Goal: Task Accomplishment & Management: Complete application form

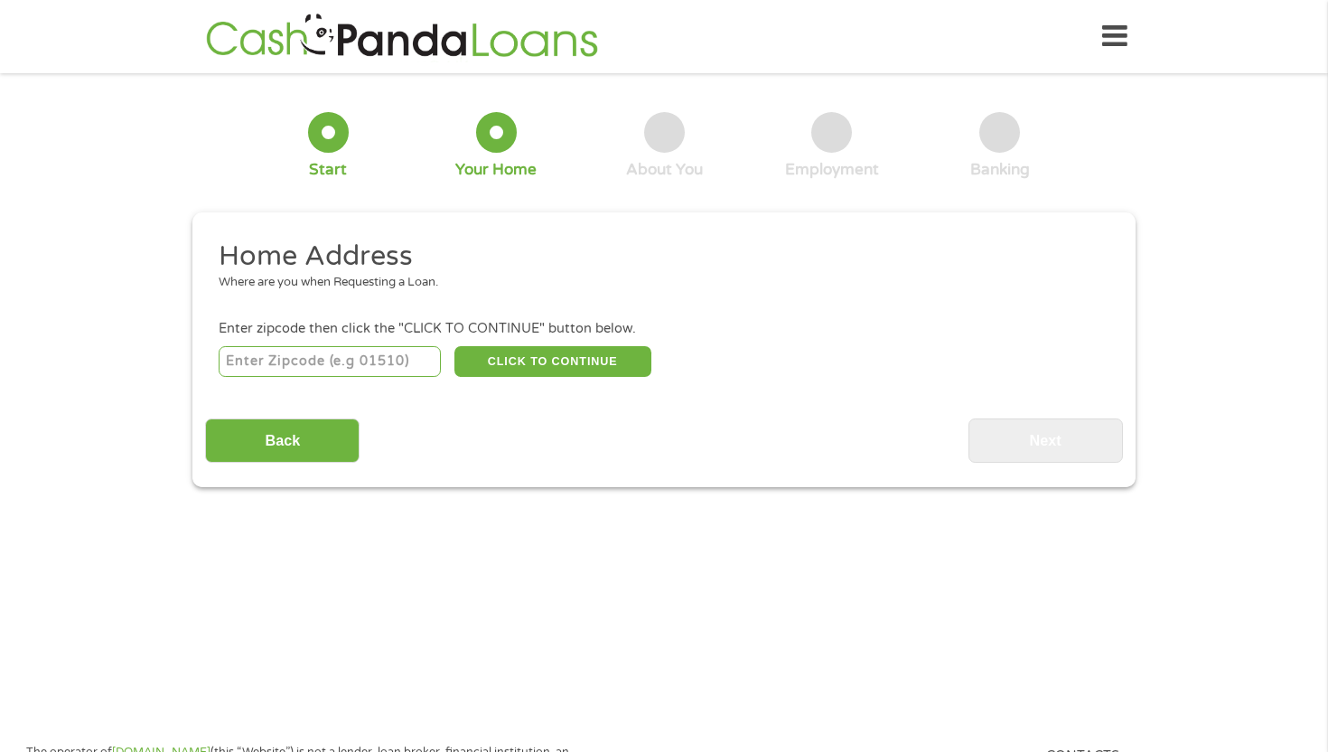
click at [267, 367] on input "number" at bounding box center [330, 361] width 223 height 31
type input "39073"
select select "[US_STATE]"
click at [499, 358] on button "CLICK TO CONTINUE" at bounding box center [553, 361] width 197 height 31
type input "39073"
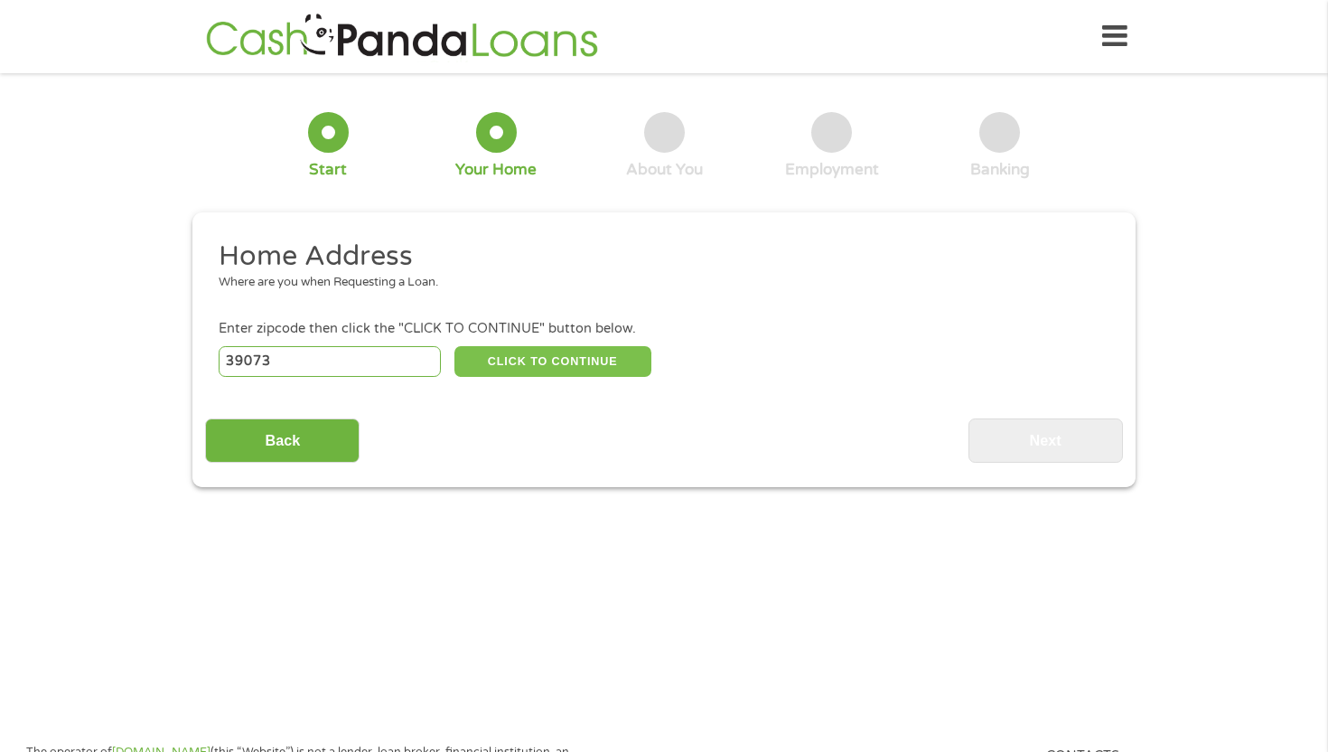
type input "[GEOGRAPHIC_DATA]"
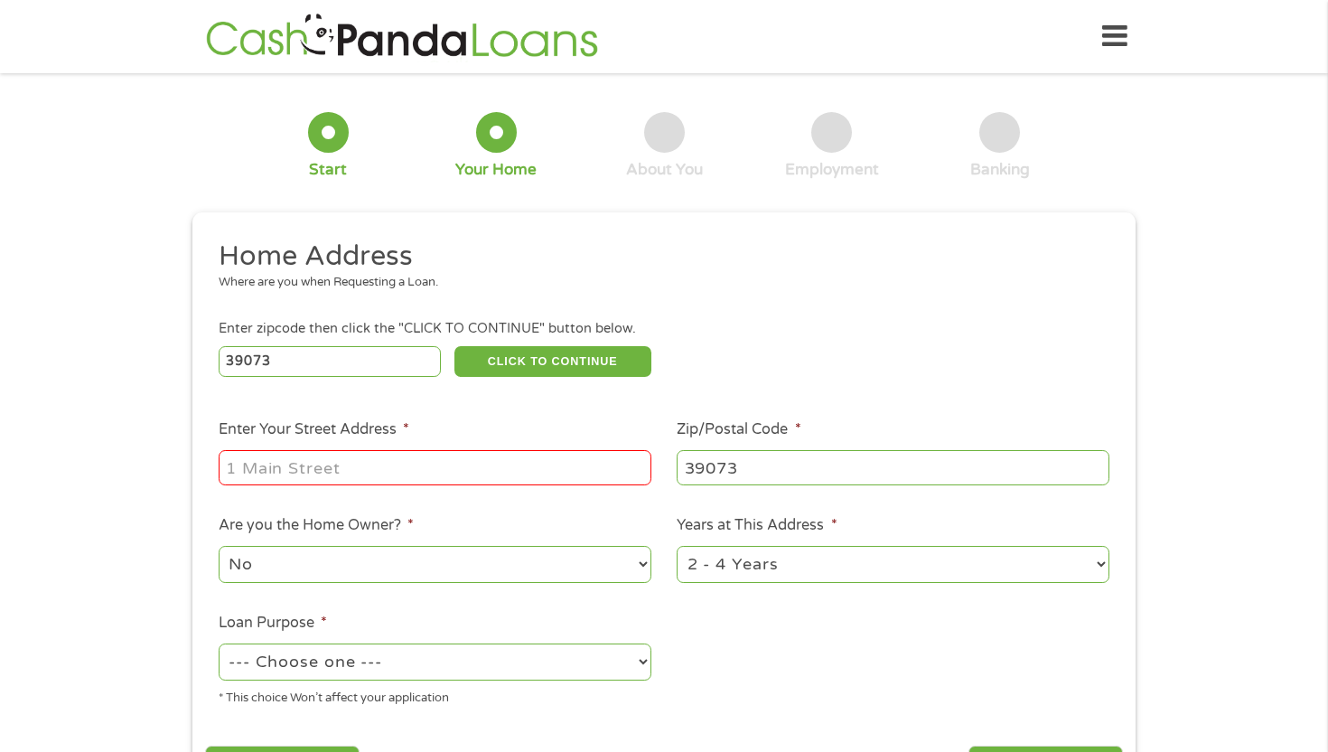
click at [364, 472] on input "Enter Your Street Address *" at bounding box center [435, 467] width 433 height 34
type input "[STREET_ADDRESS]"
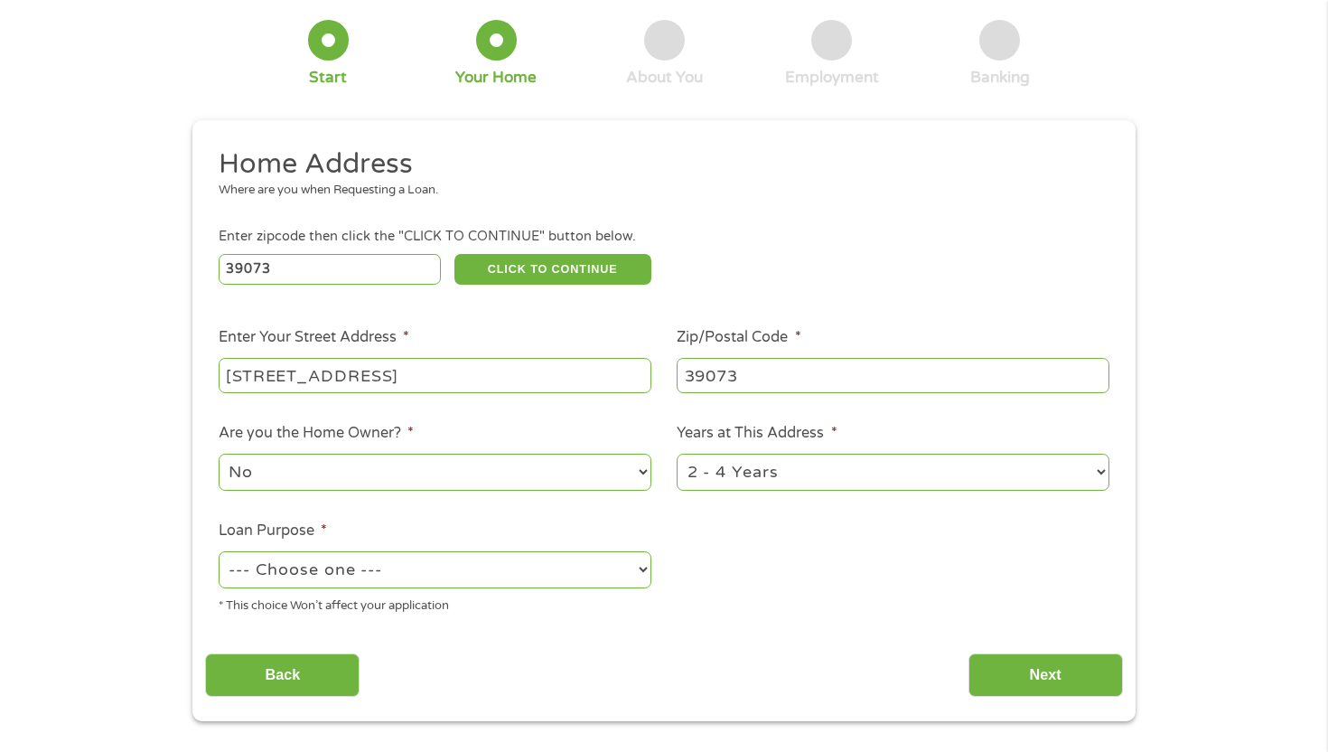
scroll to position [149, 0]
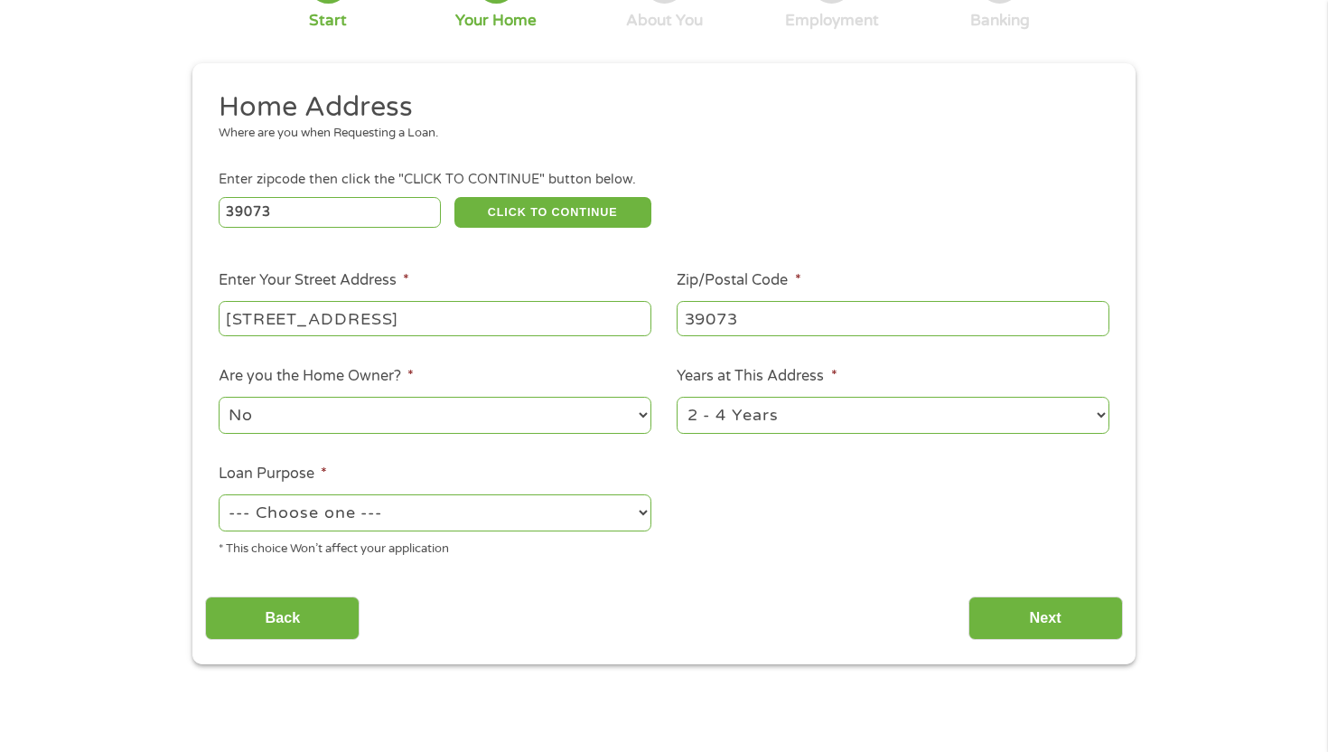
click at [380, 506] on select "--- Choose one --- Pay Bills Debt Consolidation Home Improvement Major Purchase…" at bounding box center [435, 512] width 433 height 37
select select "shorttermcash"
click at [300, 633] on input "Back" at bounding box center [282, 618] width 155 height 44
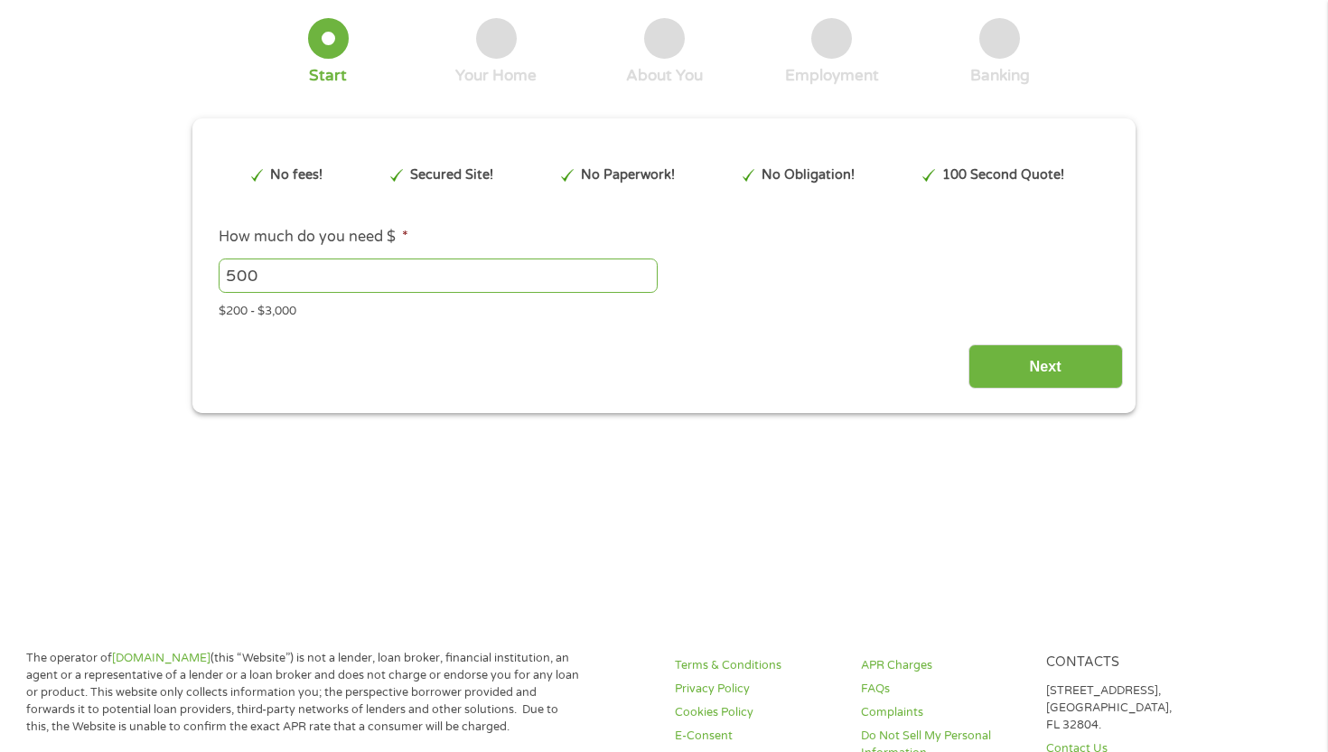
scroll to position [0, 0]
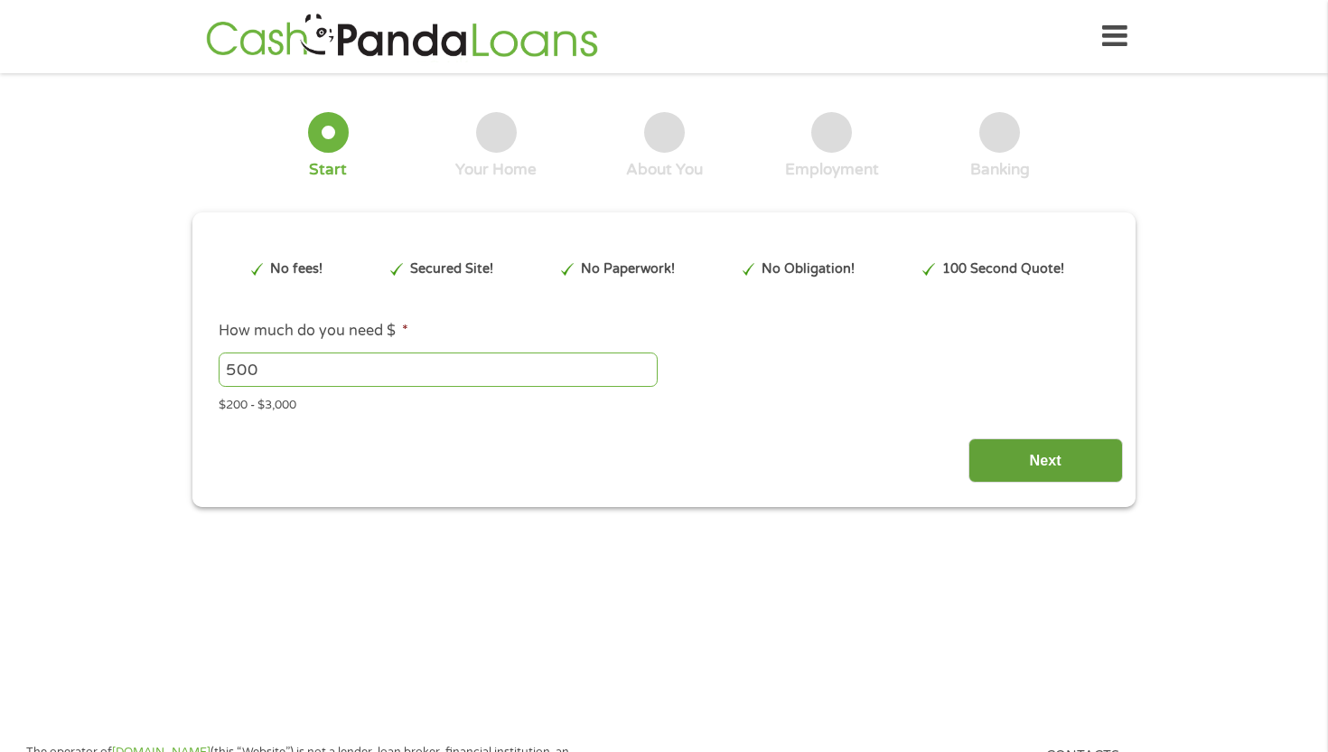
click at [1017, 449] on input "Next" at bounding box center [1046, 460] width 155 height 44
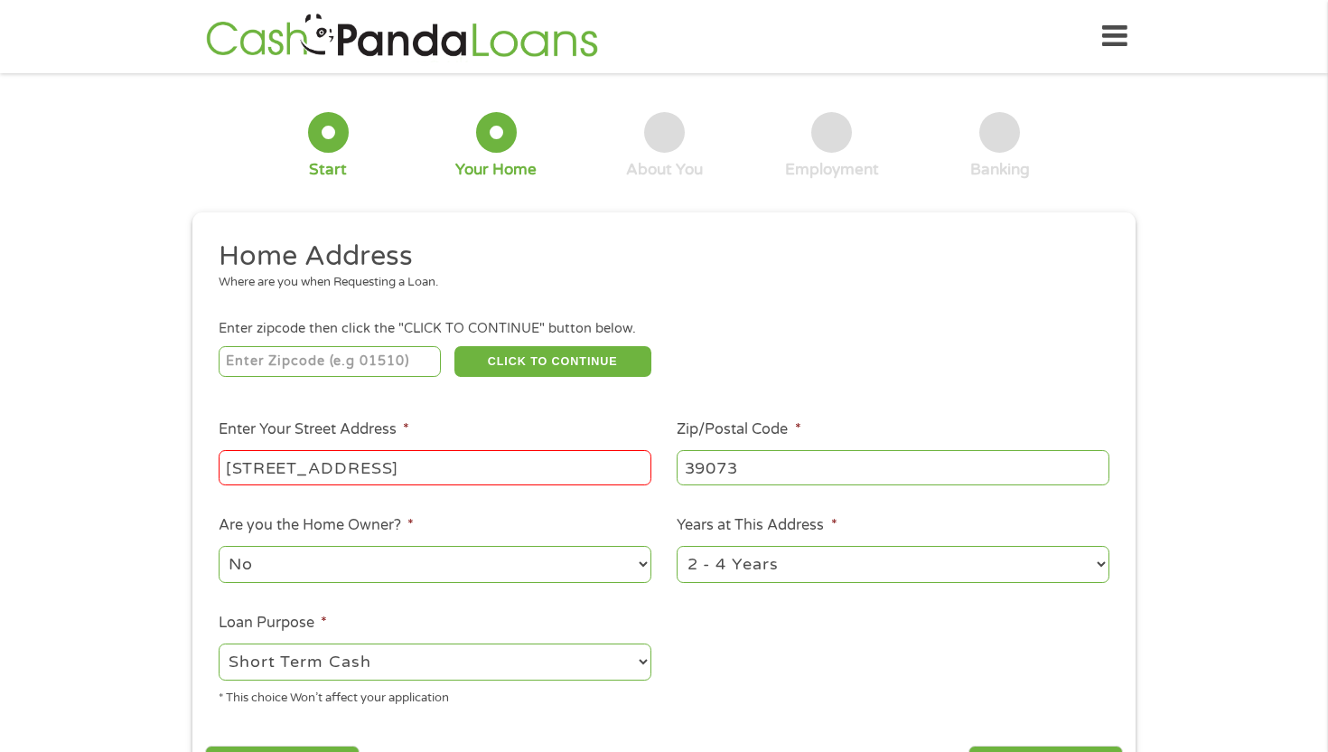
scroll to position [7, 7]
click at [398, 471] on input "[STREET_ADDRESS]" at bounding box center [435, 467] width 433 height 34
type input "39073"
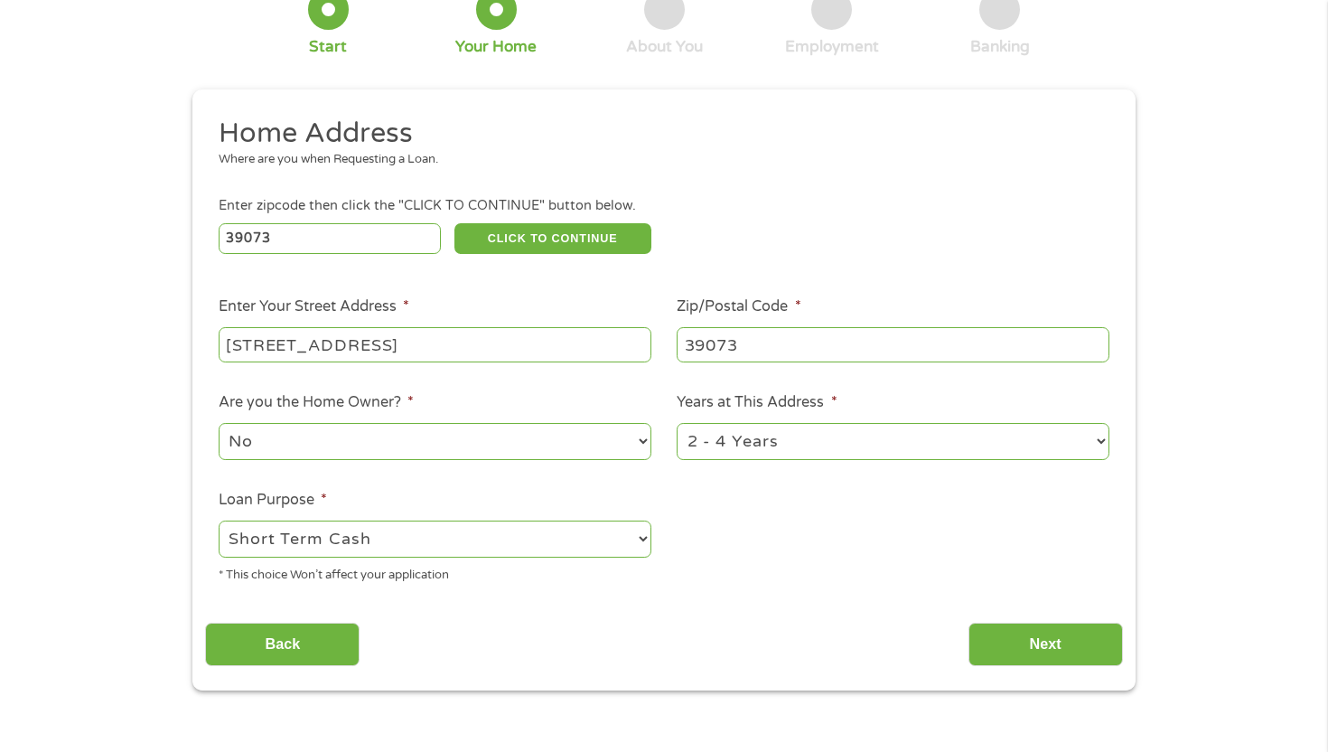
scroll to position [220, 0]
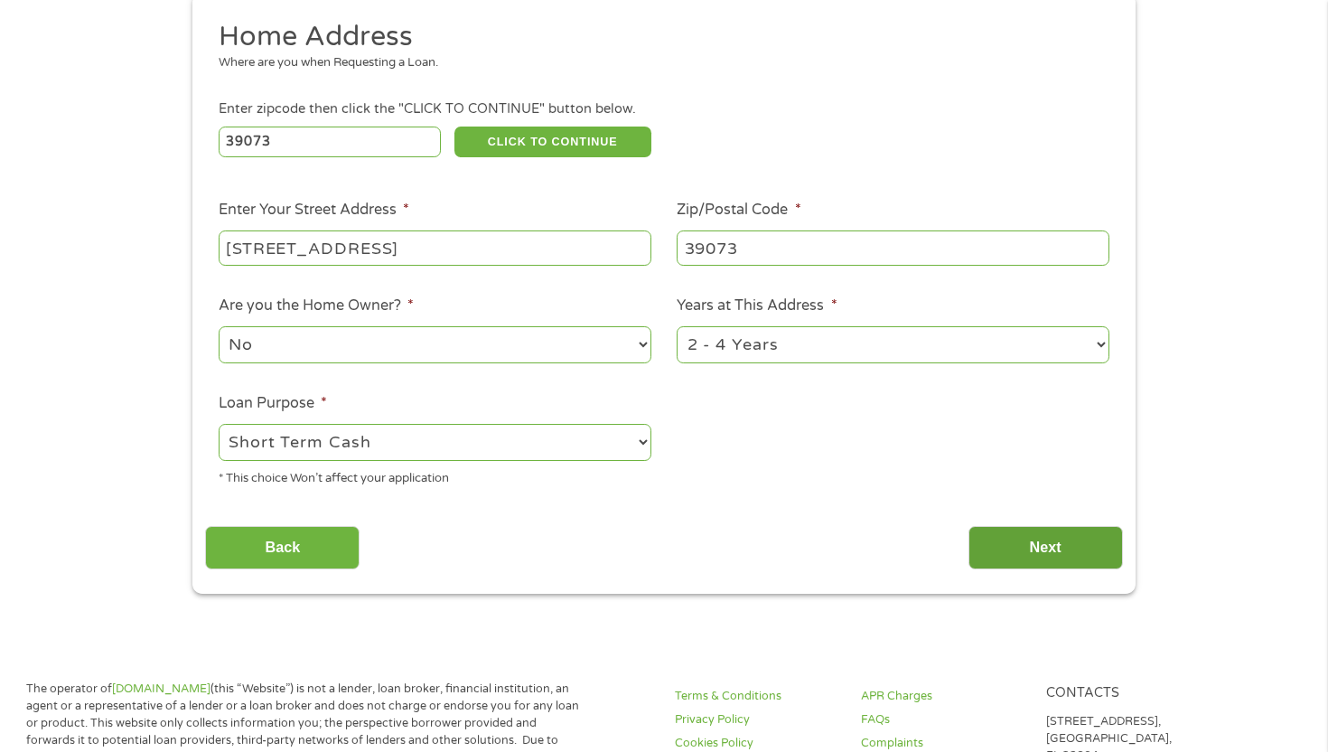
click at [1060, 537] on input "Next" at bounding box center [1046, 548] width 155 height 44
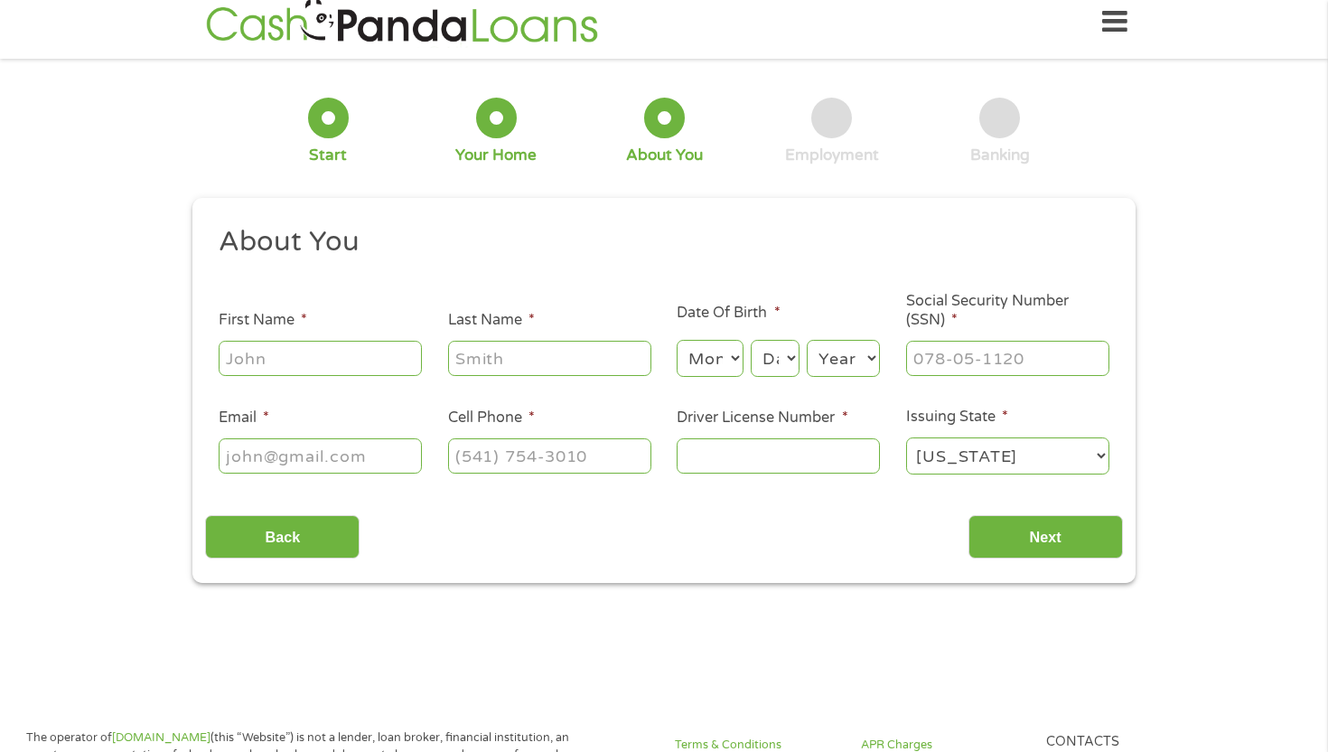
scroll to position [0, 0]
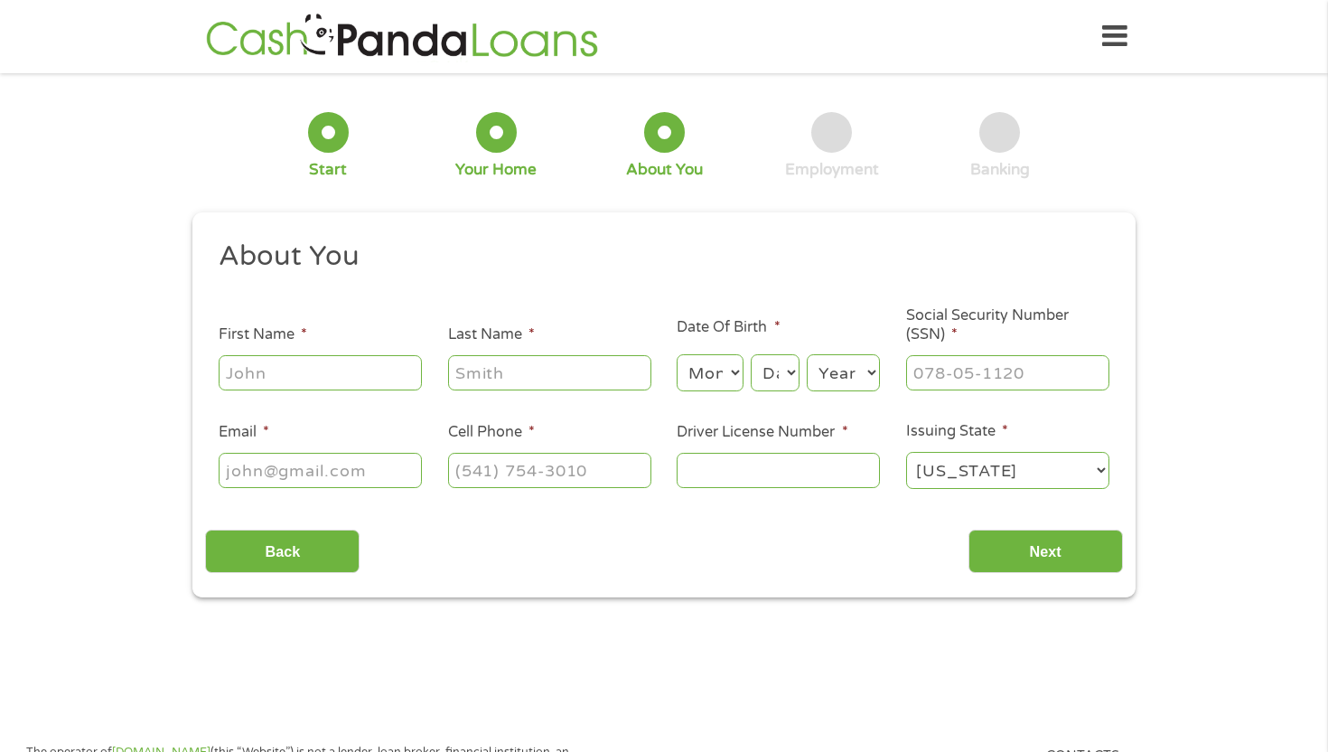
click at [366, 375] on input "First Name *" at bounding box center [320, 372] width 203 height 34
type input "[PERSON_NAME]"
type input "[EMAIL_ADDRESS][DOMAIN_NAME]"
type input "[PHONE_NUMBER]"
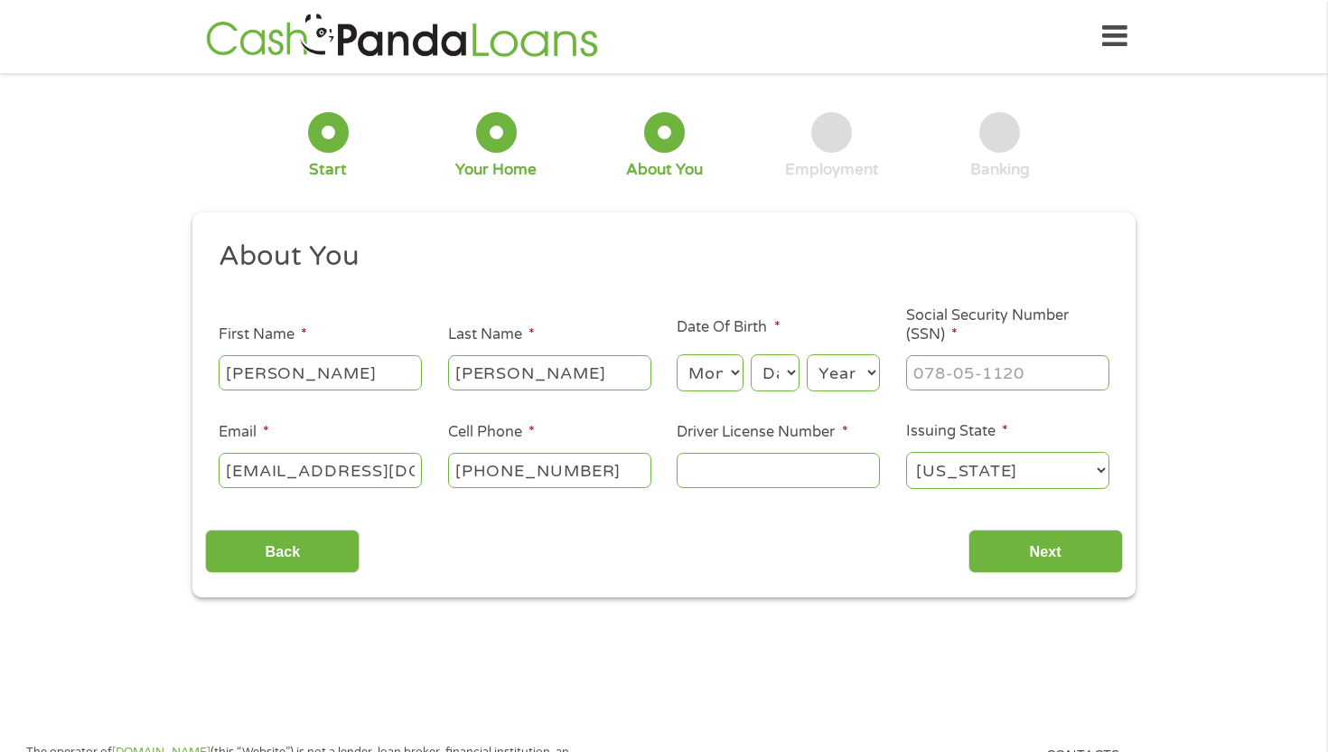
click at [733, 362] on select "Month 1 2 3 4 5 6 7 8 9 10 11 12" at bounding box center [710, 372] width 66 height 37
select select "2"
click at [774, 382] on select "Day 1 2 3 4 5 6 7 8 9 10 11 12 13 14 15 16 17 18 19 20 21 22 23 24 25 26 27 28 …" at bounding box center [775, 372] width 49 height 37
click at [765, 371] on select "Day 1 2 3 4 5 6 7 8 9 10 11 12 13 14 15 16 17 18 19 20 21 22 23 24 25 26 27 28 …" at bounding box center [775, 372] width 49 height 37
select select "15"
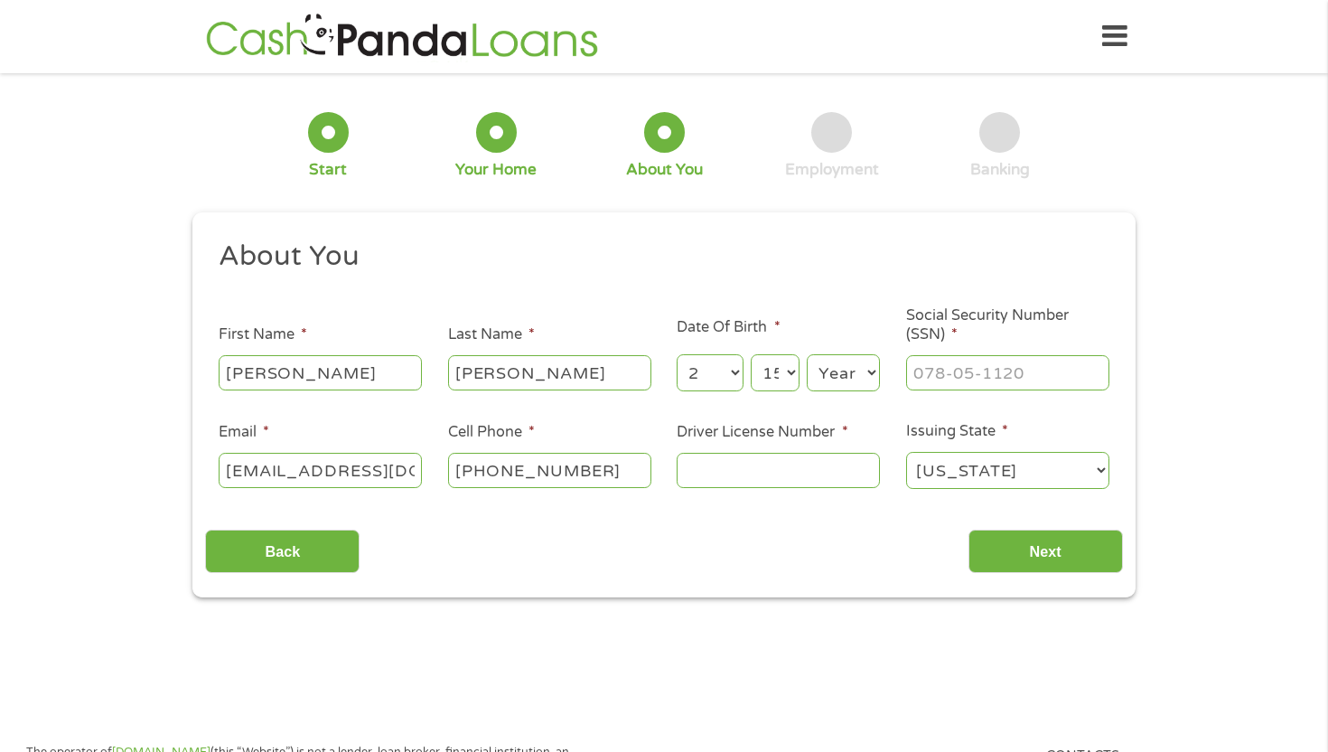
click at [840, 368] on select "Year [DATE] 2006 2005 2004 2003 2002 2001 2000 1999 1998 1997 1996 1995 1994 19…" at bounding box center [843, 372] width 73 height 37
select select "2002"
click at [947, 360] on input "___-__-____" at bounding box center [1007, 372] width 203 height 34
type input "428-91-1308"
click at [840, 477] on input "Driver License Number *" at bounding box center [778, 470] width 203 height 34
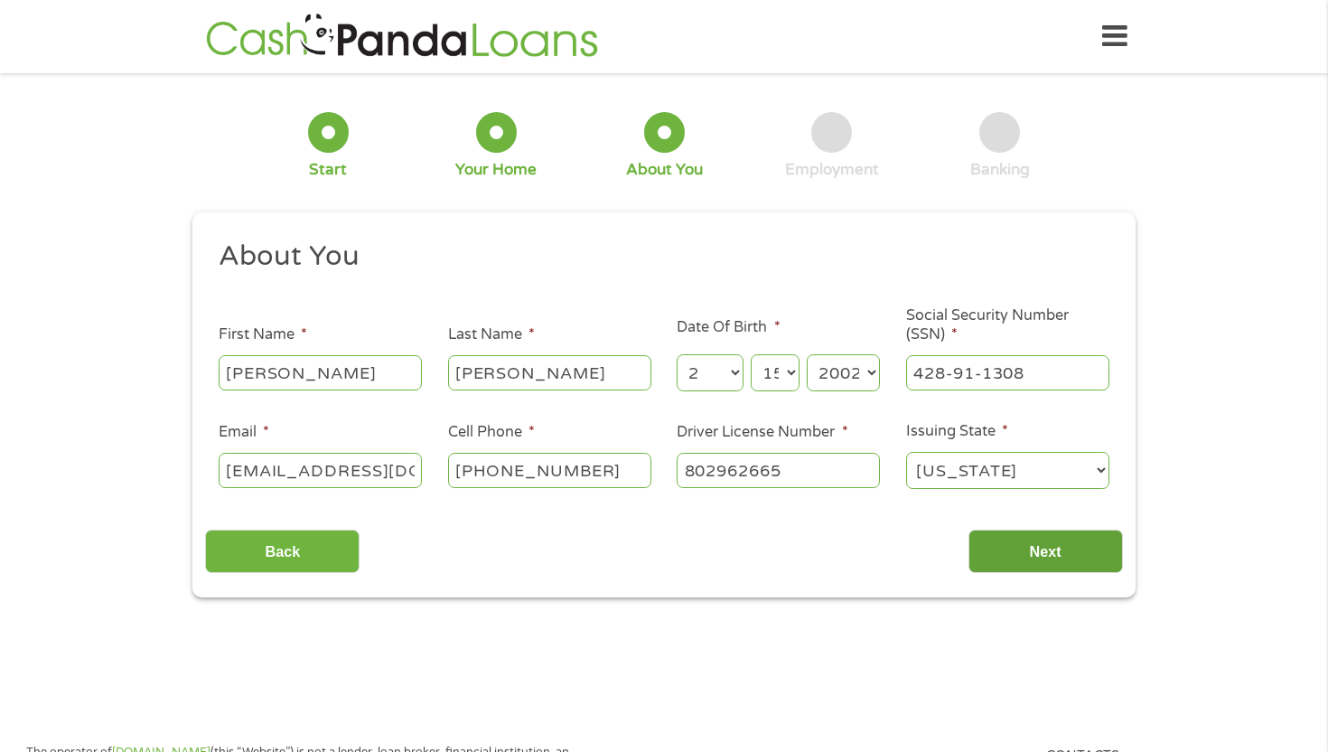
type input "802962665"
click at [995, 539] on input "Next" at bounding box center [1046, 552] width 155 height 44
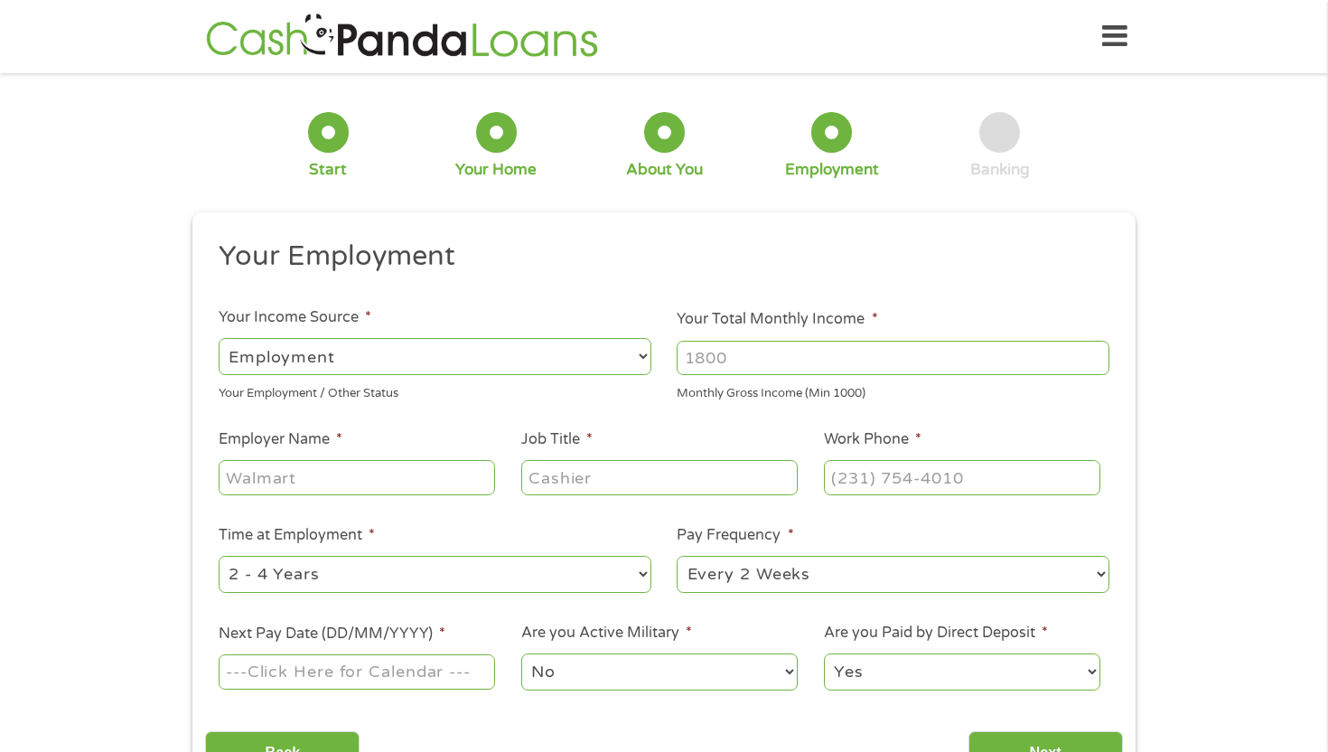
drag, startPoint x: 996, startPoint y: 548, endPoint x: 997, endPoint y: 528, distance: 19.9
click at [996, 537] on li "Pay Frequency * --- Choose one --- Every 2 Weeks Every Week Monthly Semi-Monthly" at bounding box center [893, 559] width 459 height 71
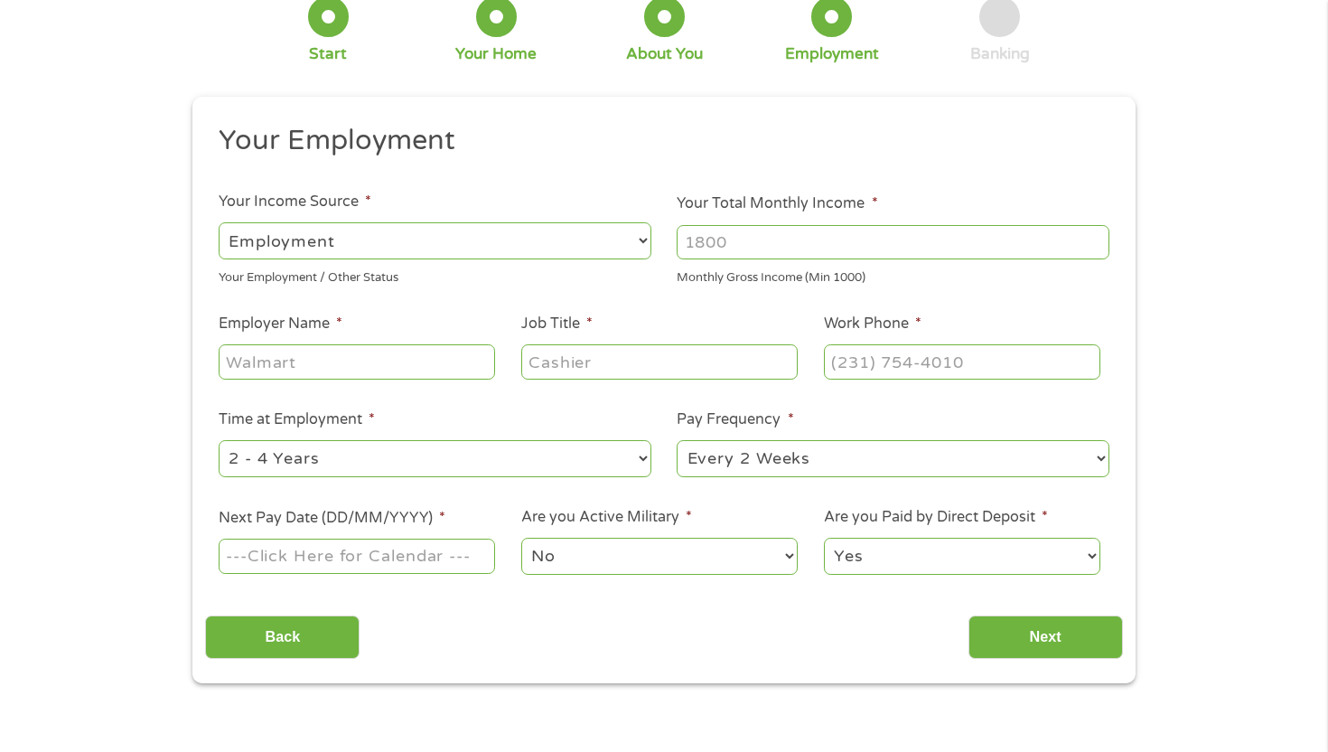
scroll to position [128, 0]
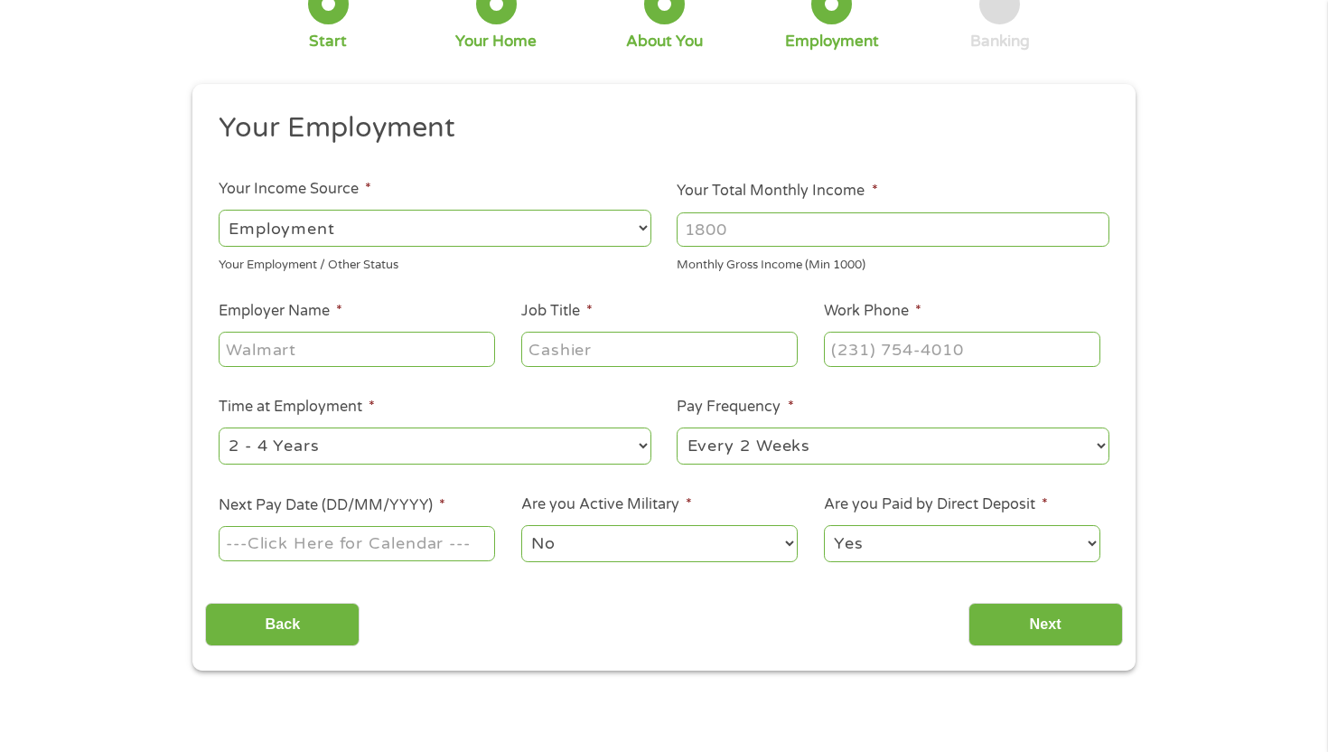
click at [721, 443] on select "--- Choose one --- Every 2 Weeks Every Week Monthly Semi-Monthly" at bounding box center [893, 445] width 433 height 37
select select "monthly"
click at [328, 547] on input "Next Pay Date (DD/MM/YYYY) *" at bounding box center [357, 543] width 277 height 34
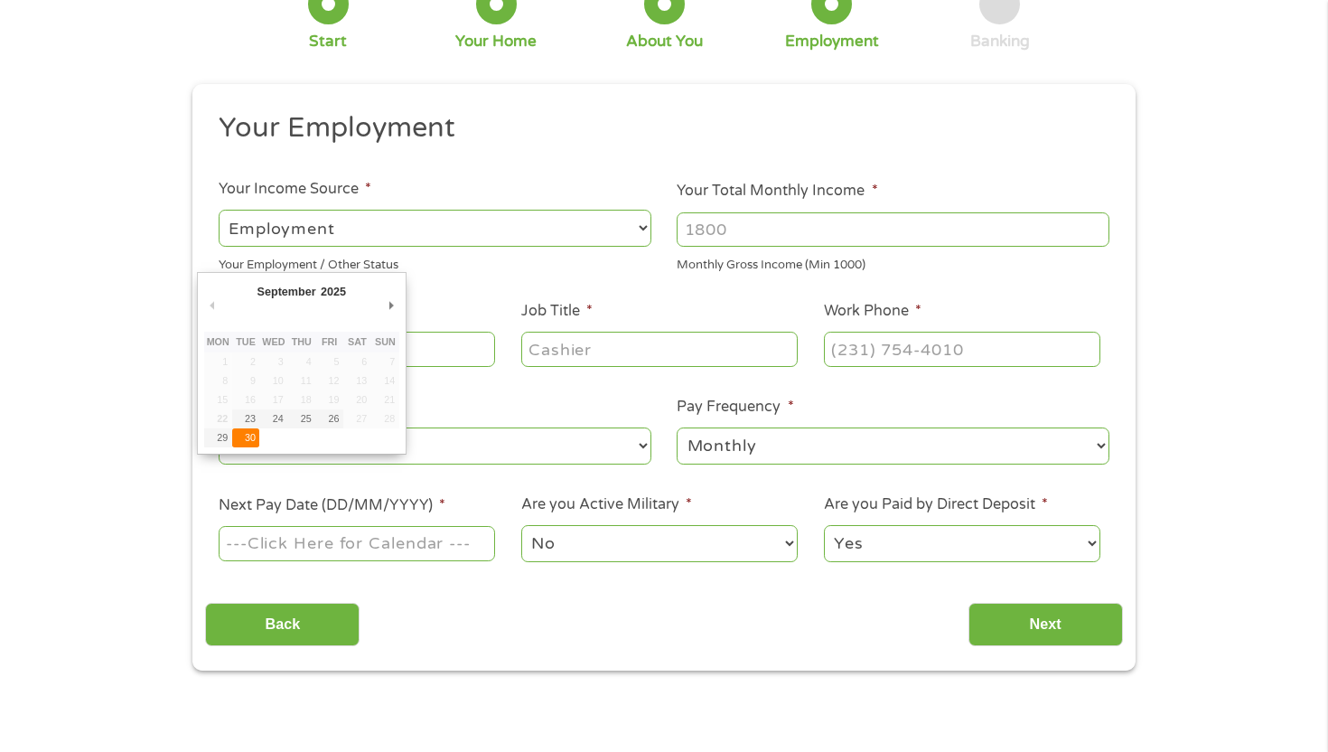
type input "[DATE]"
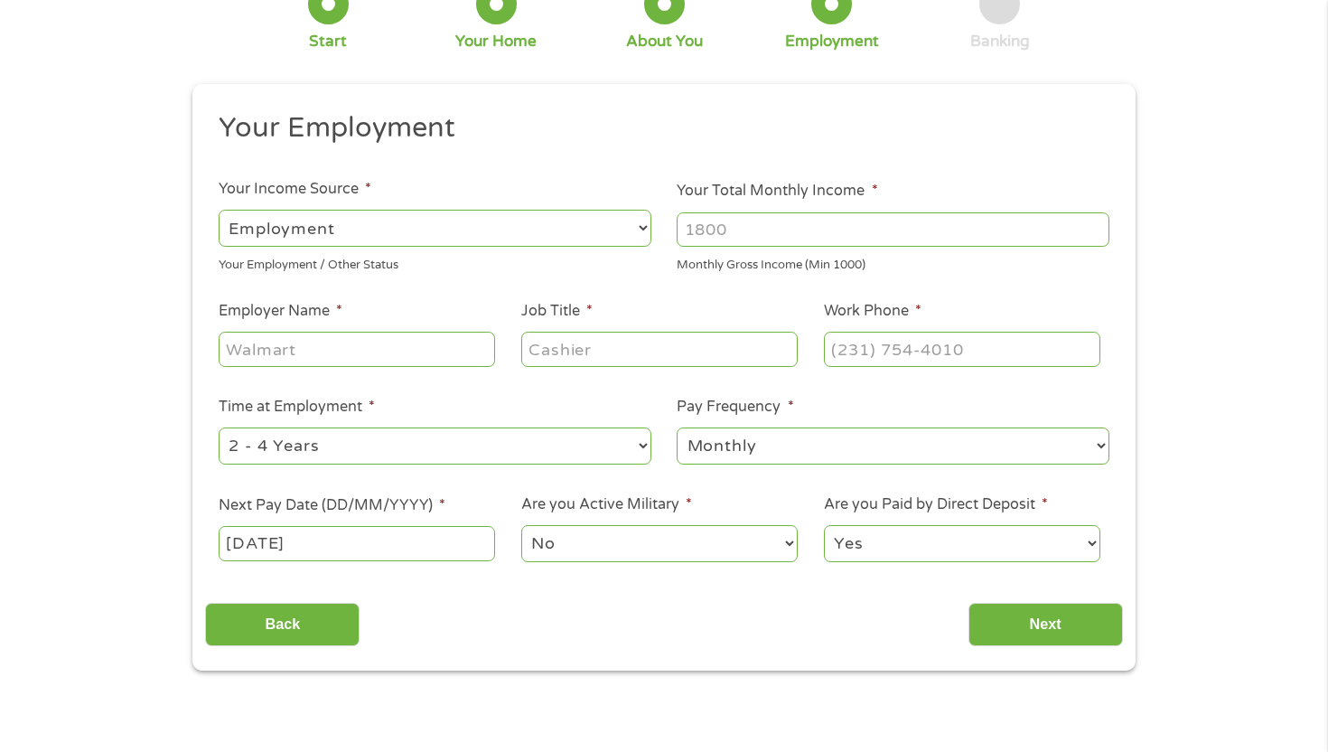
click at [303, 346] on input "Employer Name *" at bounding box center [357, 349] width 277 height 34
type input "Rcsd"
click at [552, 343] on input "Job Title *" at bounding box center [659, 349] width 277 height 34
type input "education"
click at [687, 230] on input "Your Total Monthly Income *" at bounding box center [893, 229] width 433 height 34
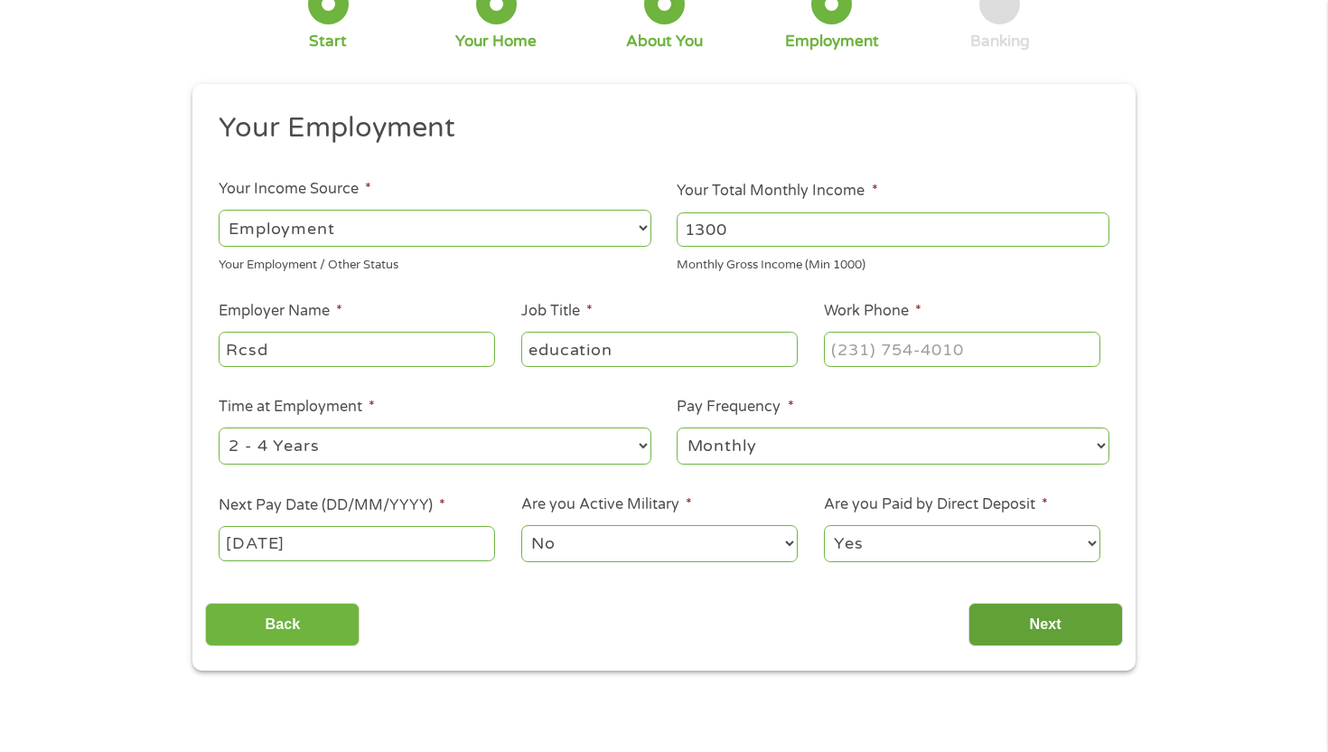
type input "1300"
click at [1007, 630] on input "Next" at bounding box center [1046, 625] width 155 height 44
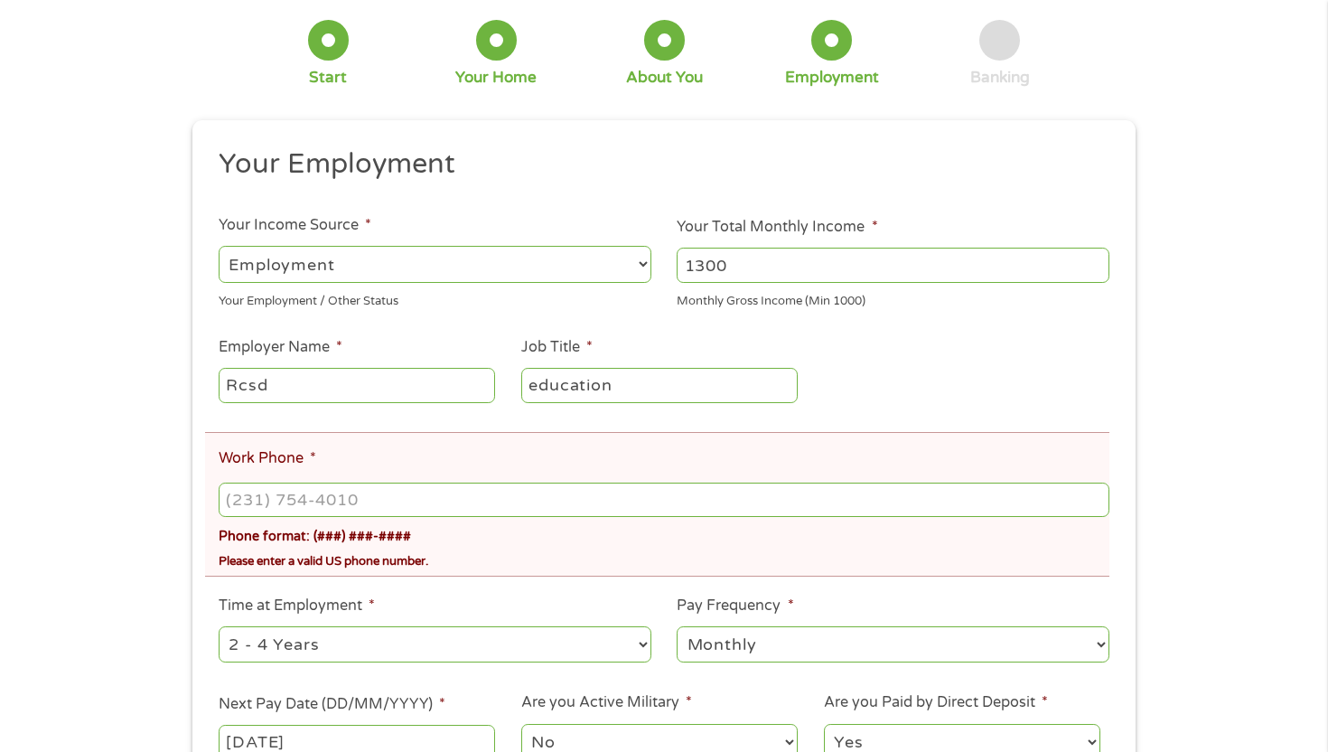
scroll to position [187, 0]
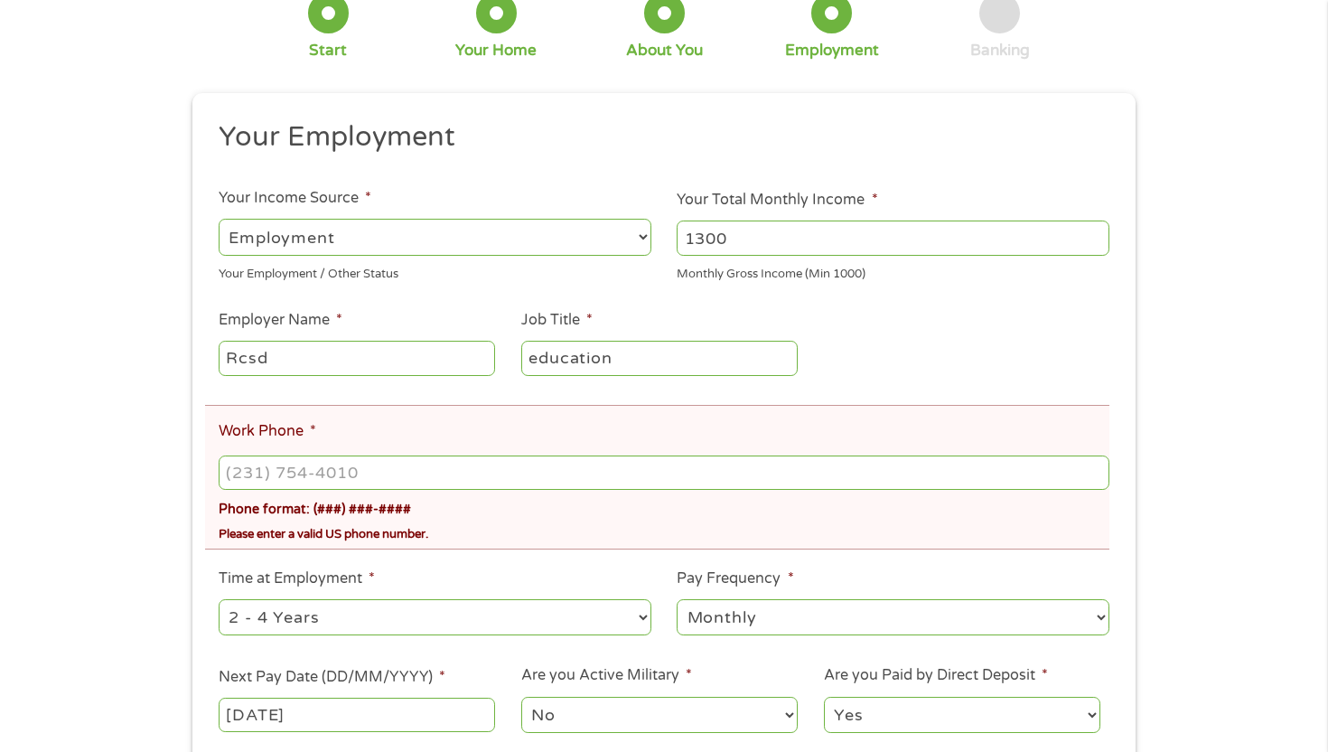
click at [636, 452] on li "Work Phone * Phone format: (###) ###-#### Please enter a valid US phone number." at bounding box center [657, 477] width 905 height 145
click at [630, 467] on input "(___) ___-____" at bounding box center [664, 472] width 891 height 34
type input "[PHONE_NUMBER]"
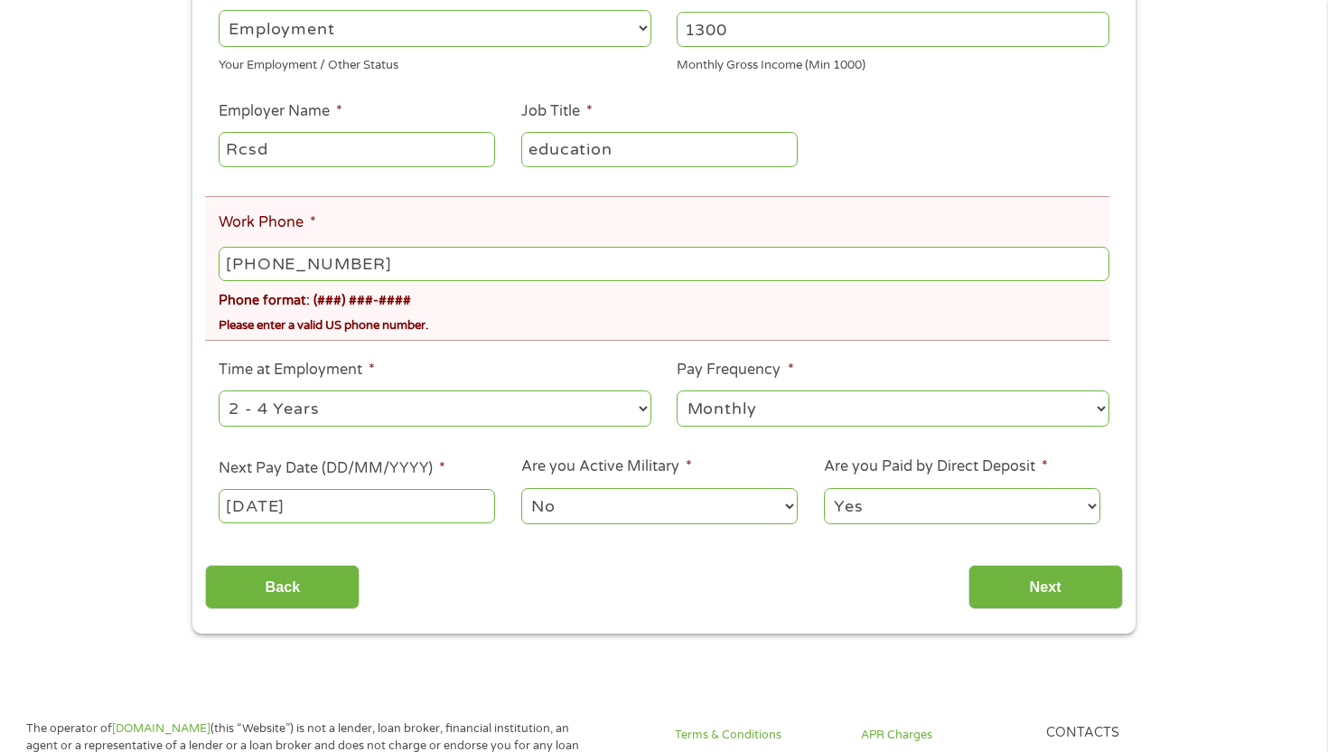
scroll to position [402, 0]
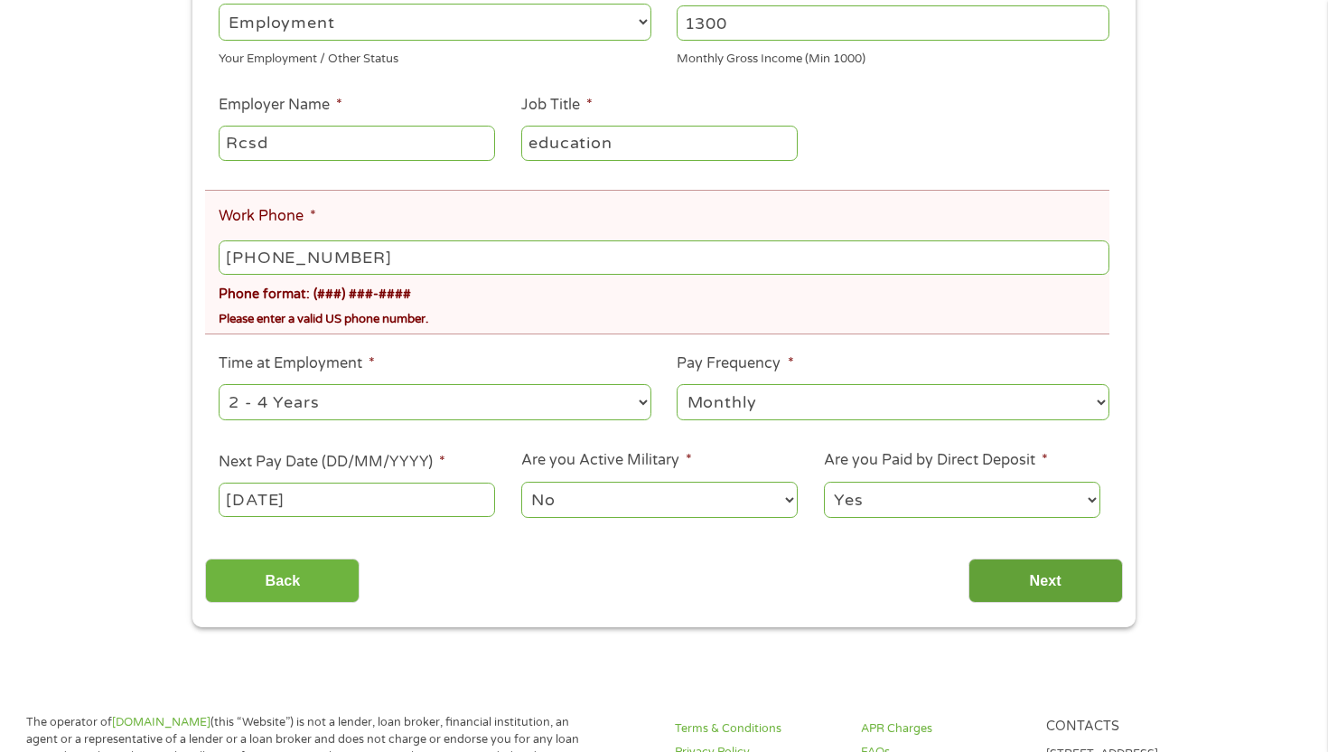
click at [1080, 574] on input "Next" at bounding box center [1046, 580] width 155 height 44
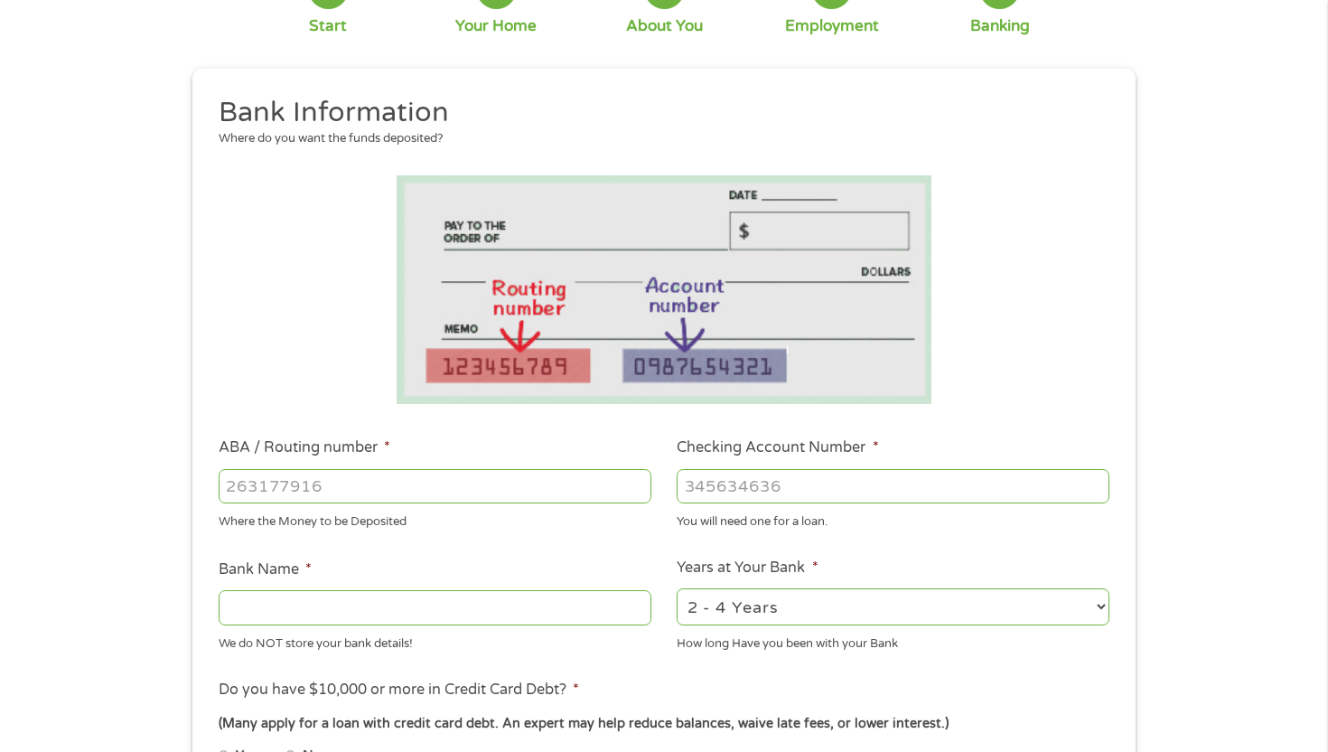
scroll to position [155, 0]
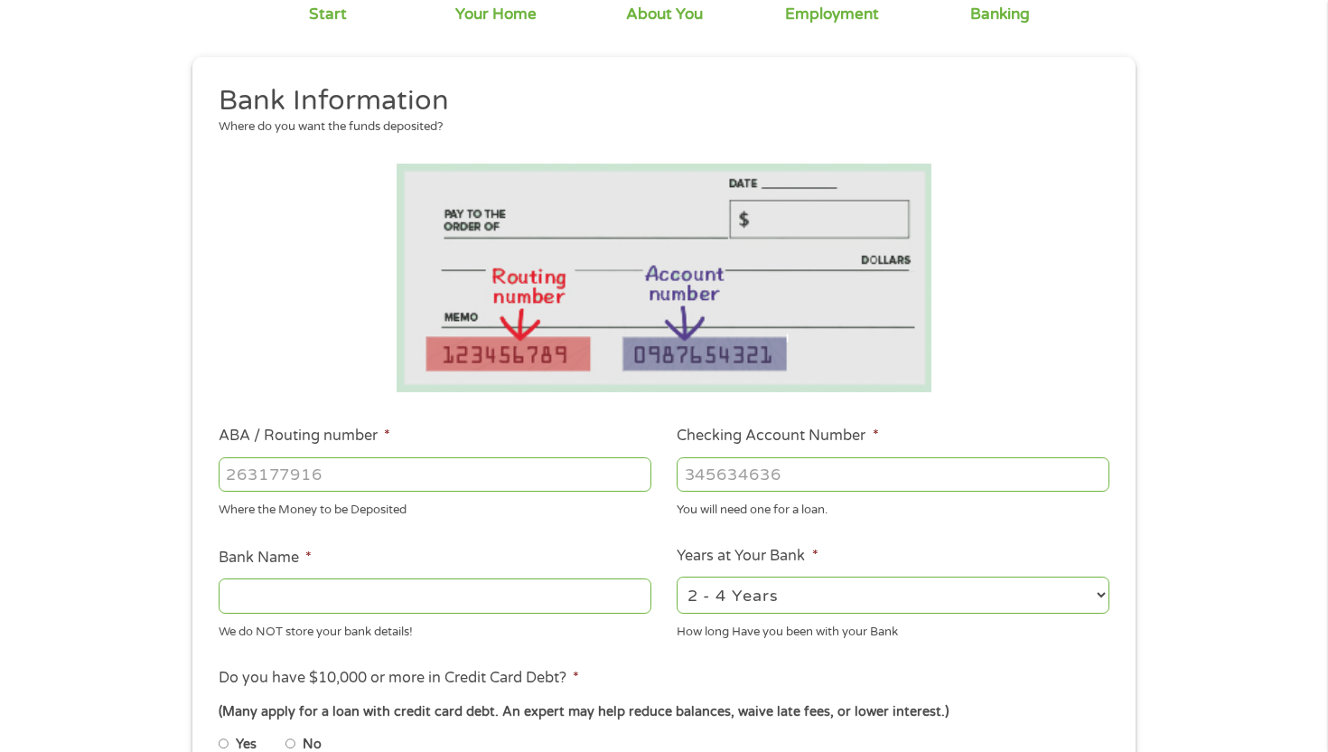
click at [788, 473] on input "Checking Account Number *" at bounding box center [893, 474] width 433 height 34
type input "025153100"
click at [558, 474] on input "ABA / Routing number *" at bounding box center [435, 474] width 433 height 34
type input "065300279"
type input "TRUSTMARK NATIONAL BANK"
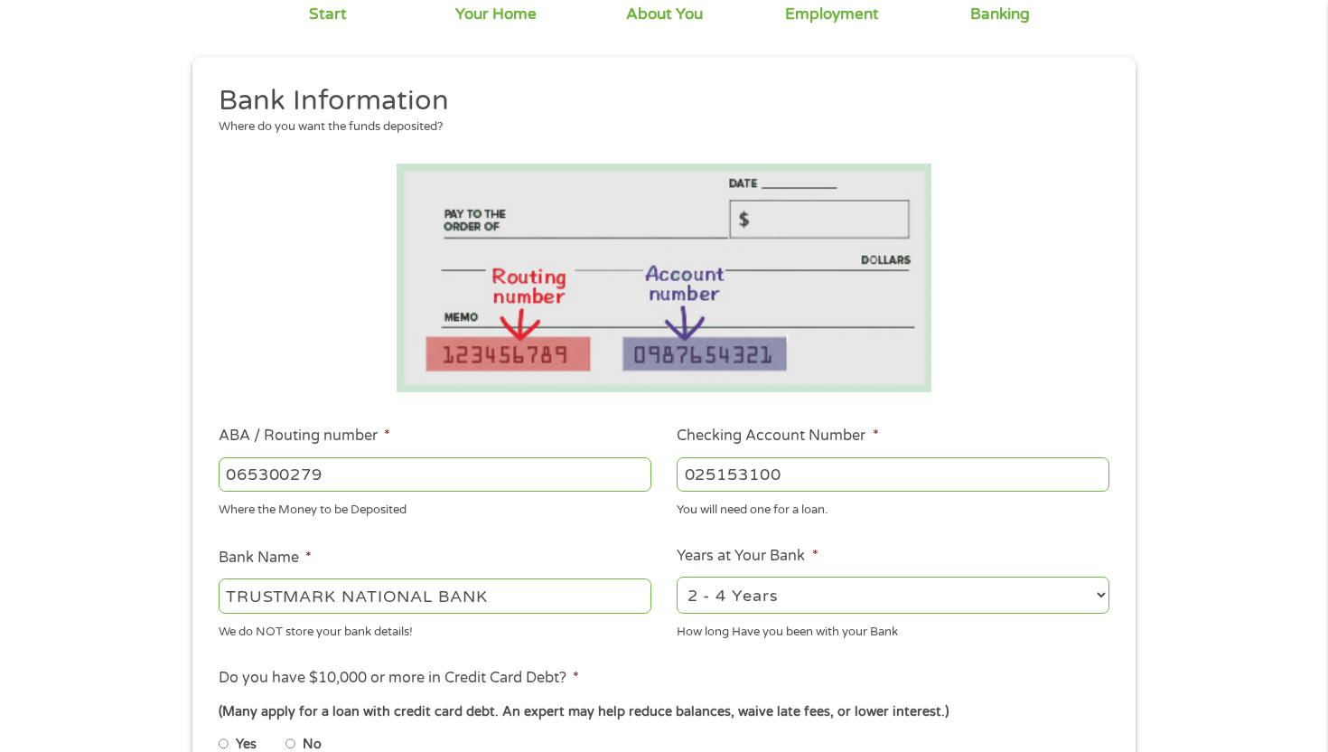
type input "065300279"
click at [455, 590] on input "TRUSTMARK NATIONAL BANK" at bounding box center [435, 595] width 433 height 34
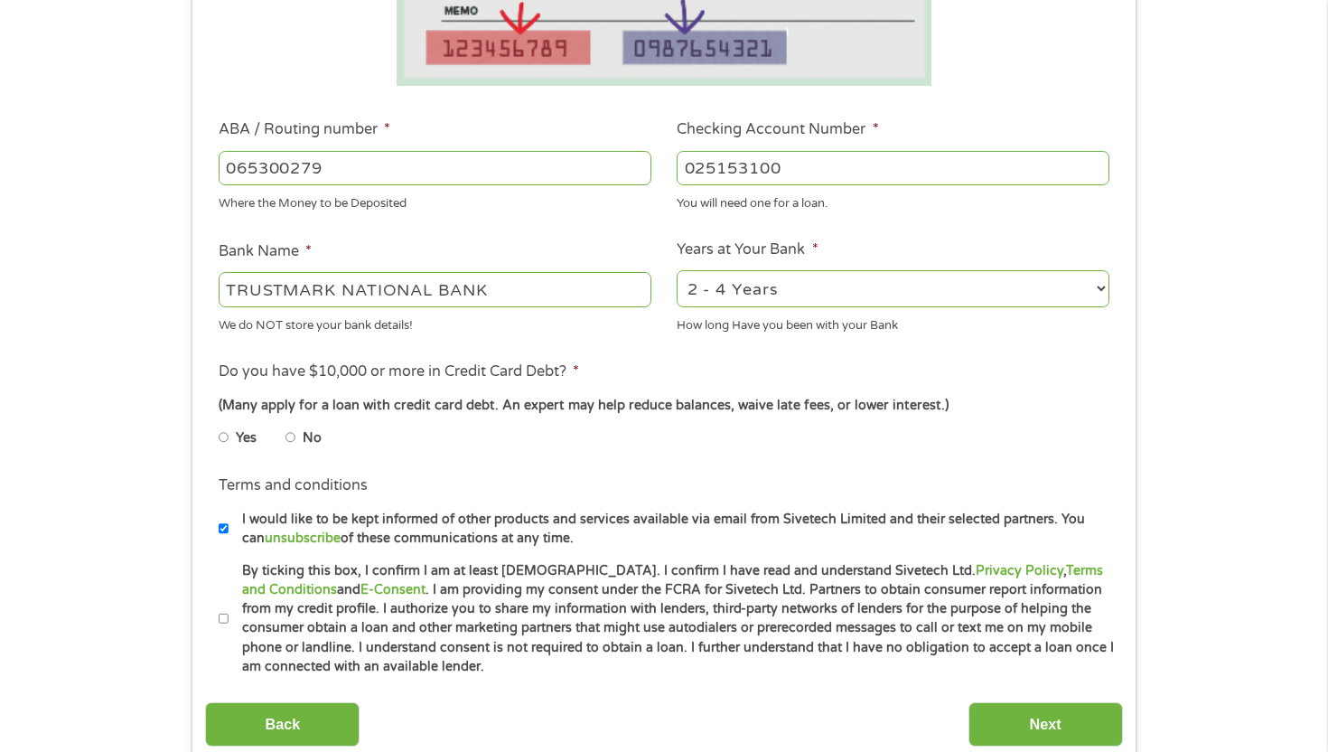
scroll to position [469, 0]
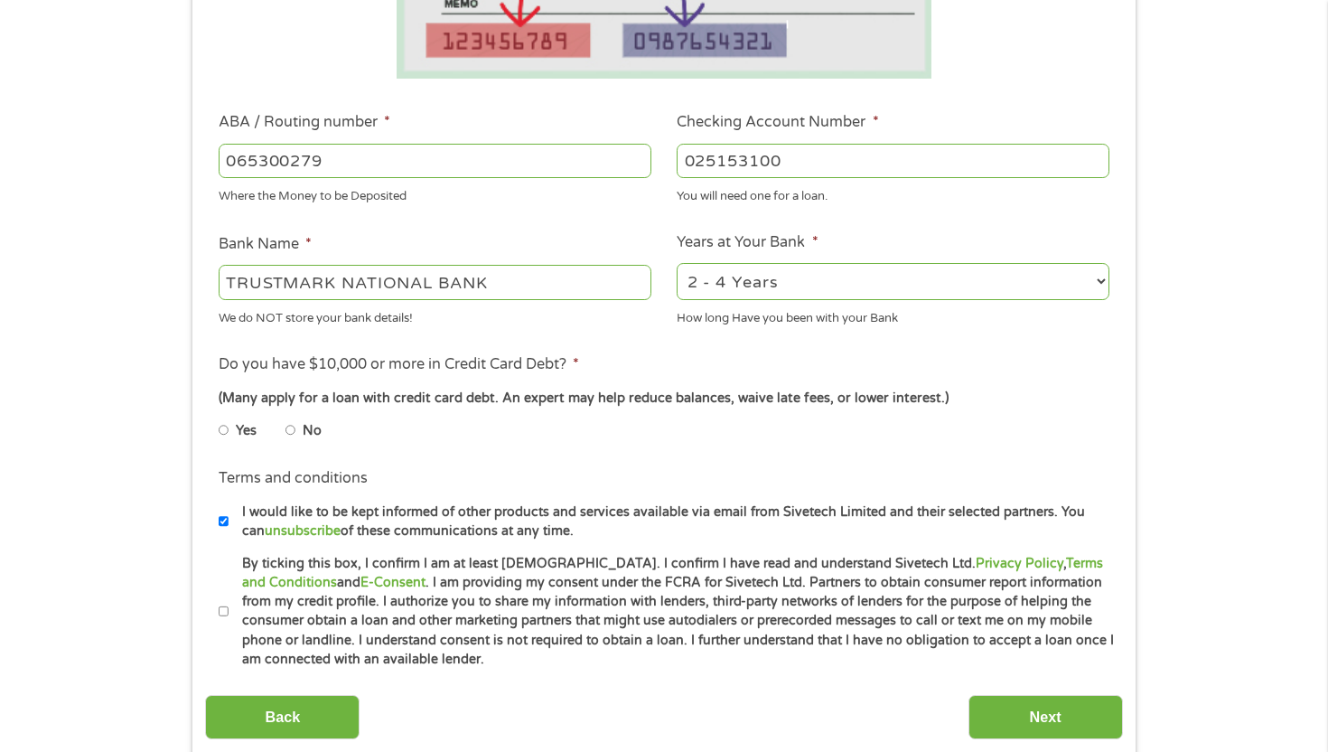
click at [292, 437] on input "No" at bounding box center [291, 430] width 11 height 29
radio input "true"
click at [1070, 710] on input "Next" at bounding box center [1046, 717] width 155 height 44
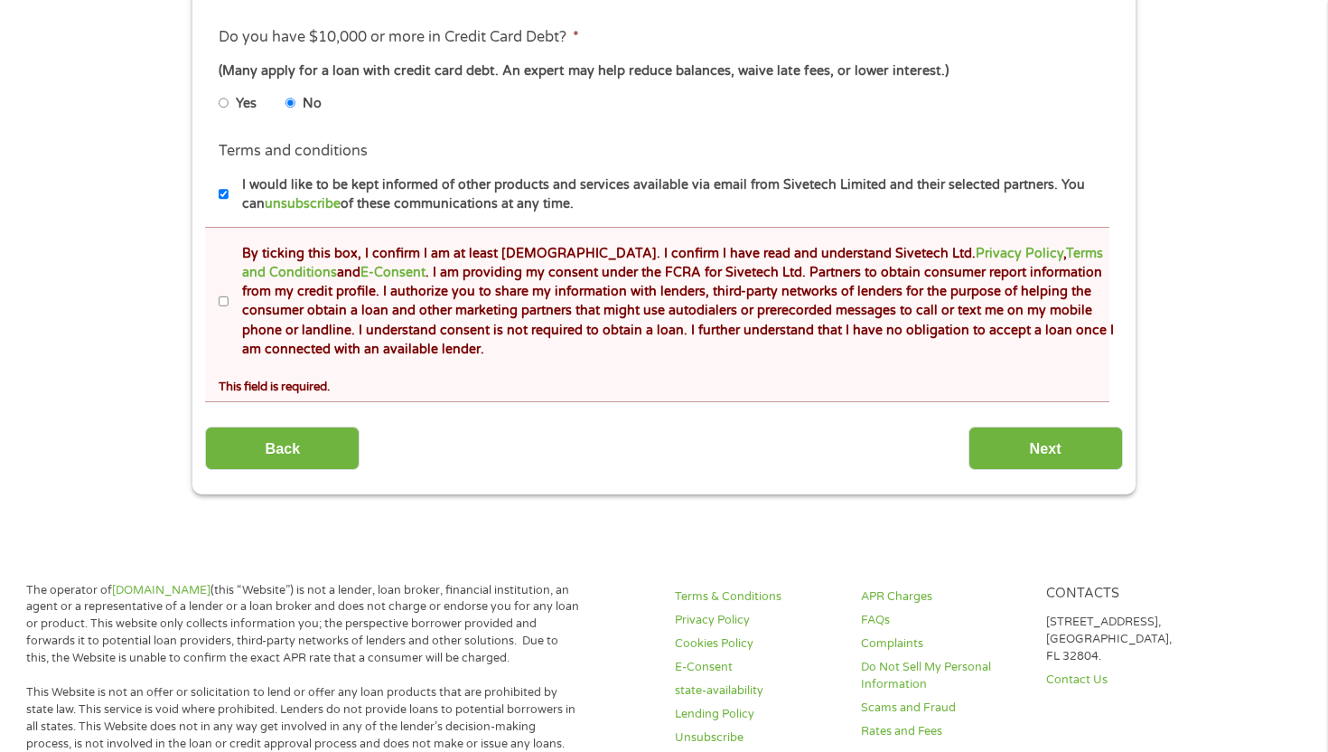
scroll to position [860, 0]
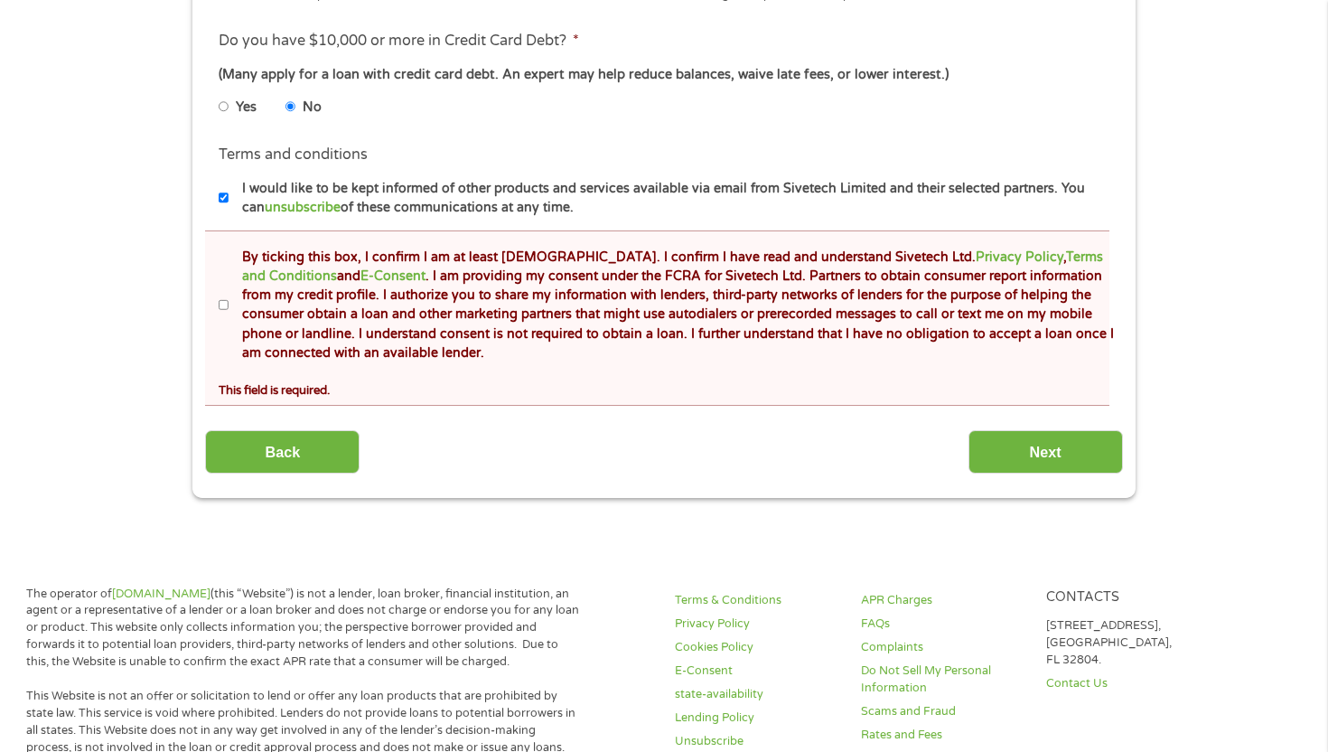
click at [215, 309] on li "Terms and conditions * By ticking this box, I confirm I am at least 18 years ol…" at bounding box center [657, 317] width 905 height 175
click at [222, 305] on input "By ticking this box, I confirm I am at least [DEMOGRAPHIC_DATA]. I confirm I ha…" at bounding box center [224, 305] width 11 height 29
checkbox input "true"
click at [1015, 455] on input "Next" at bounding box center [1046, 452] width 155 height 44
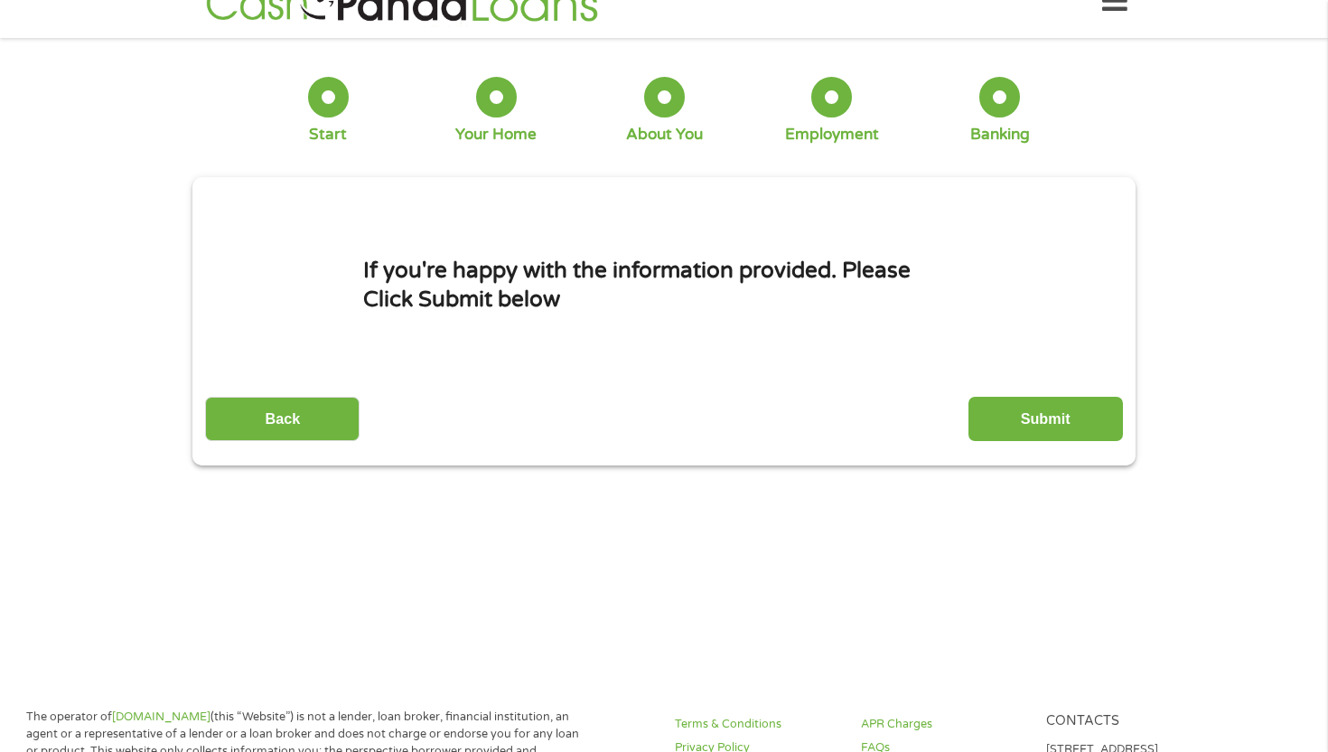
scroll to position [0, 0]
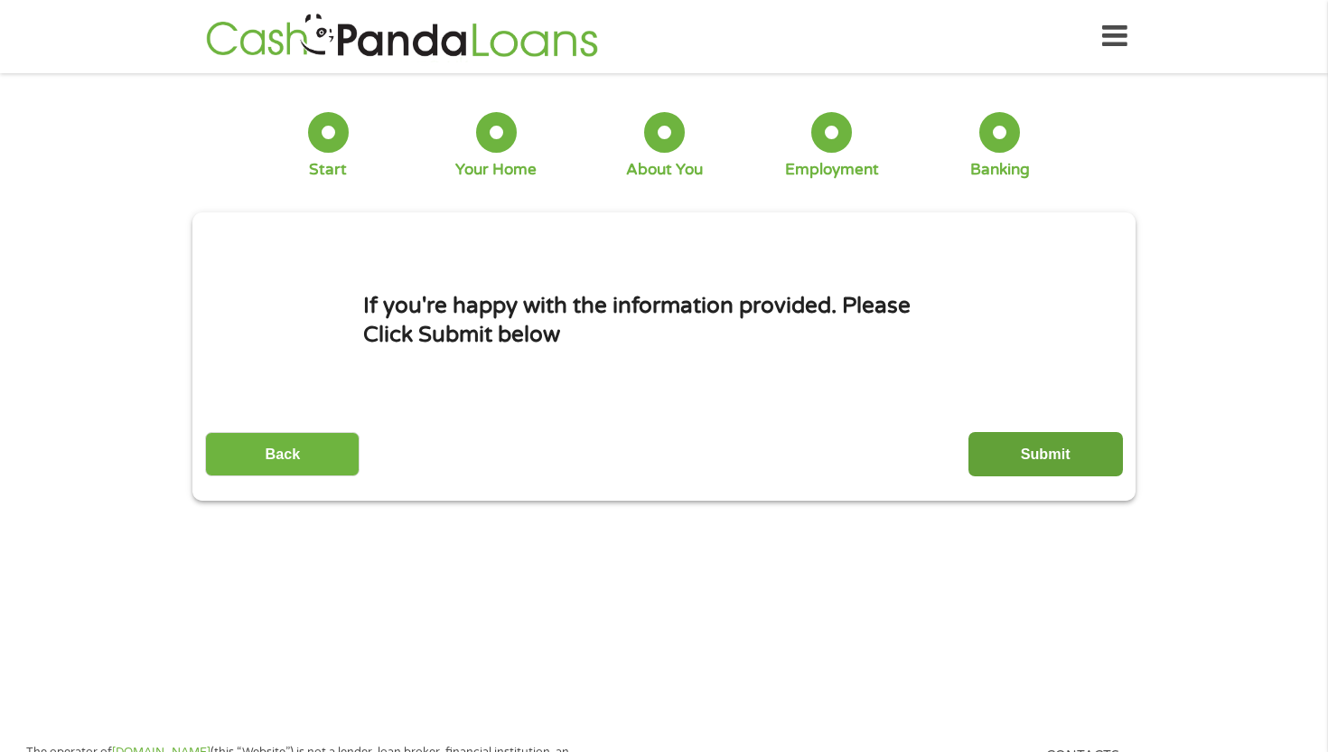
click at [1043, 444] on input "Submit" at bounding box center [1046, 454] width 155 height 44
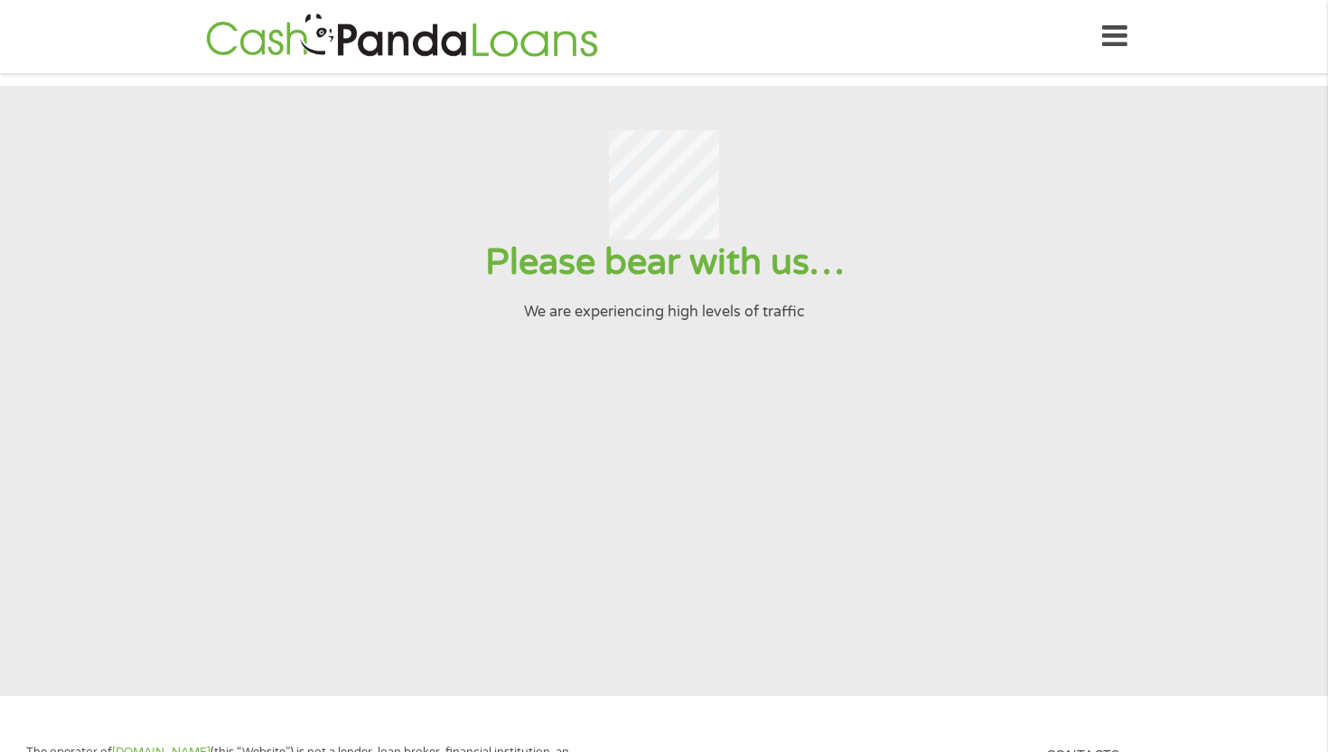
click at [1073, 264] on h1 "Please bear with us…" at bounding box center [664, 262] width 1284 height 46
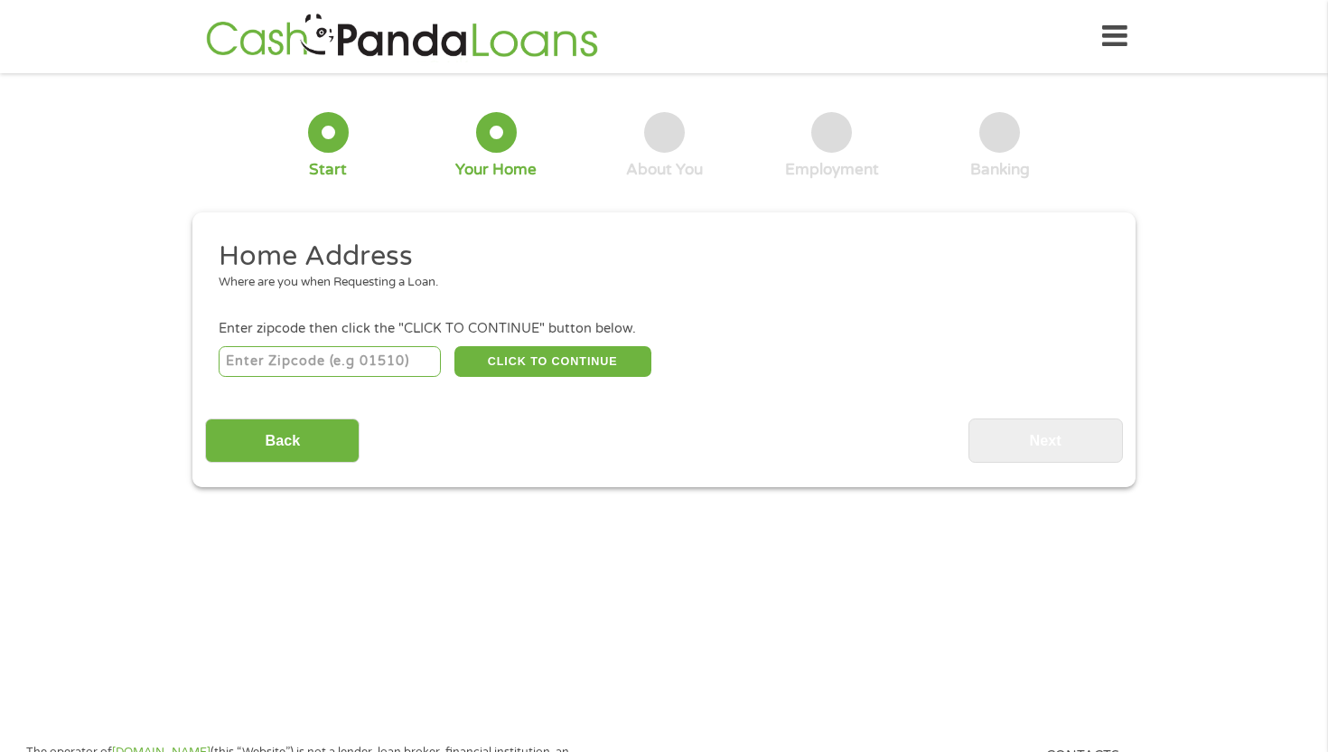
click at [352, 353] on input "number" at bounding box center [330, 361] width 223 height 31
type input "39073"
select select "[US_STATE]"
click at [477, 364] on button "CLICK TO CONTINUE" at bounding box center [553, 361] width 197 height 31
type input "39073"
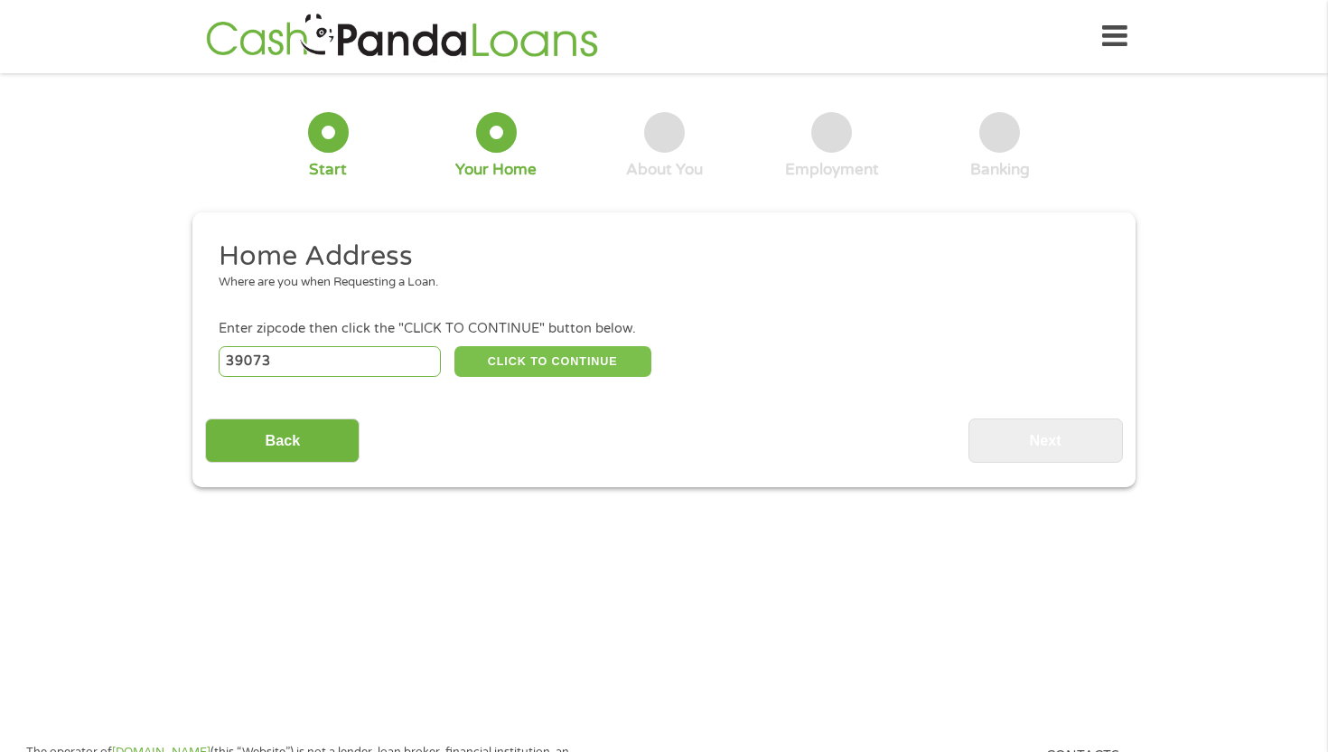
type input "[GEOGRAPHIC_DATA]"
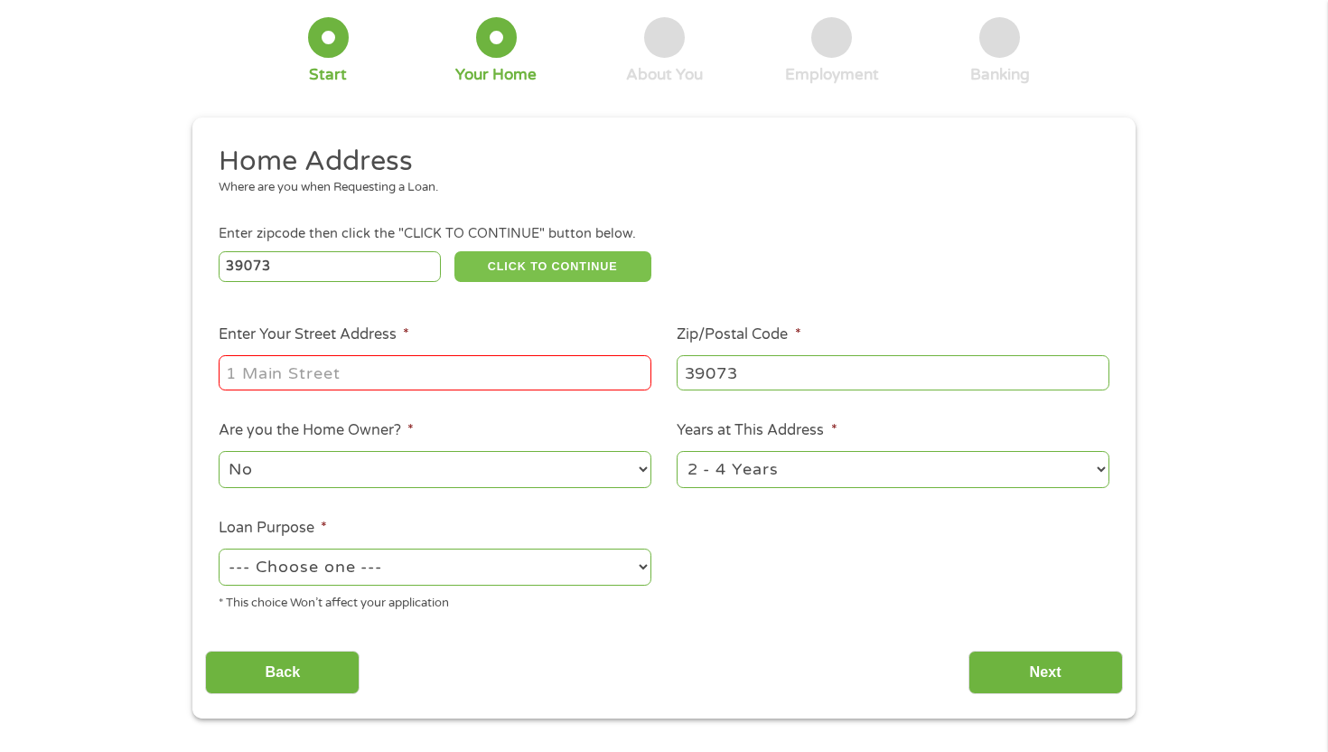
scroll to position [104, 0]
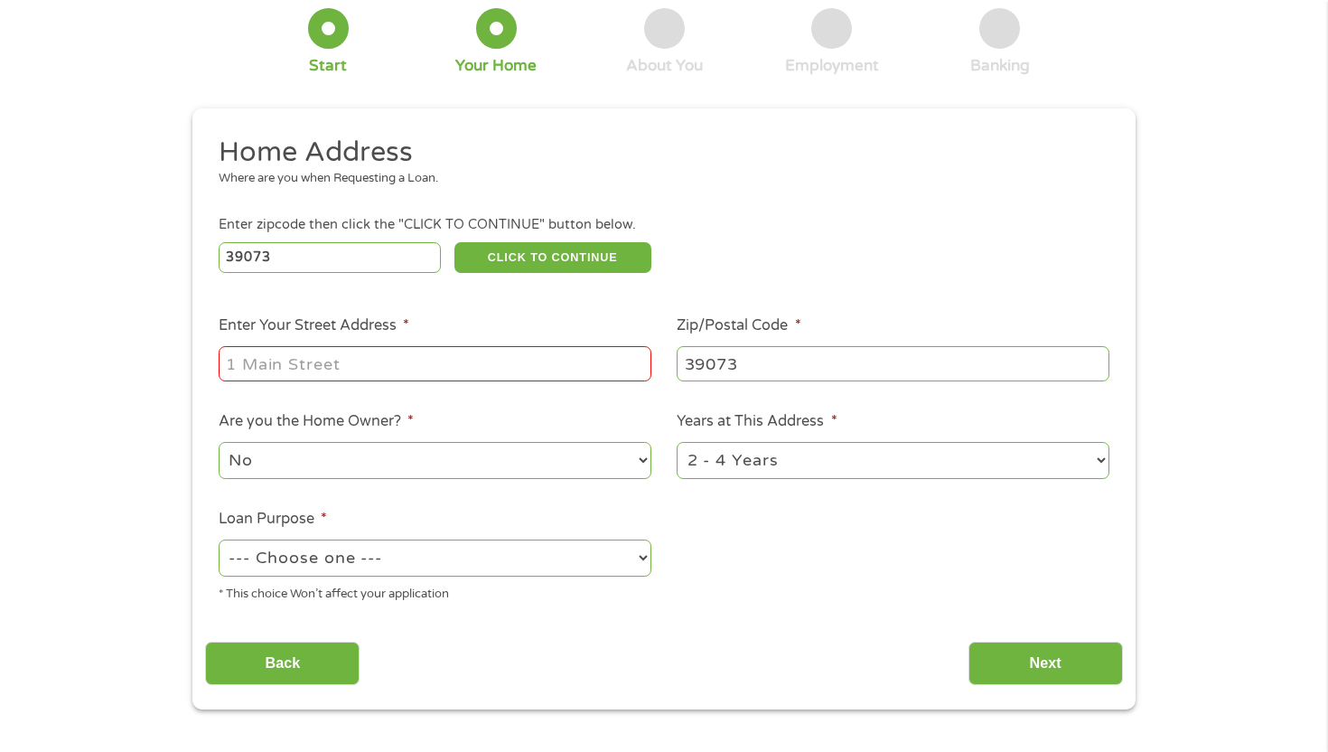
click at [417, 361] on input "Enter Your Street Address *" at bounding box center [435, 363] width 433 height 34
type input "[STREET_ADDRESS]"
click at [356, 566] on select "--- Choose one --- Pay Bills Debt Consolidation Home Improvement Major Purchase…" at bounding box center [435, 557] width 433 height 37
select select "shorttermcash"
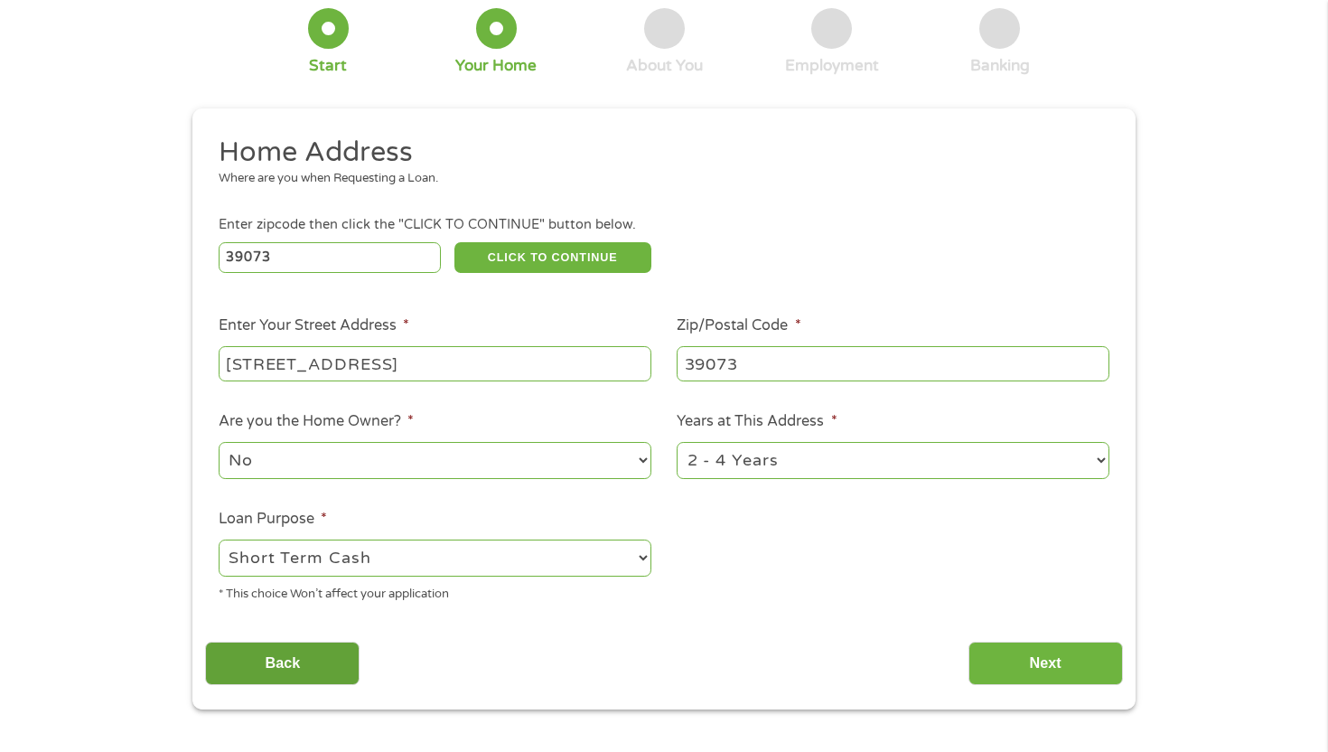
click at [324, 662] on input "Back" at bounding box center [282, 664] width 155 height 44
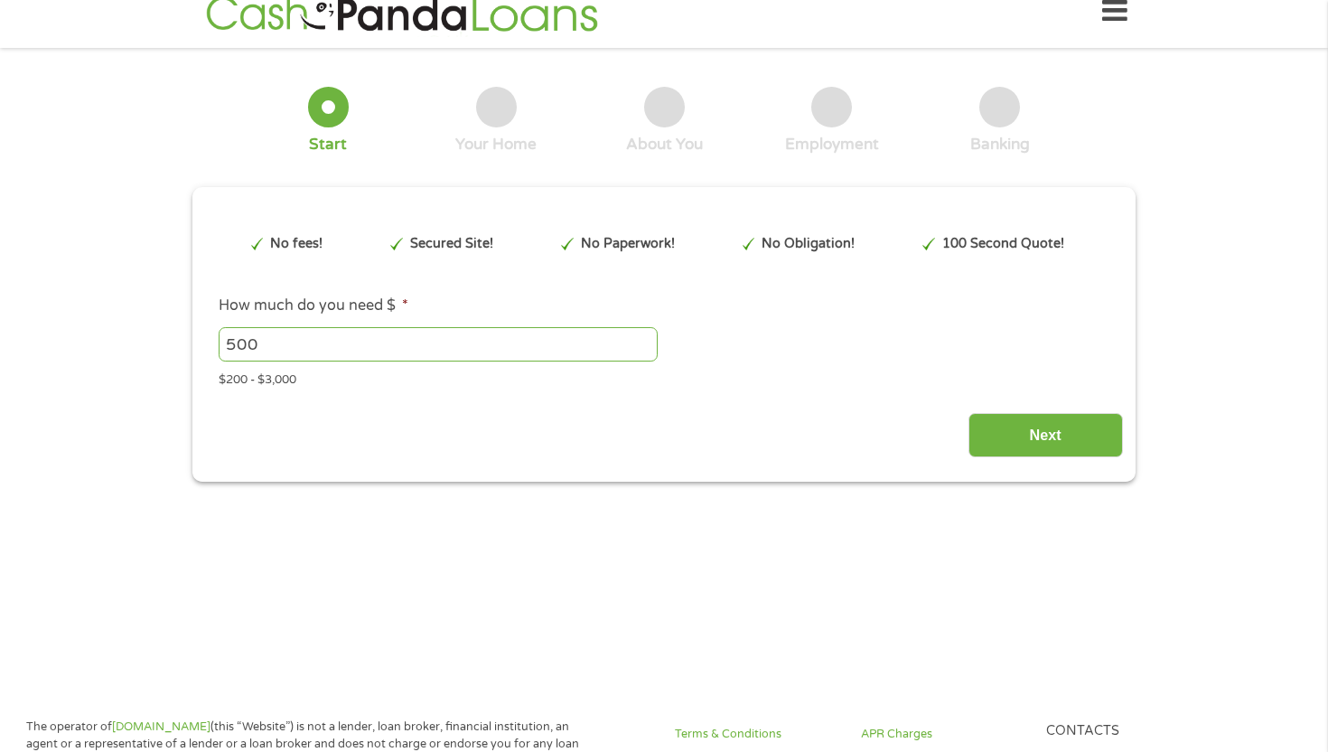
scroll to position [0, 0]
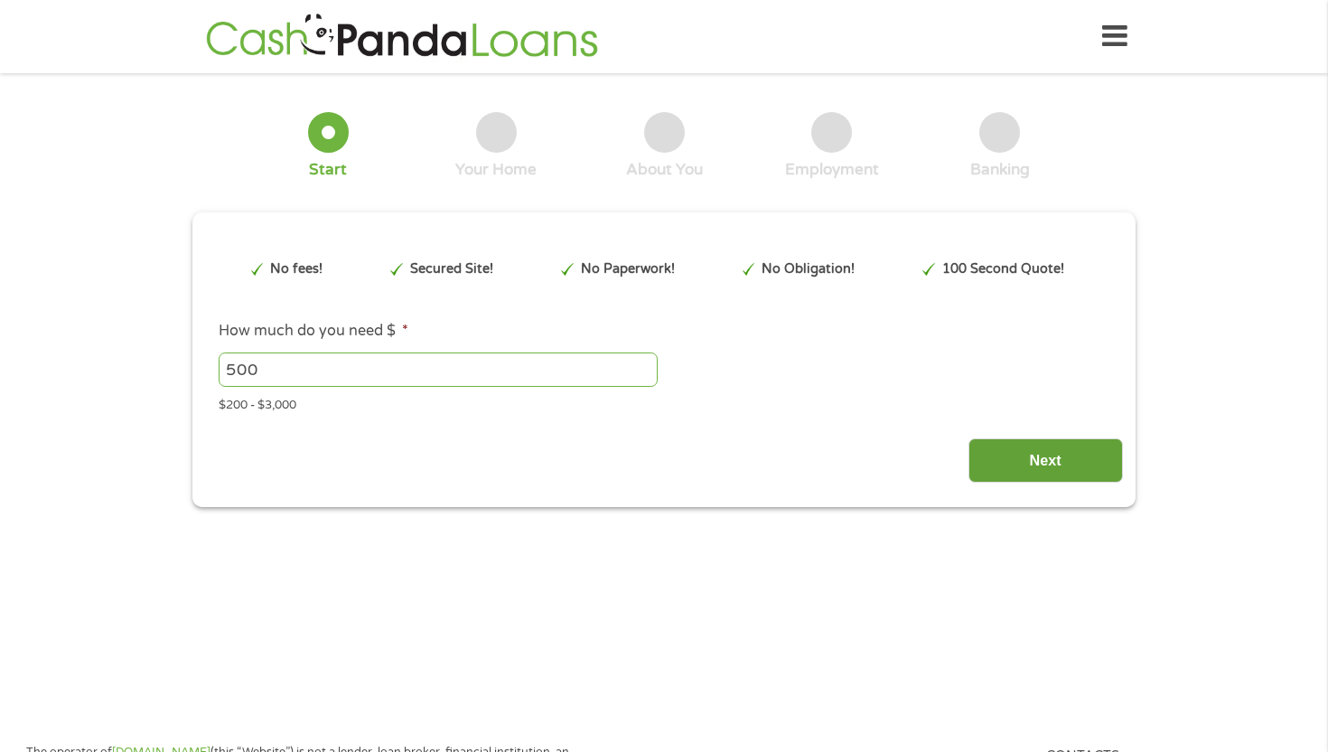
click at [987, 443] on input "Next" at bounding box center [1046, 460] width 155 height 44
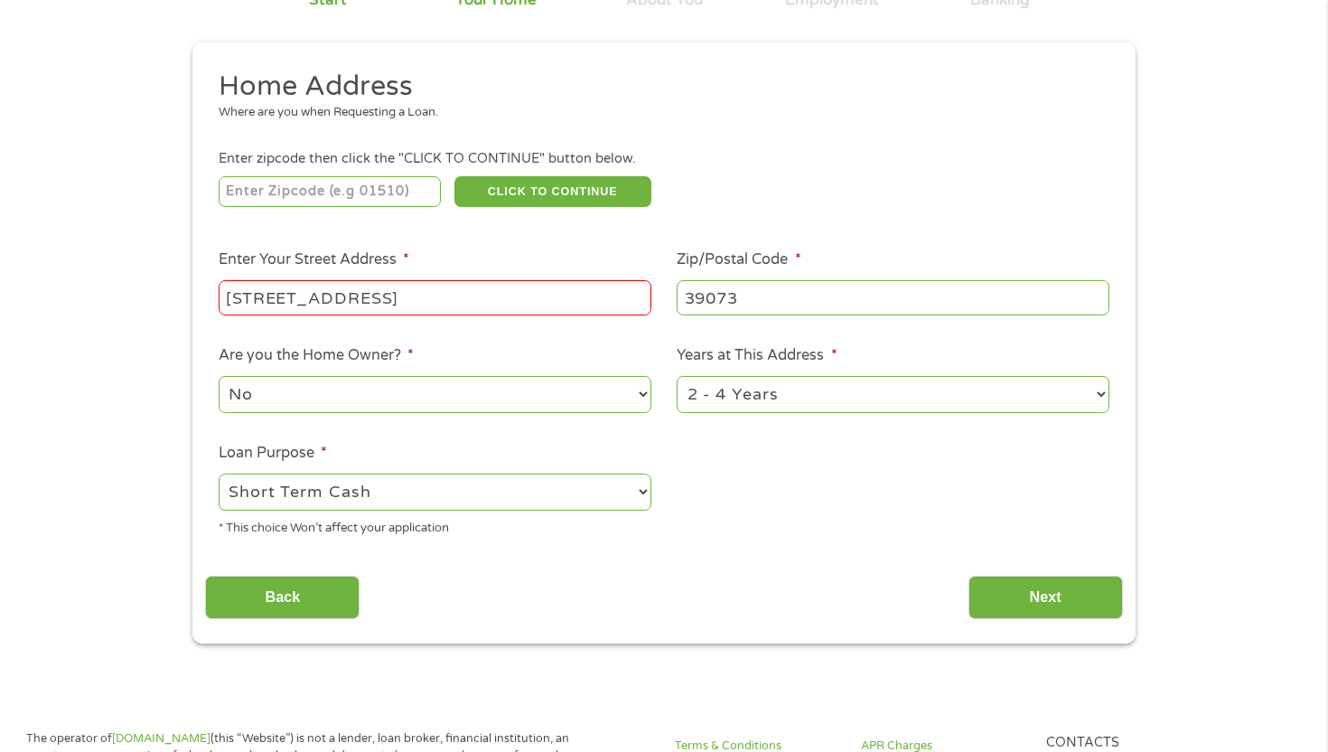
scroll to position [171, 0]
click at [343, 190] on input "number" at bounding box center [330, 190] width 223 height 31
type input "39073"
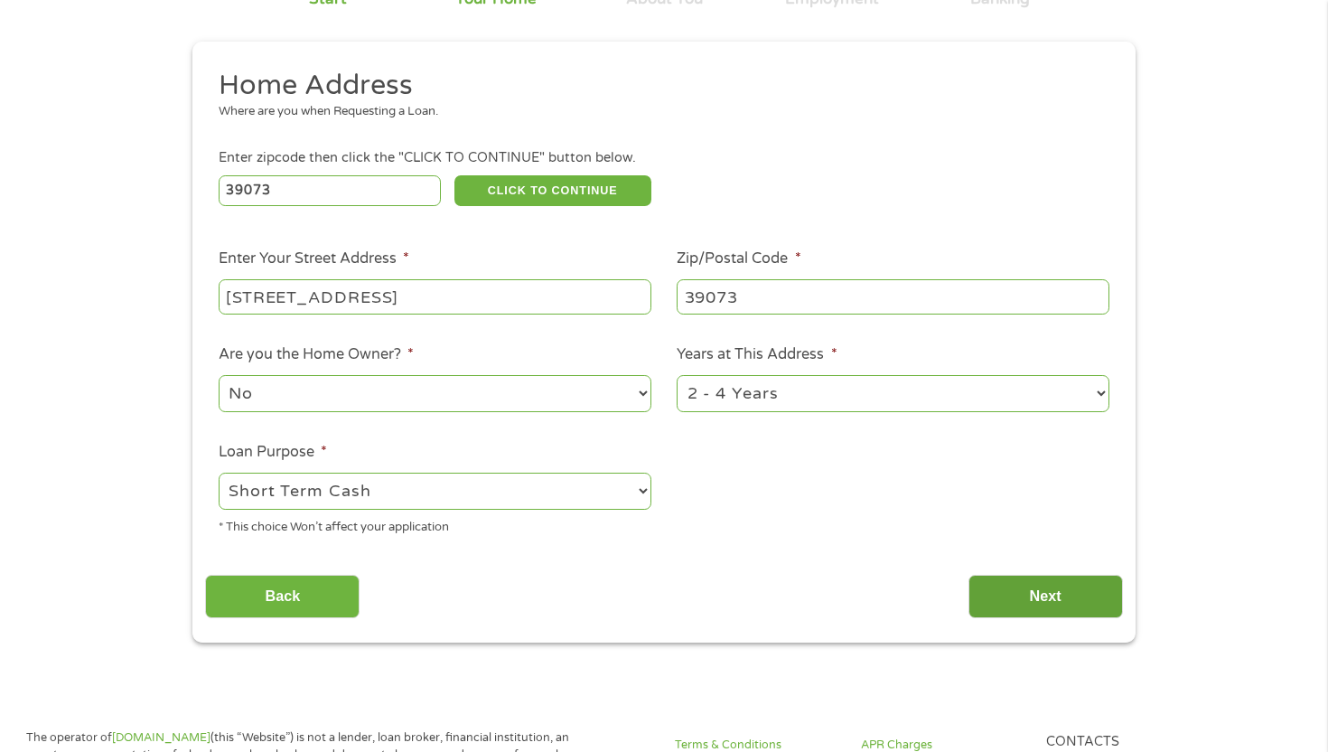
click at [1019, 577] on input "Next" at bounding box center [1046, 597] width 155 height 44
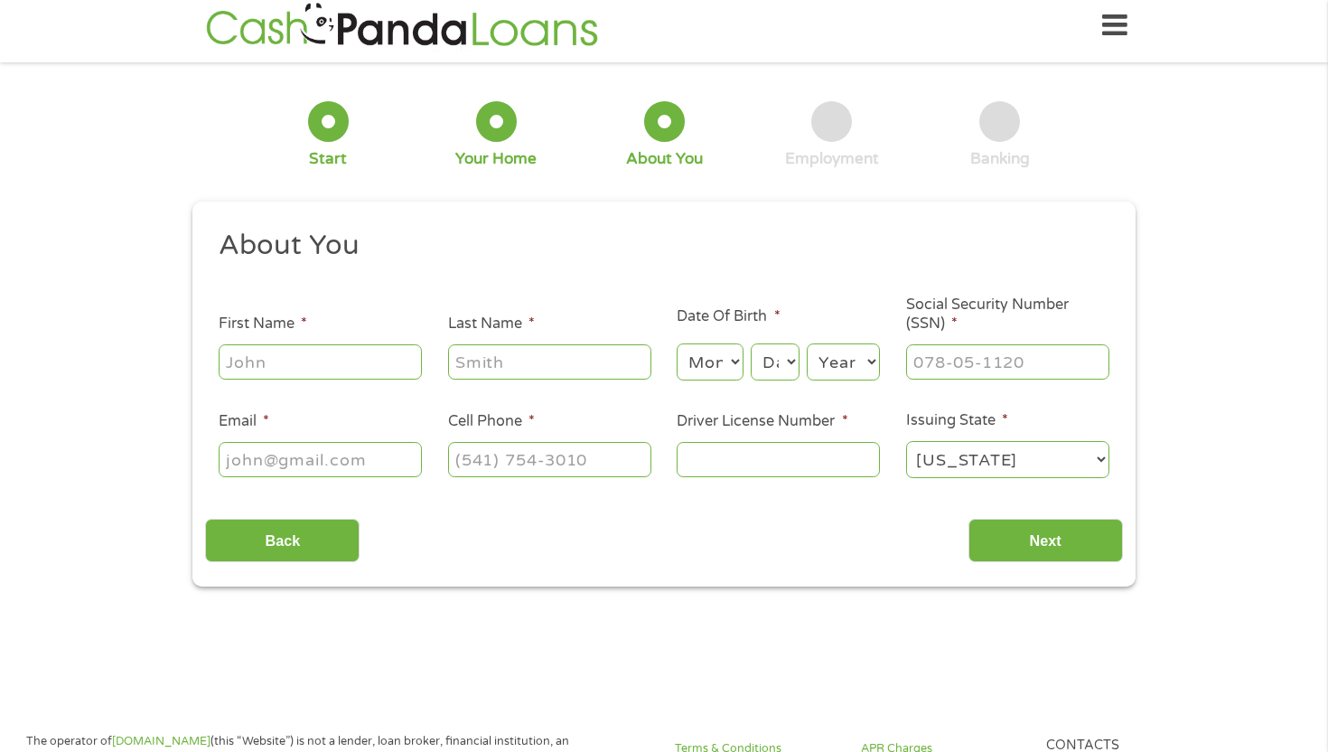
scroll to position [0, 0]
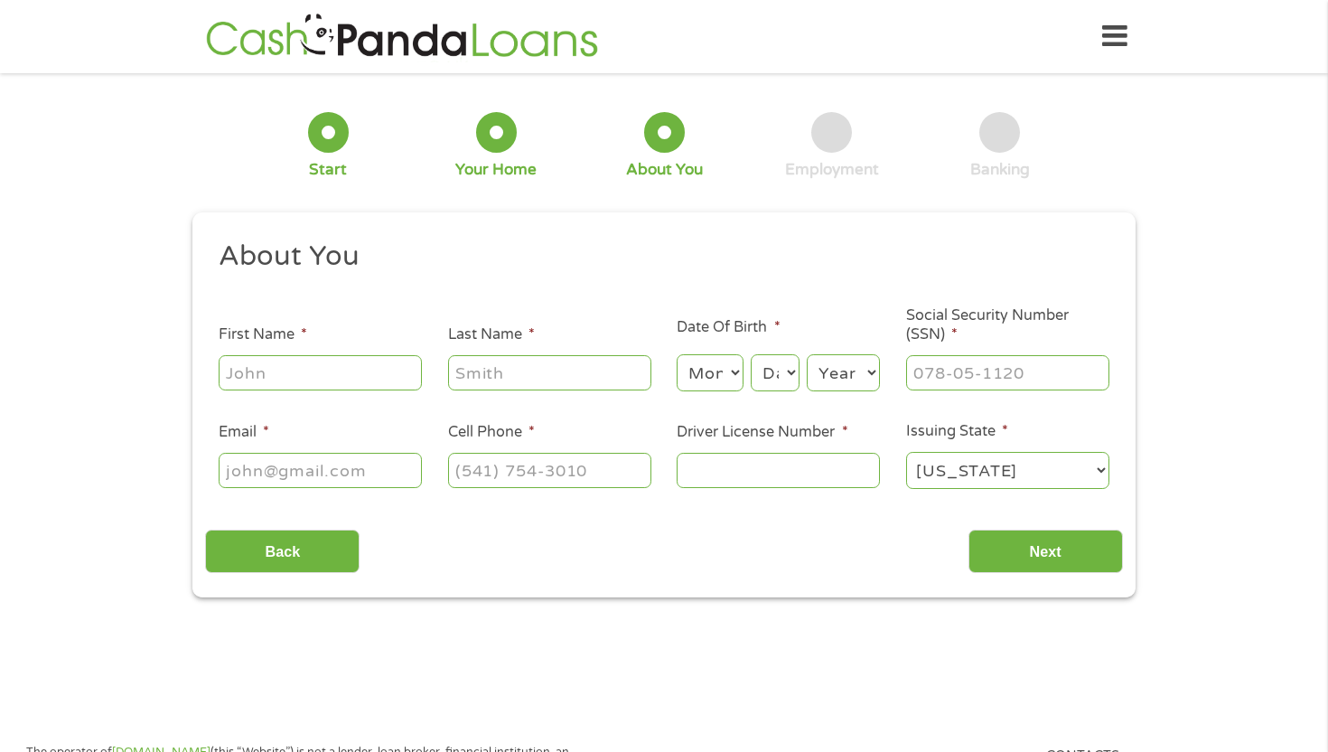
click at [332, 382] on input "First Name *" at bounding box center [320, 372] width 203 height 34
type input "[PERSON_NAME]"
type input "[EMAIL_ADDRESS][DOMAIN_NAME]"
type input "[PHONE_NUMBER]"
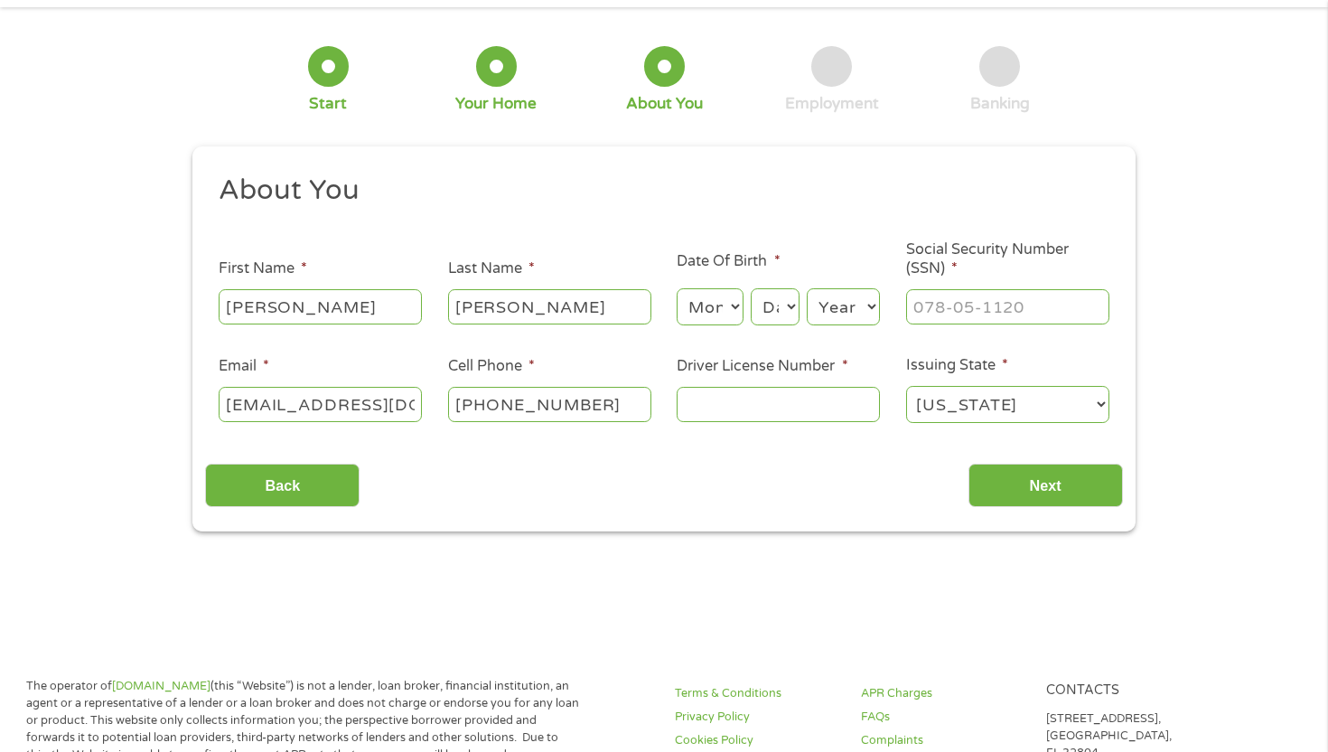
scroll to position [81, 0]
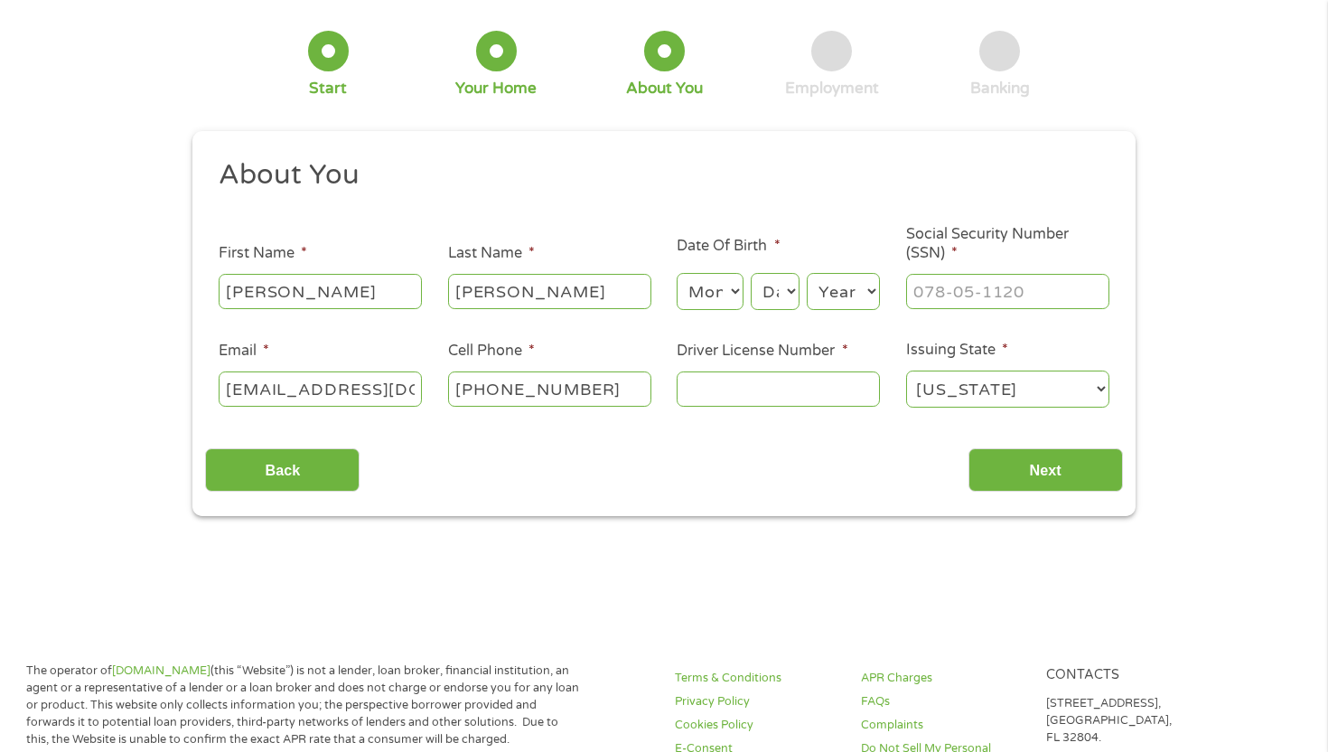
click at [688, 388] on input "Driver License Number *" at bounding box center [778, 388] width 203 height 34
type input "802962665"
click at [1003, 462] on input "Next" at bounding box center [1046, 470] width 155 height 44
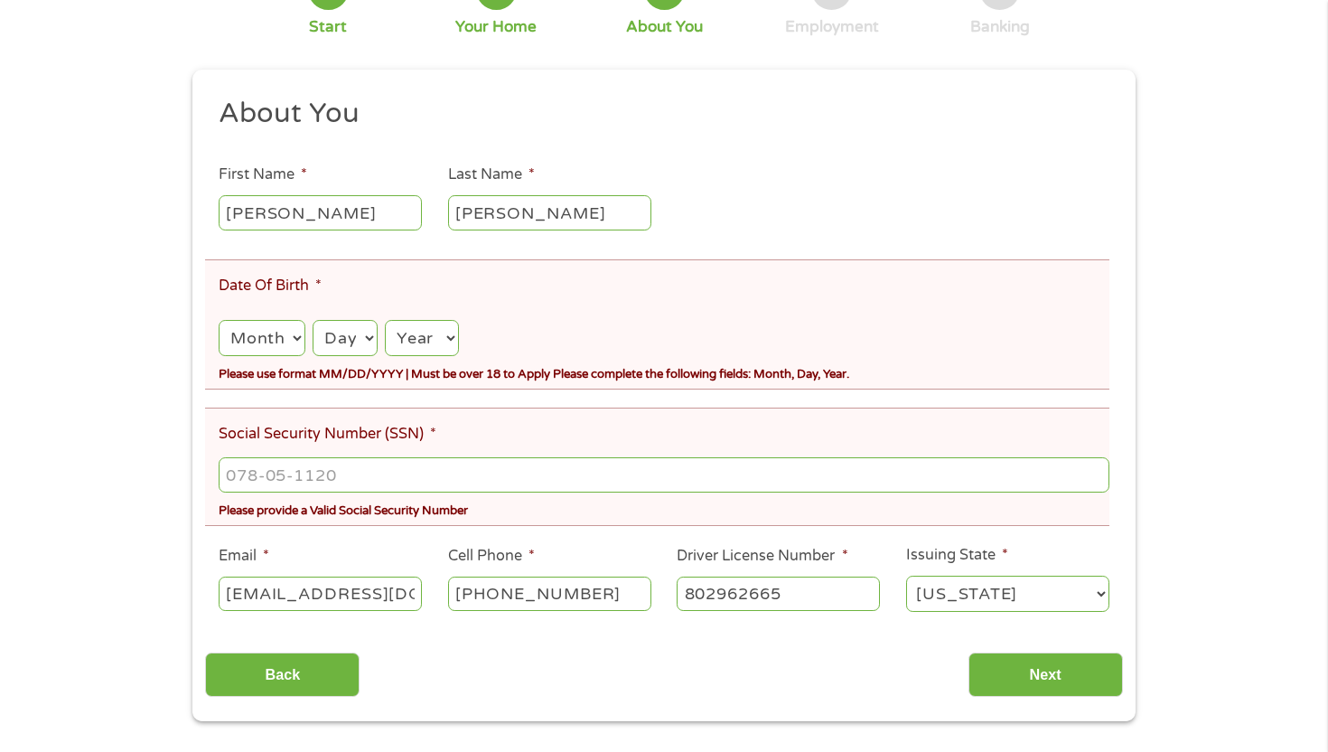
scroll to position [214, 0]
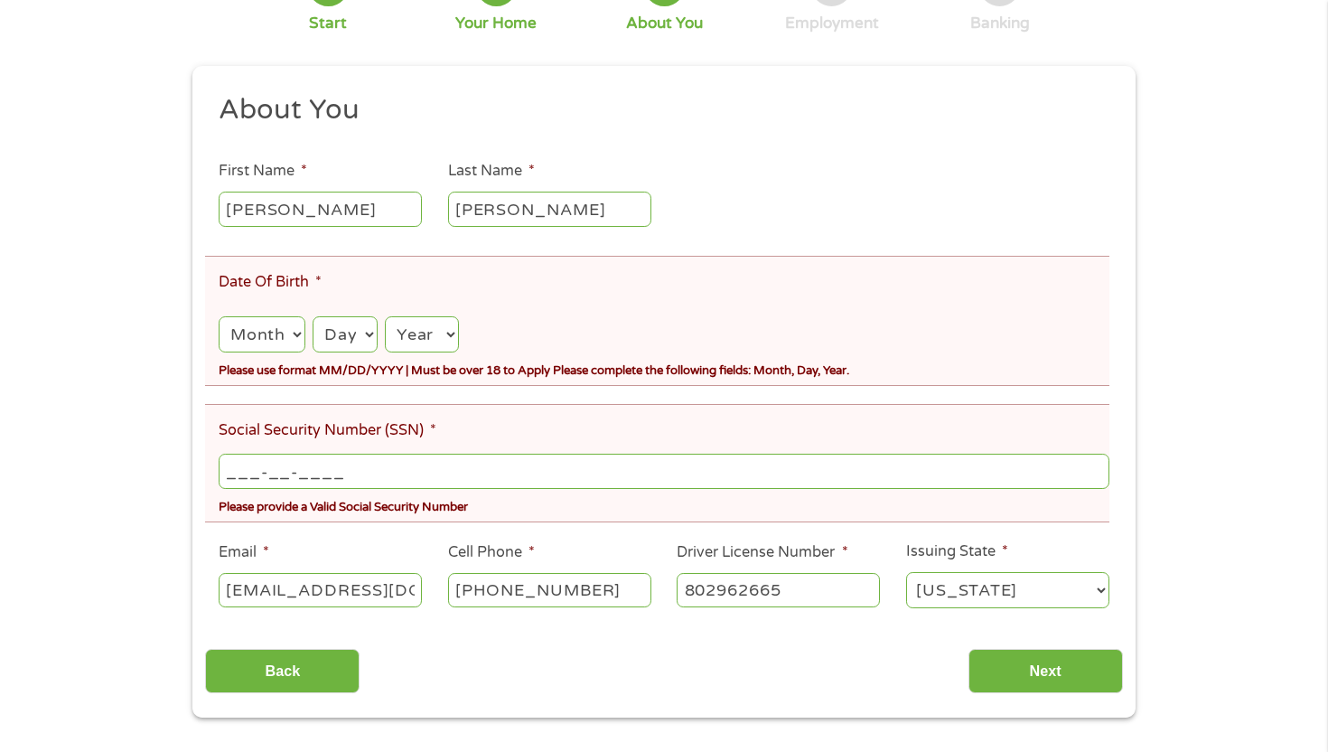
click at [380, 474] on input "___-__-____" at bounding box center [664, 471] width 891 height 34
type input "428-91-1308"
click at [267, 331] on select "Month 1 2 3 4 5 6 7 8 9 10 11 12" at bounding box center [262, 334] width 87 height 37
select select "2"
click at [342, 341] on select "Day 1 2 3 4 5 6 7 8 9 10 11 12 13 14 15 16 17 18 19 20 21 22 23 24 25 26 27 28 …" at bounding box center [345, 334] width 64 height 37
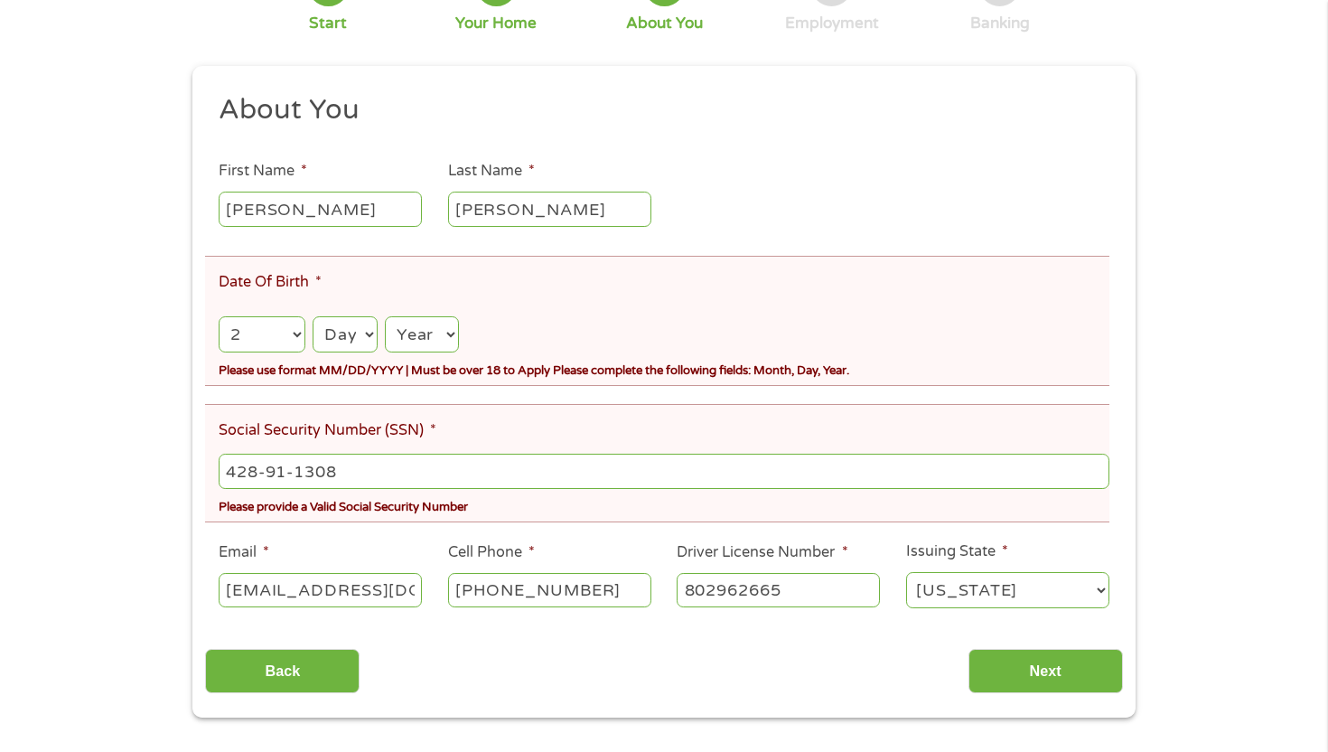
select select "15"
click at [427, 331] on select "Year [DATE] 2006 2005 2004 2003 2002 2001 2000 1999 1998 1997 1996 1995 1994 19…" at bounding box center [422, 334] width 74 height 37
select select "2002"
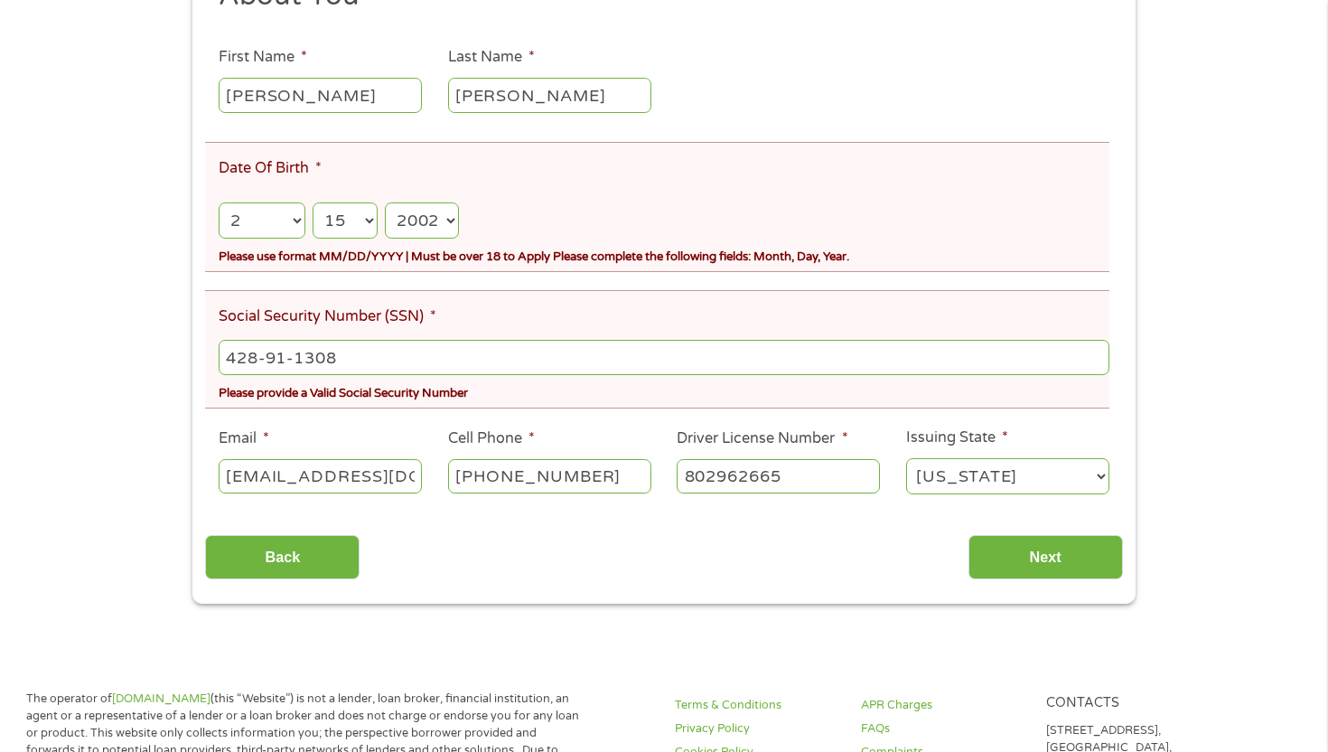
scroll to position [333, 0]
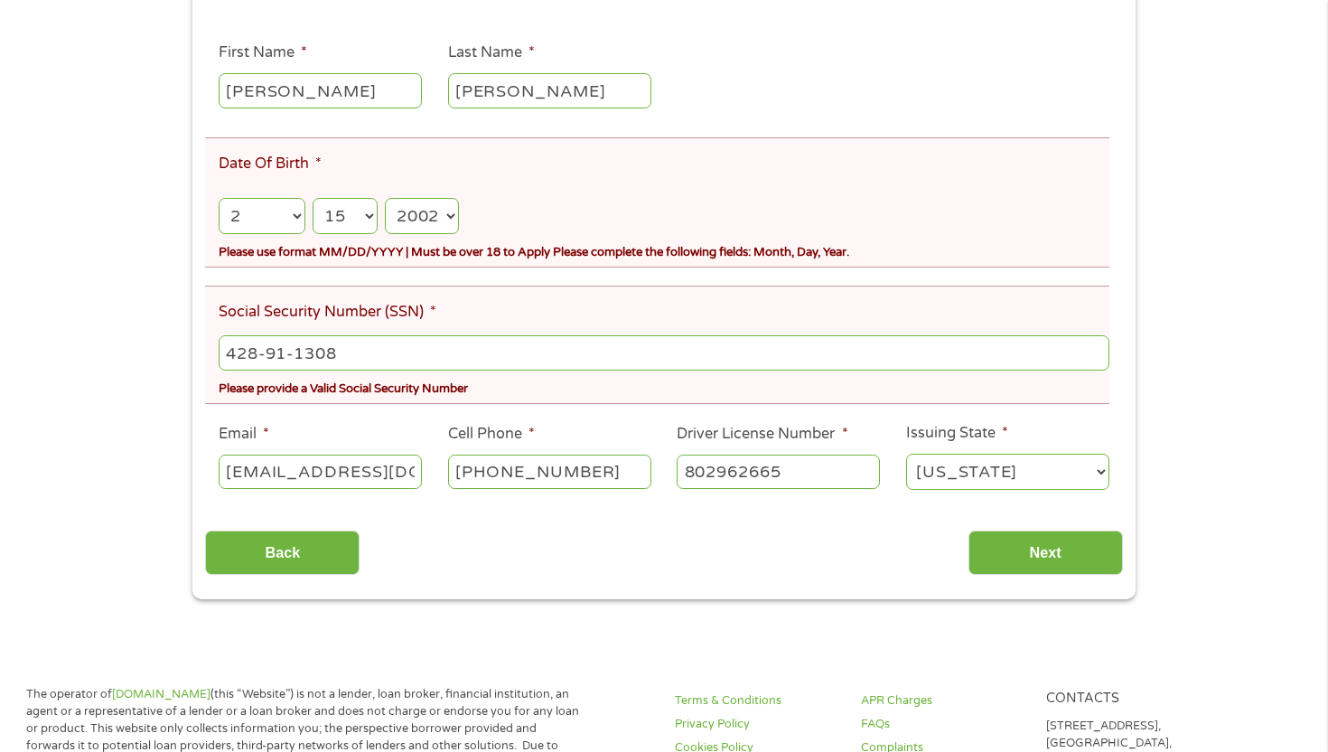
click at [390, 349] on input "428-91-1308" at bounding box center [664, 352] width 891 height 34
click at [1031, 565] on input "Next" at bounding box center [1046, 552] width 155 height 44
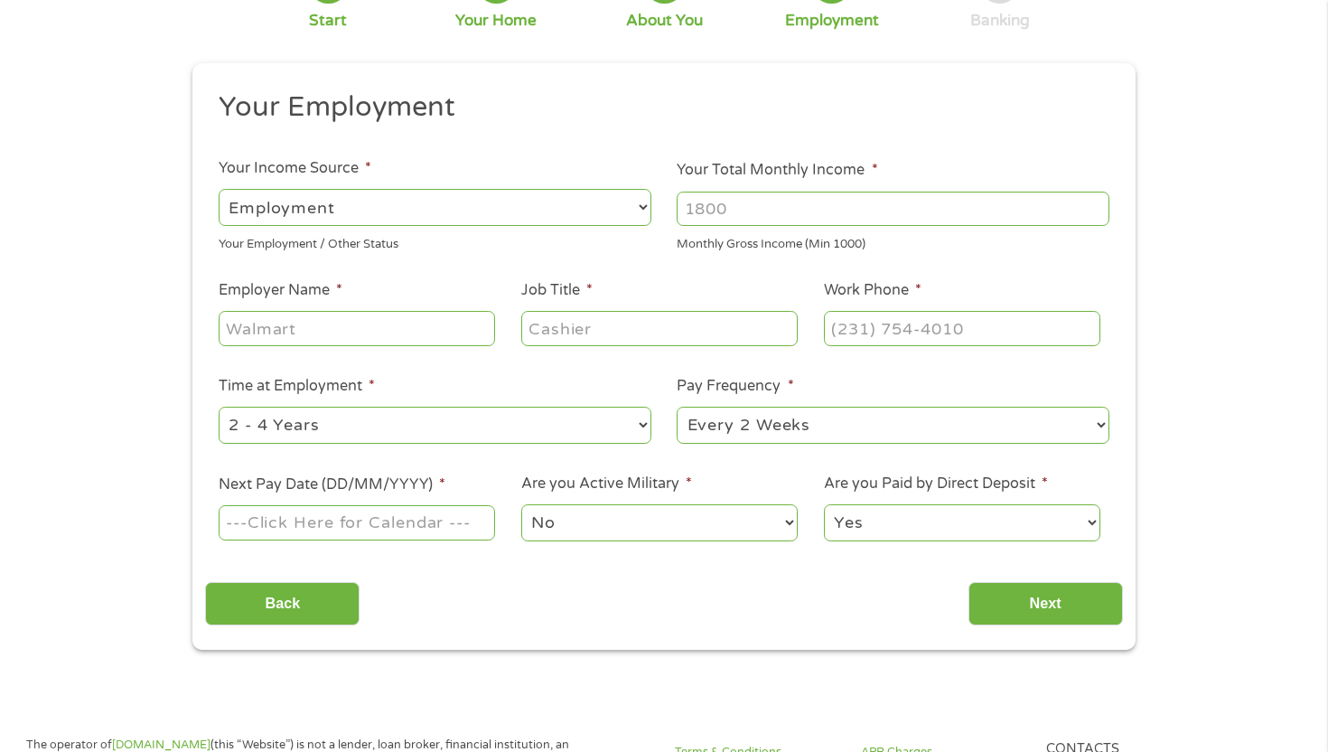
scroll to position [153, 0]
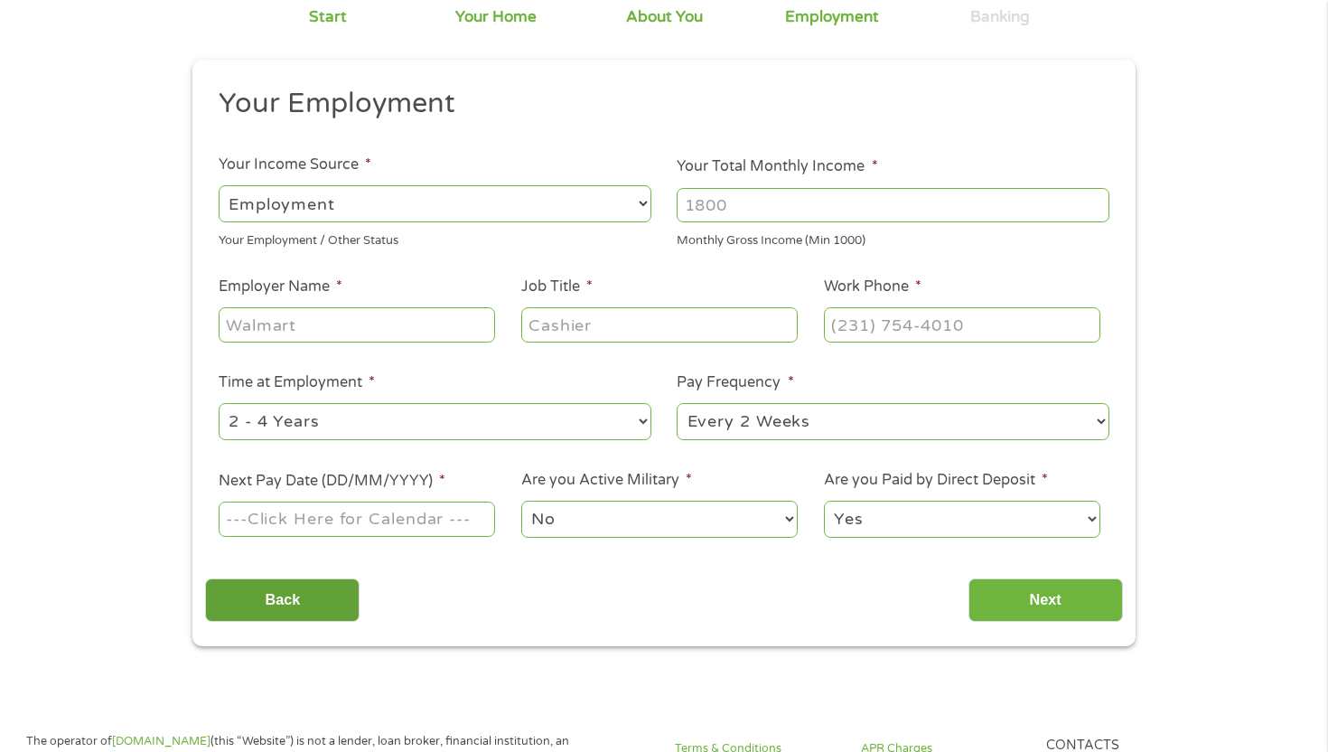
drag, startPoint x: 312, startPoint y: 582, endPoint x: 247, endPoint y: 584, distance: 65.1
click at [297, 582] on input "Back" at bounding box center [282, 600] width 155 height 44
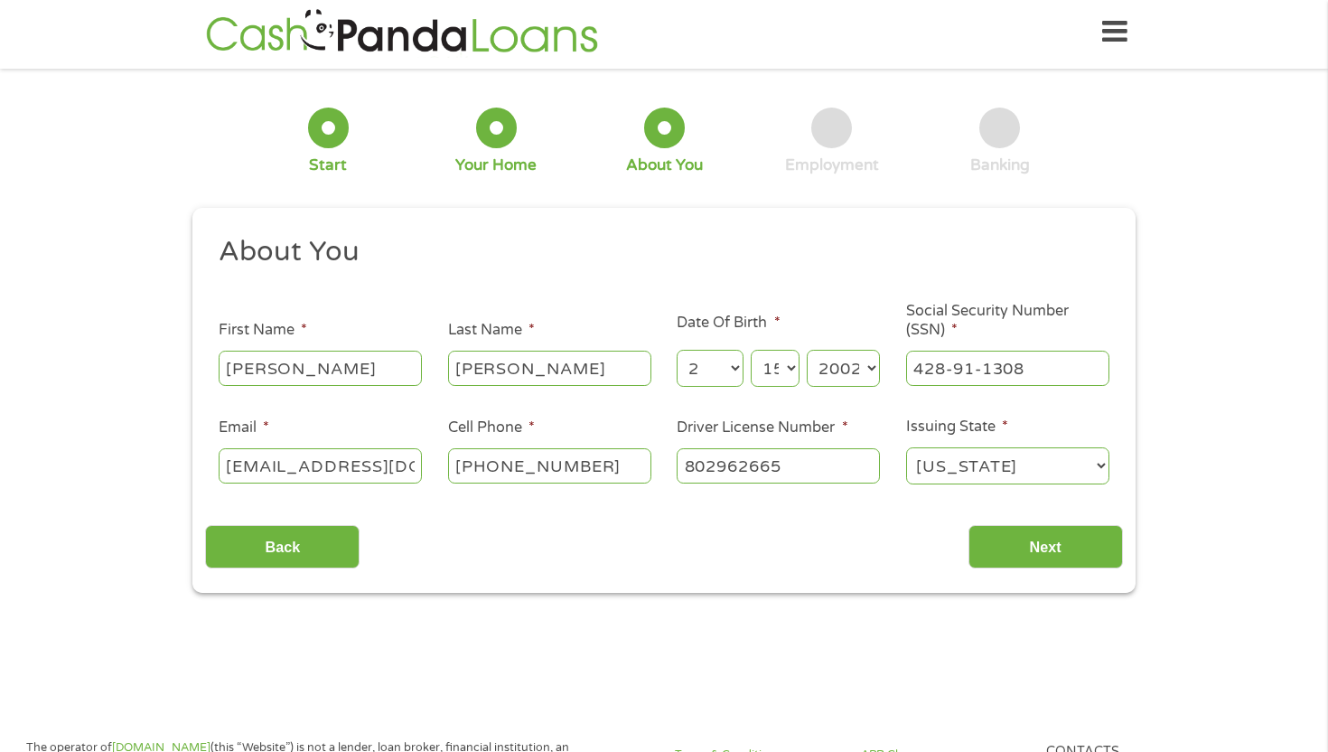
scroll to position [0, 0]
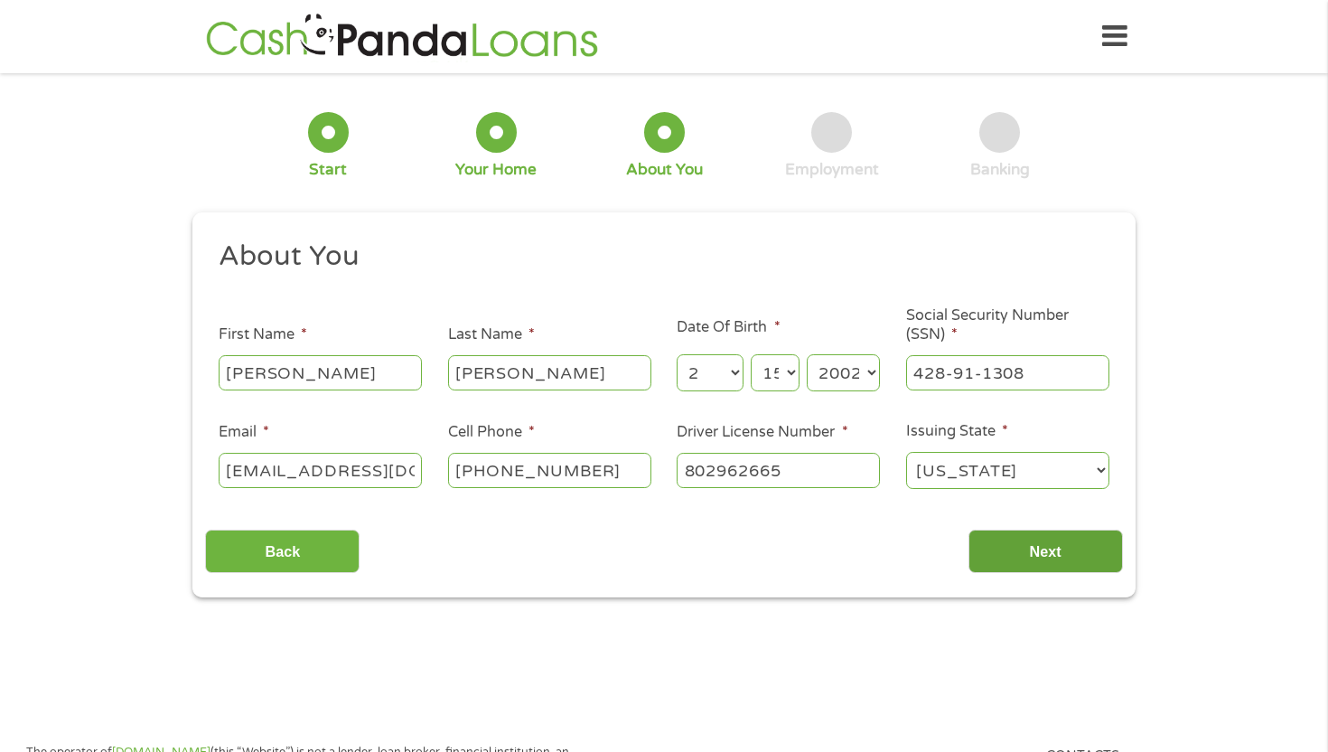
click at [1027, 558] on input "Next" at bounding box center [1046, 552] width 155 height 44
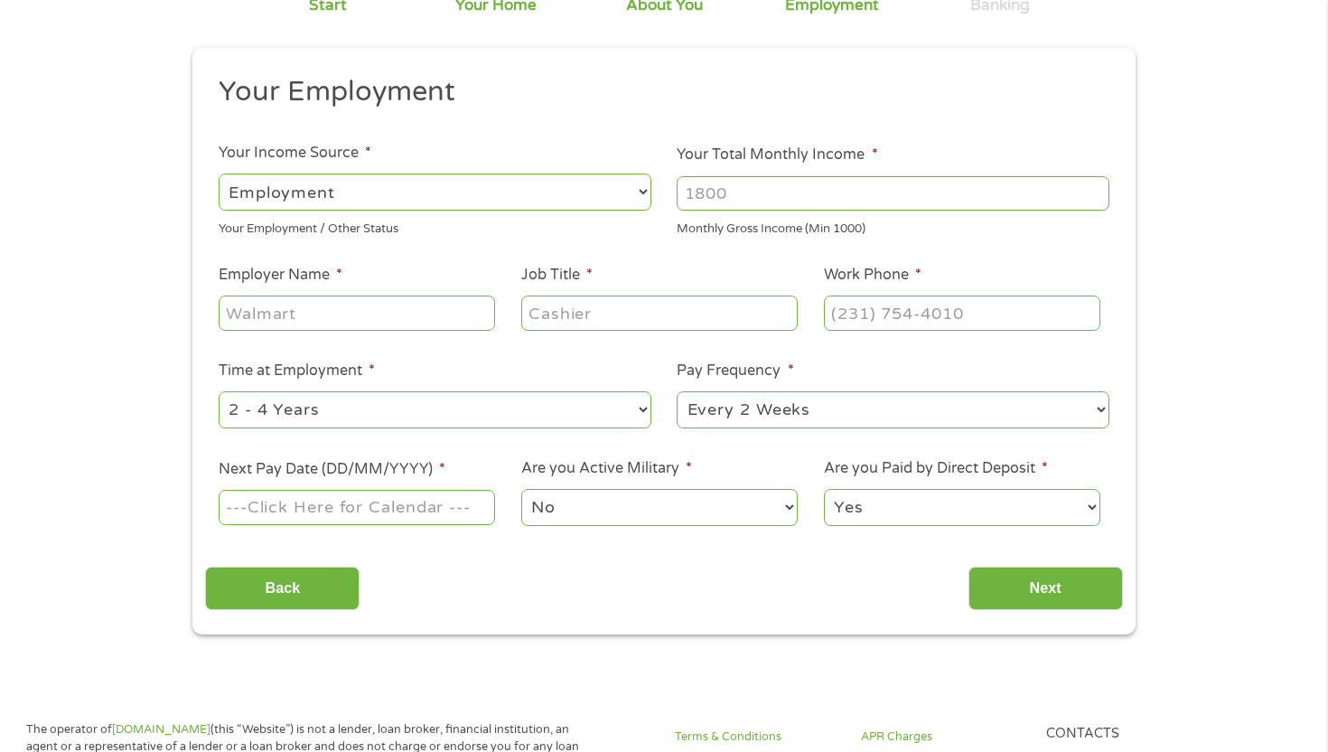
scroll to position [182, 0]
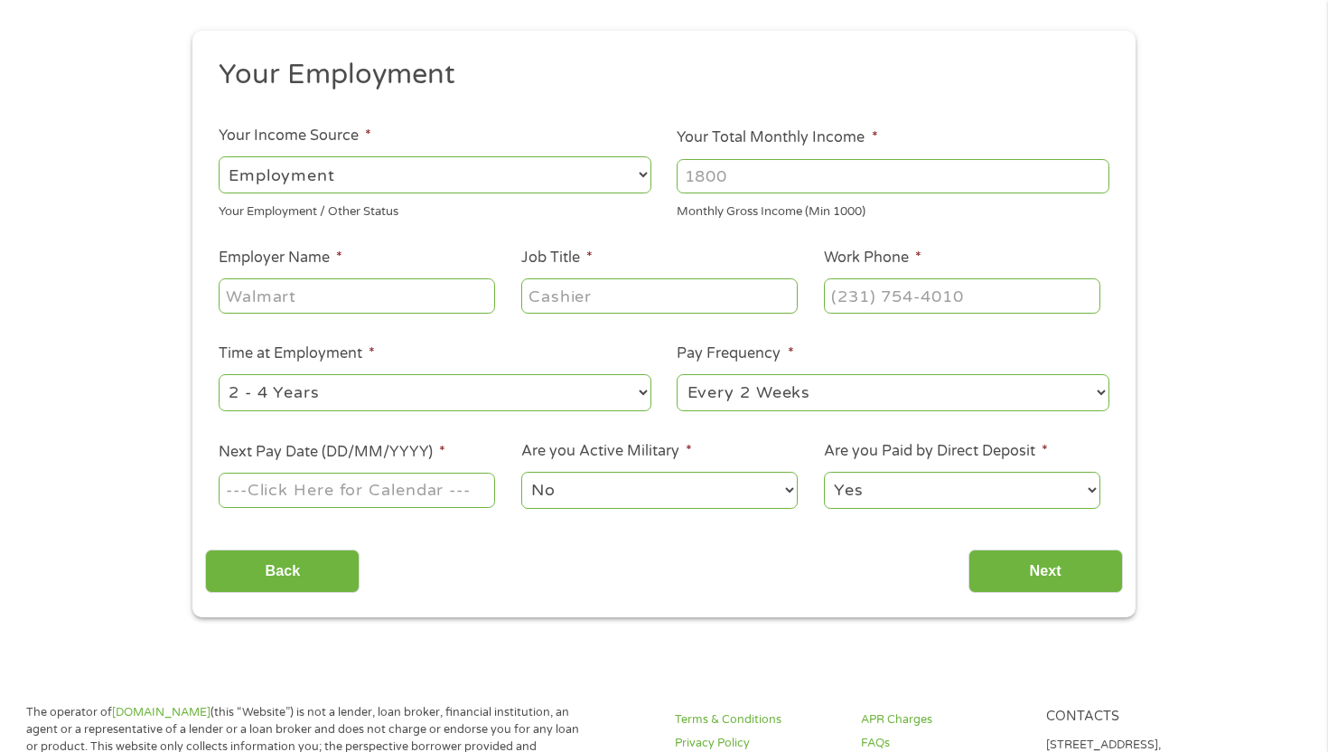
click at [366, 290] on input "Employer Name *" at bounding box center [357, 295] width 277 height 34
type input "Rcsd"
click at [554, 292] on input "Job Title *" at bounding box center [659, 295] width 277 height 34
type input "Education"
click at [874, 298] on input "(___) ___-____" at bounding box center [962, 295] width 277 height 34
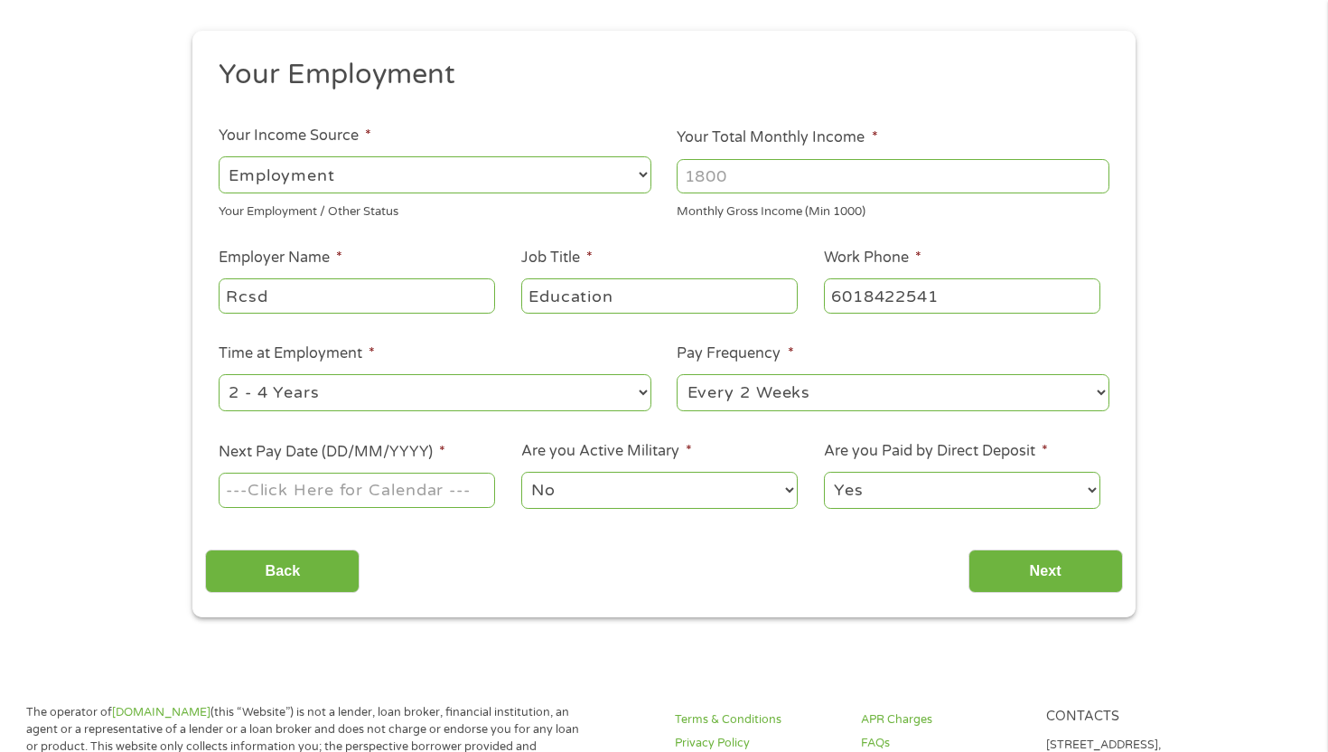
type input "[PHONE_NUMBER]"
click at [728, 170] on input "Your Total Monthly Income *" at bounding box center [893, 176] width 433 height 34
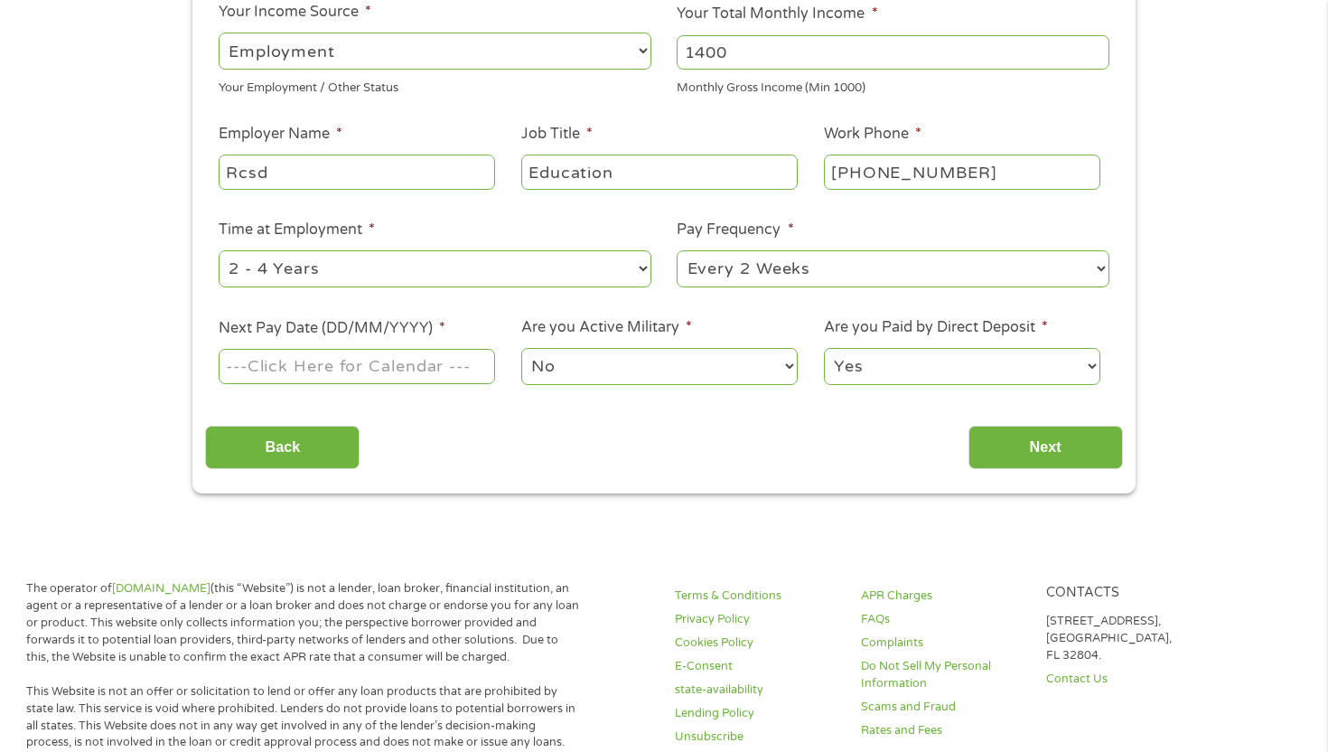
scroll to position [310, 0]
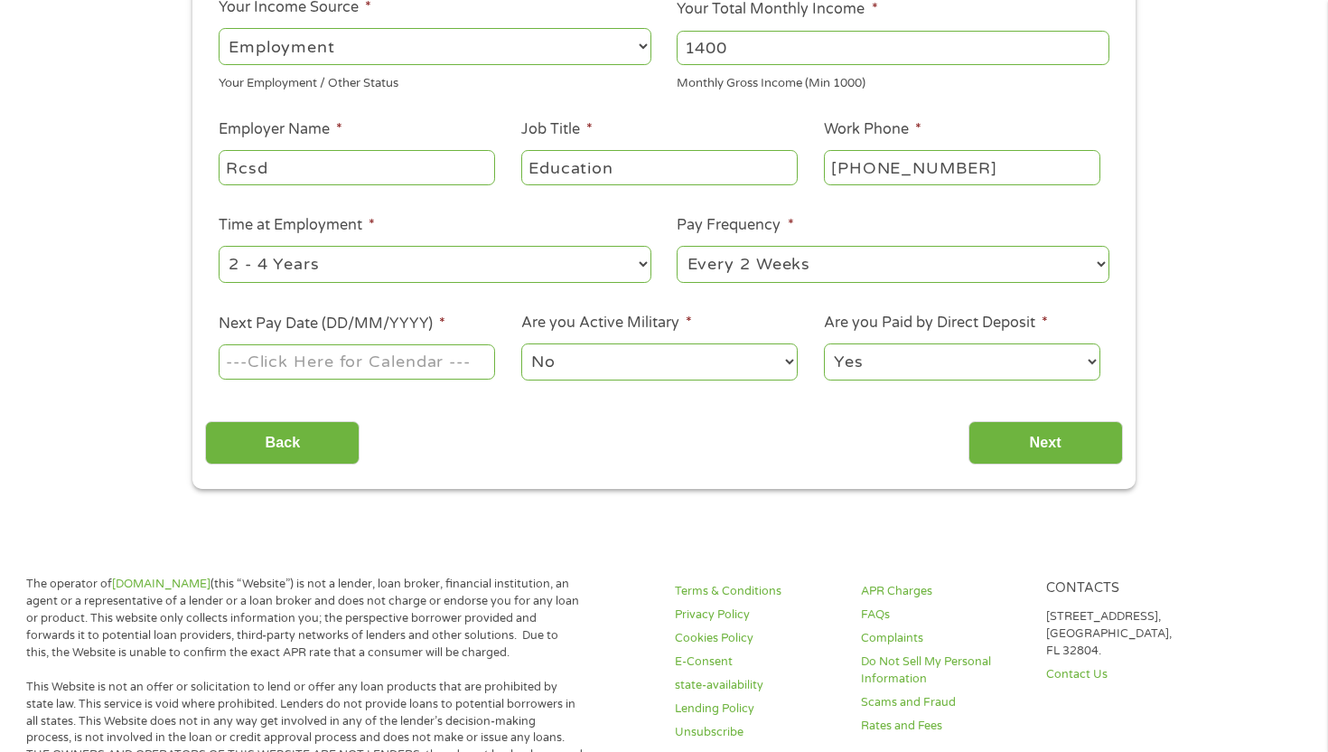
type input "1400"
click at [476, 354] on input "Next Pay Date (DD/MM/YYYY) *" at bounding box center [357, 361] width 277 height 34
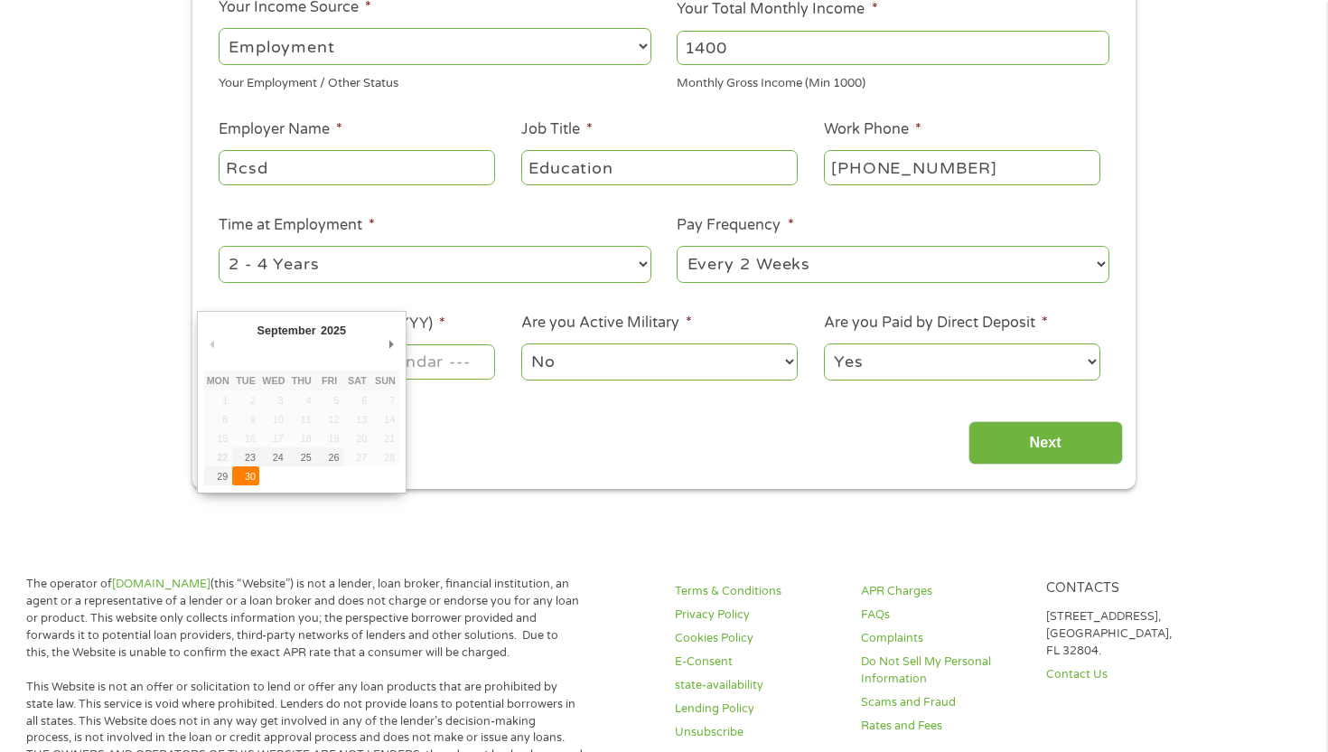
type input "[DATE]"
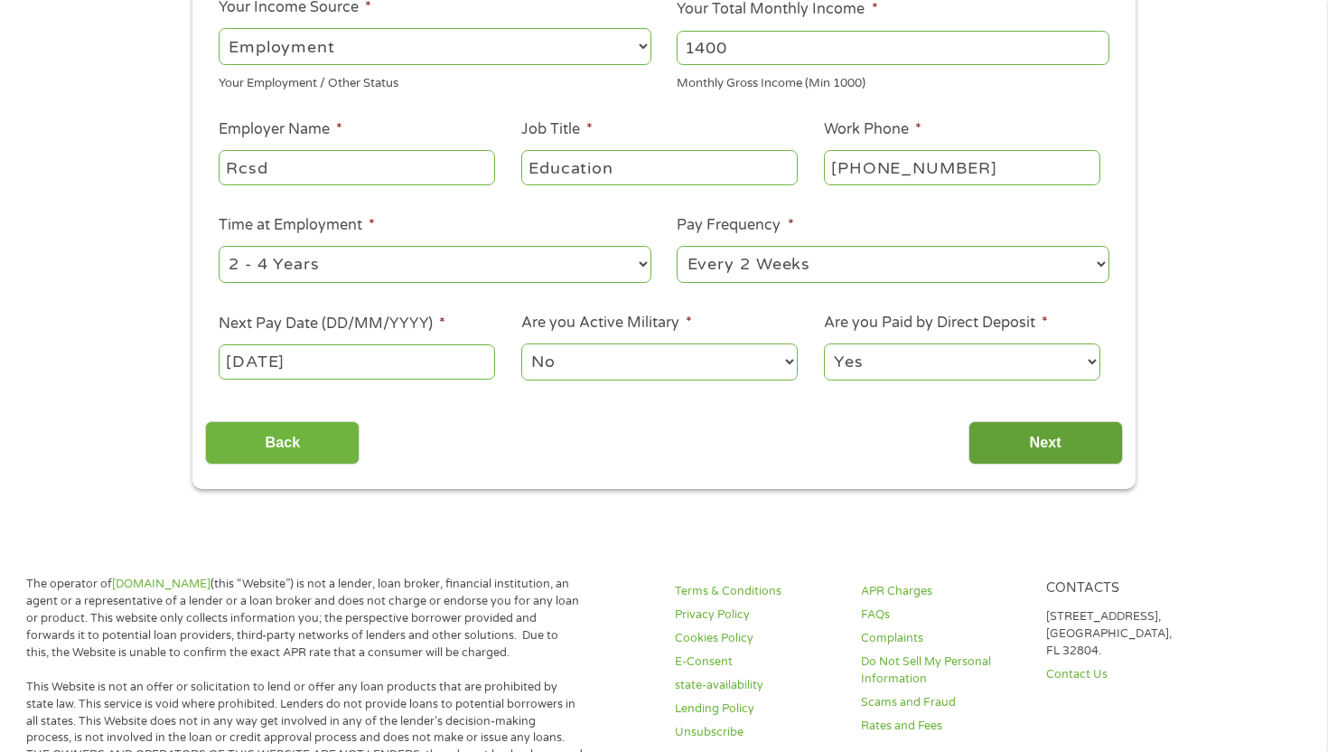
click at [1064, 446] on input "Next" at bounding box center [1046, 443] width 155 height 44
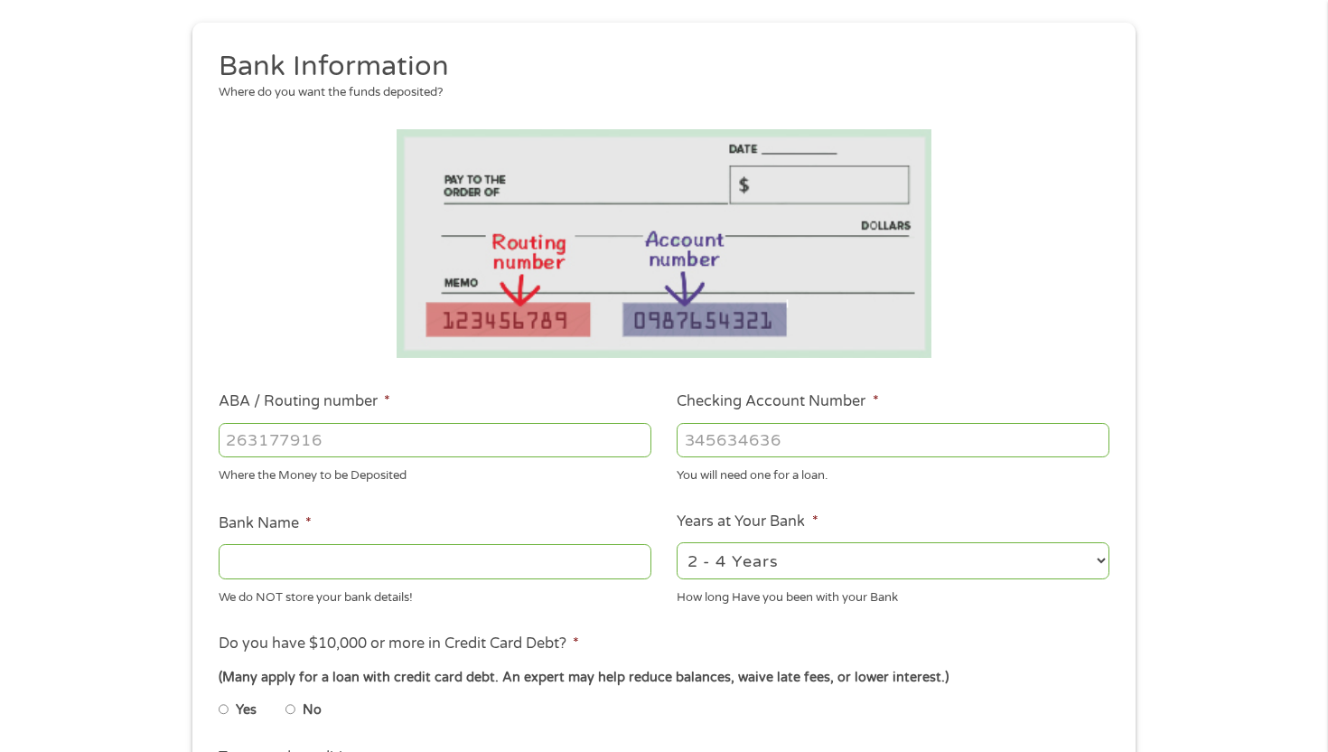
scroll to position [198, 0]
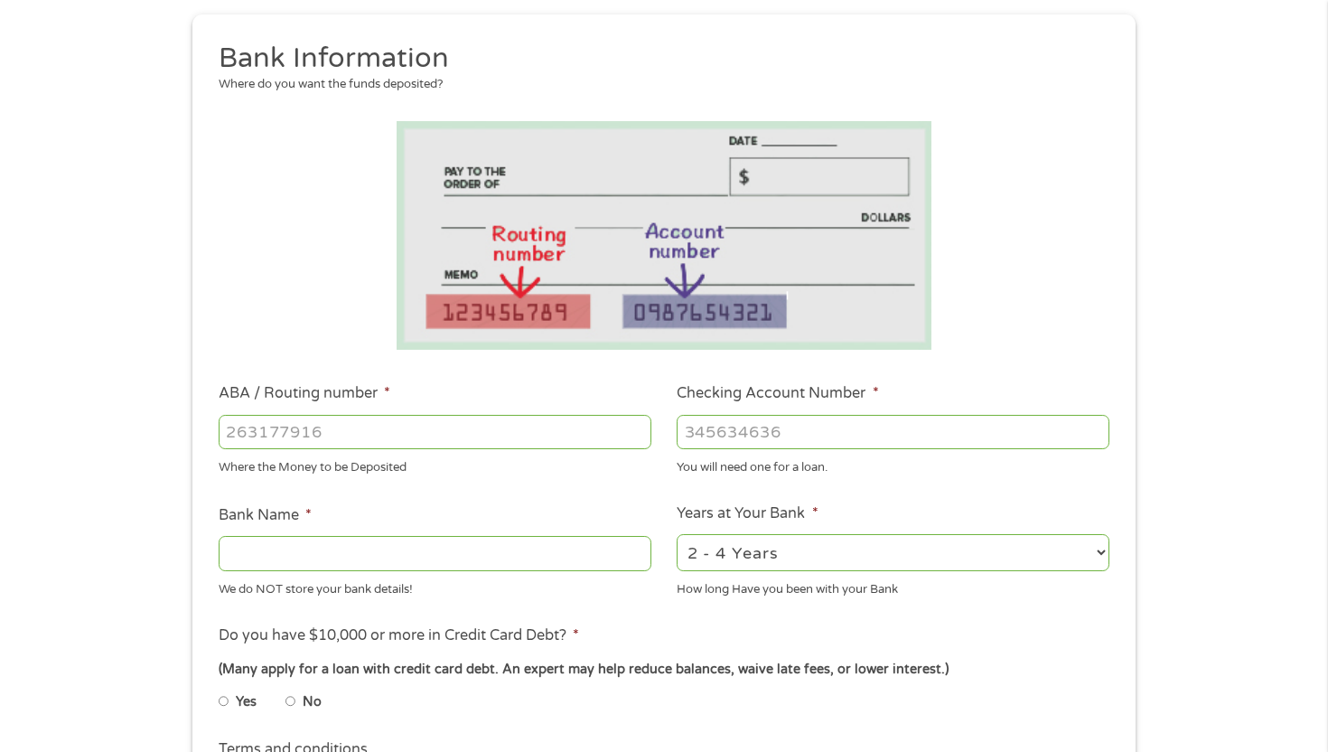
click at [405, 543] on input "Bank Name *" at bounding box center [435, 553] width 433 height 34
type input "Trustmark"
click at [306, 439] on input "ABA / Routing number *" at bounding box center [435, 432] width 433 height 34
type input "065300279"
type input "TRUSTMARK NATIONAL BANK"
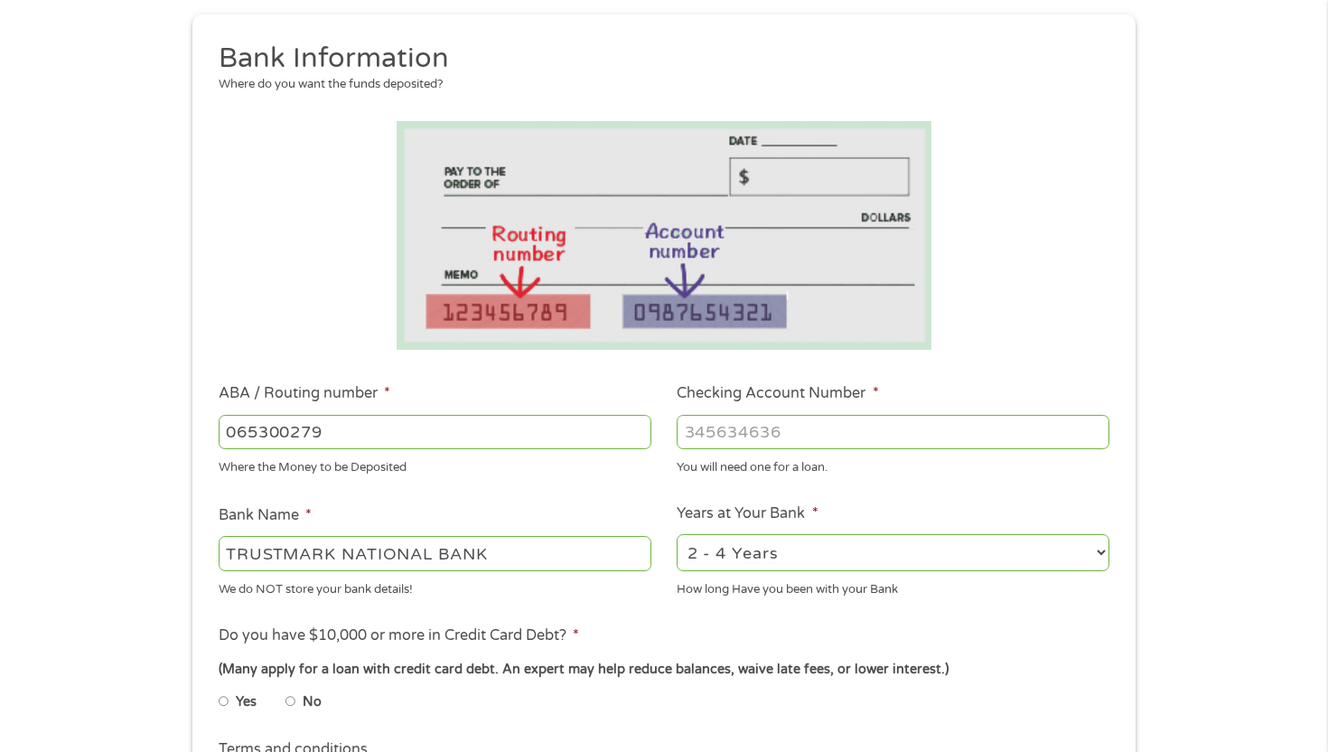
type input "065300279"
click at [735, 417] on input "Checking Account Number *" at bounding box center [893, 432] width 433 height 34
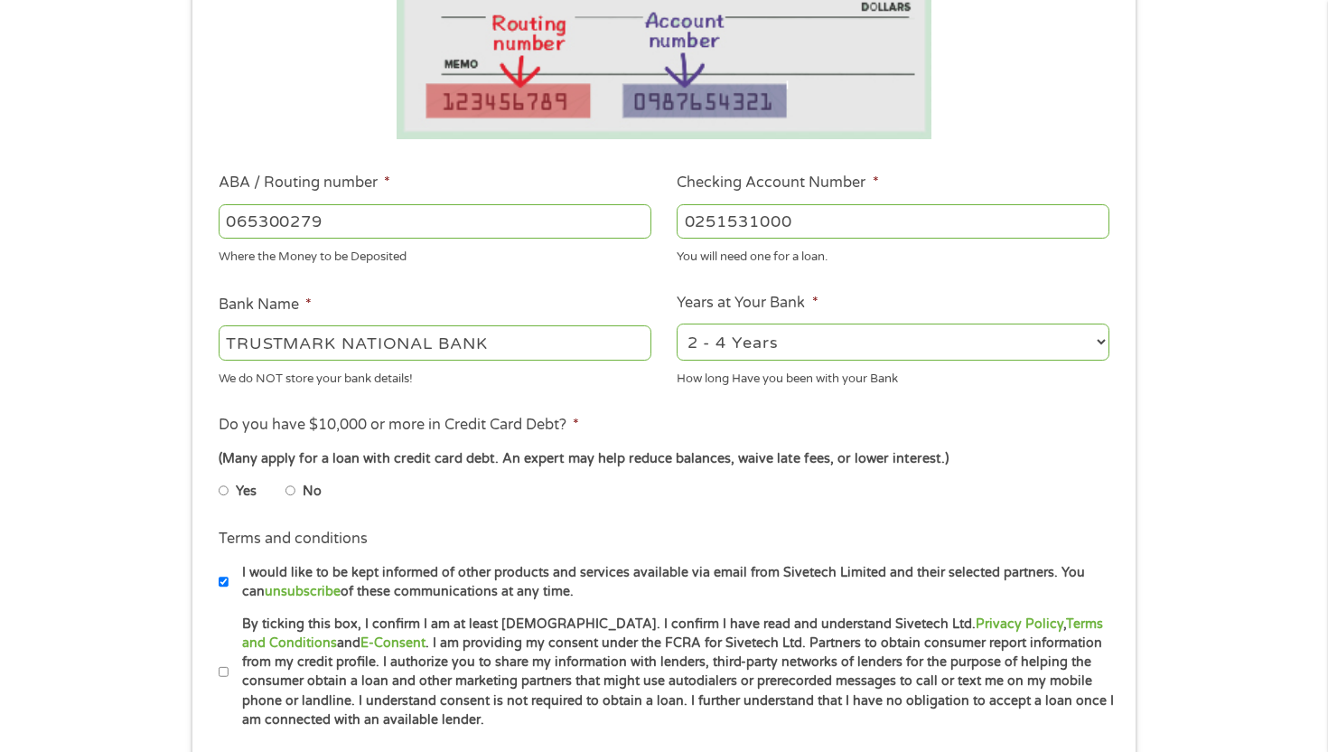
scroll to position [423, 0]
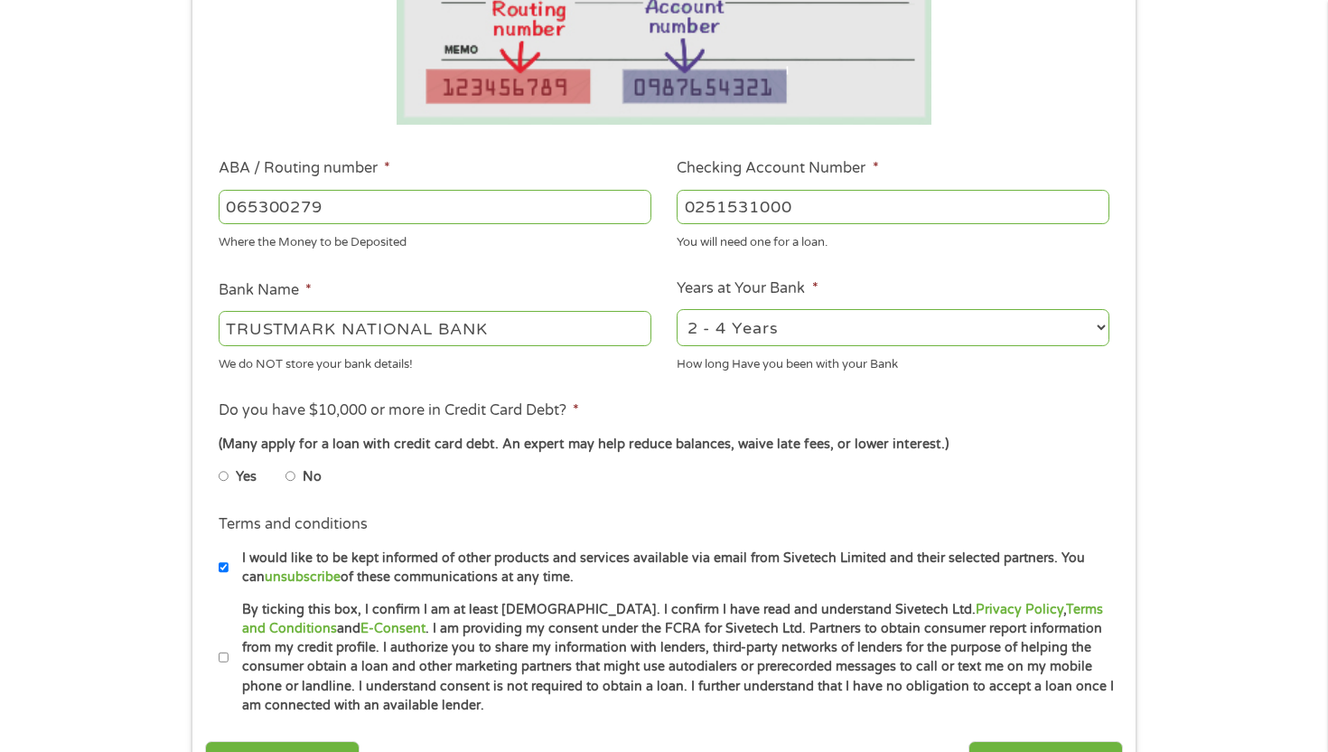
type input "0251531000"
click at [297, 476] on li "No" at bounding box center [318, 476] width 65 height 35
click at [309, 470] on label "No" at bounding box center [312, 477] width 19 height 20
click at [296, 470] on input "No" at bounding box center [291, 476] width 11 height 29
radio input "true"
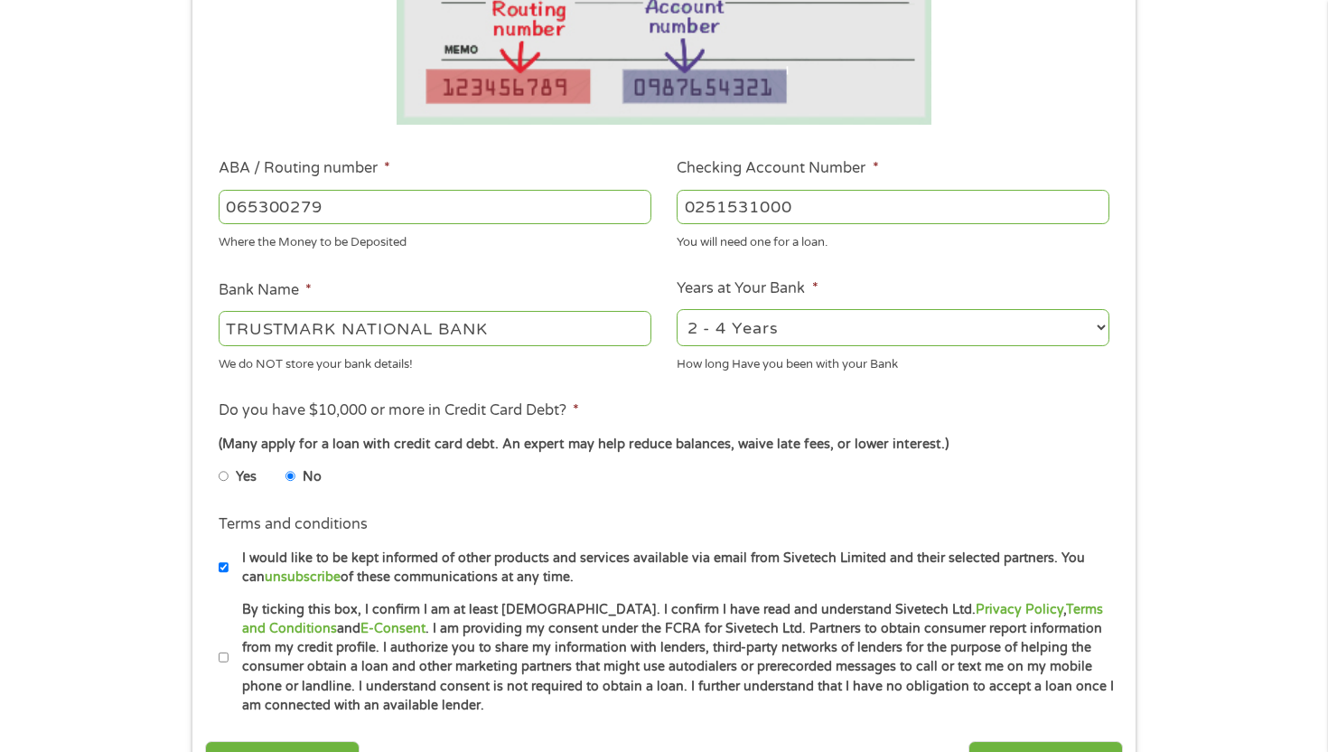
click at [224, 658] on input "By ticking this box, I confirm I am at least [DEMOGRAPHIC_DATA]. I confirm I ha…" at bounding box center [224, 657] width 11 height 29
checkbox input "true"
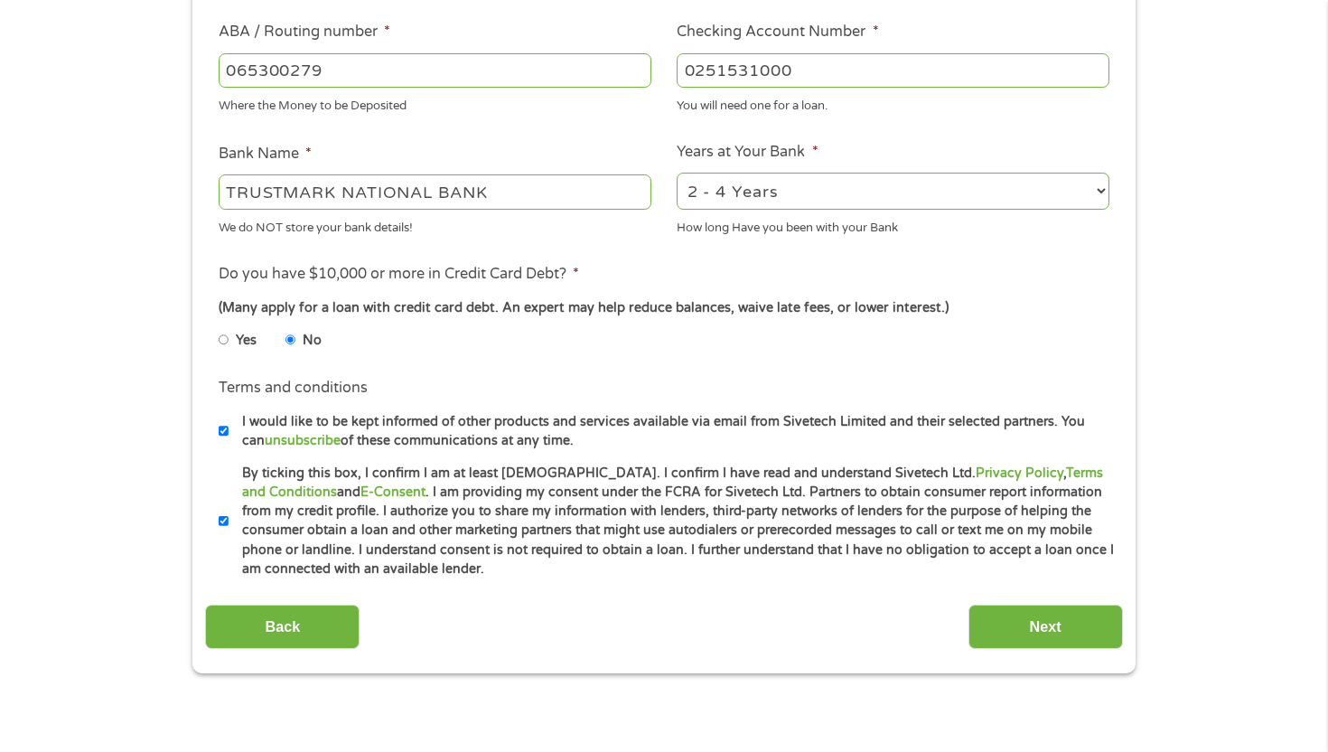
scroll to position [571, 0]
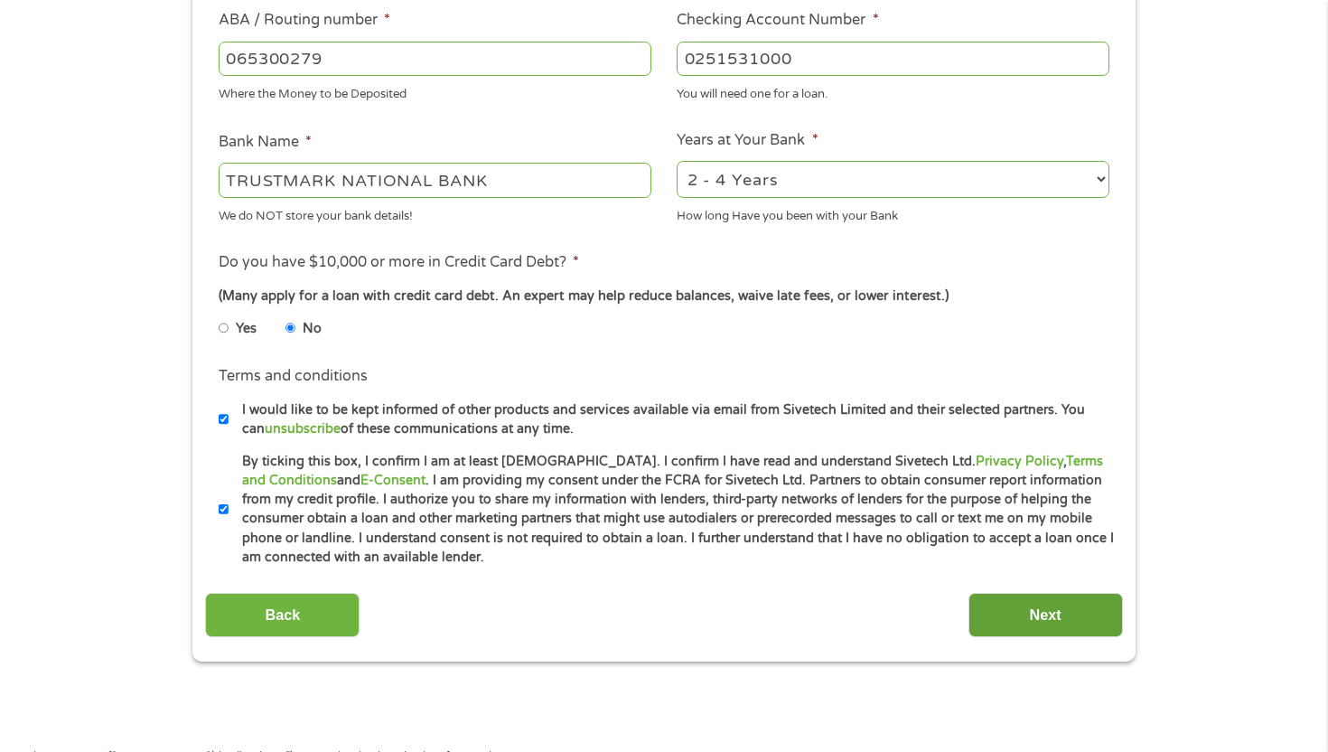
click at [995, 629] on input "Next" at bounding box center [1046, 615] width 155 height 44
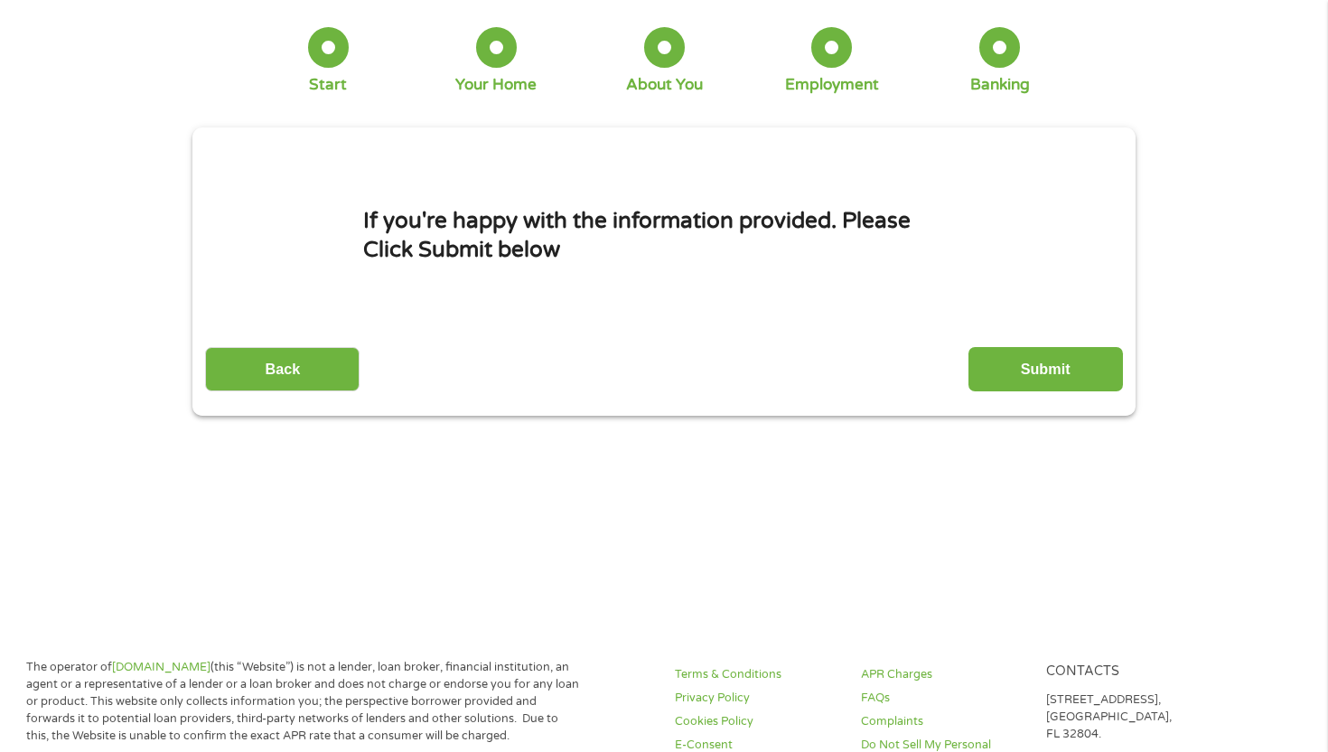
scroll to position [0, 0]
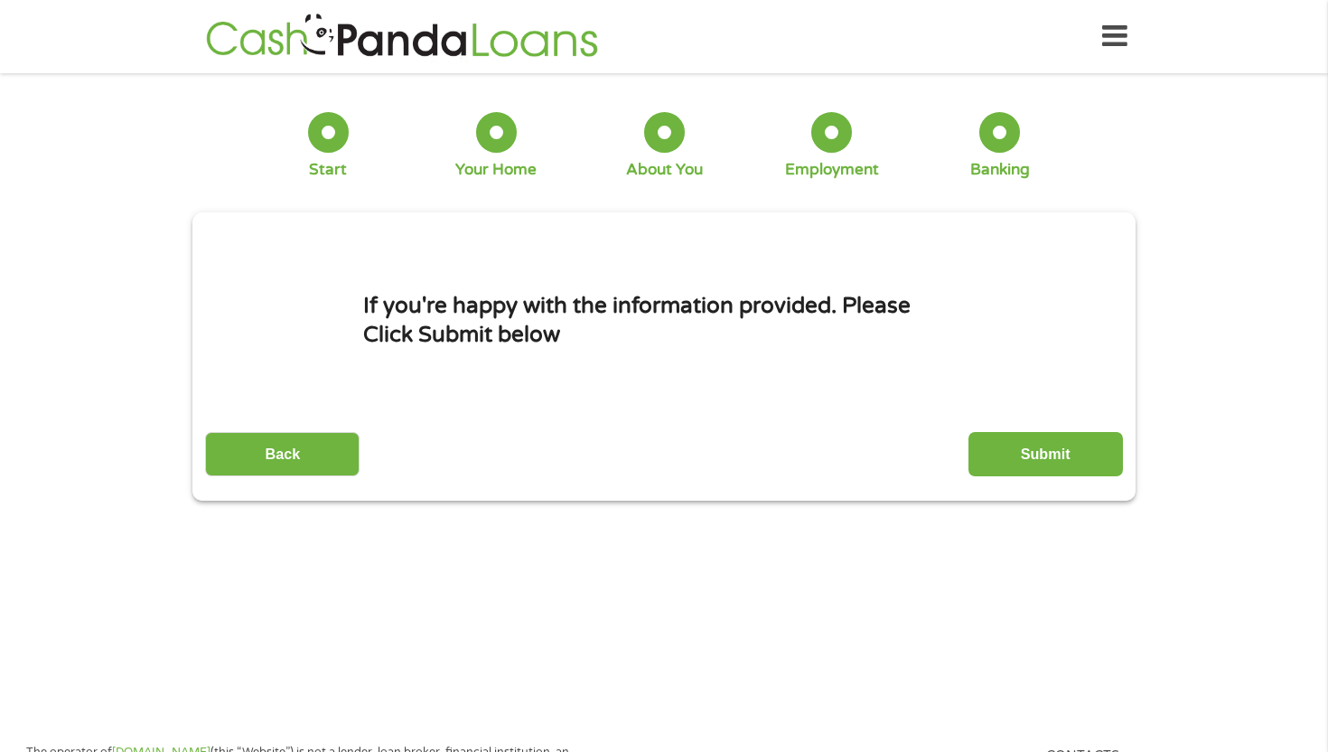
click at [1020, 482] on div "This field is hidden when viewing the form gclid Cj0KCQjw58PGBhCkARIsADbDilydZP…" at bounding box center [663, 356] width 943 height 288
click at [1021, 443] on input "Submit" at bounding box center [1046, 454] width 155 height 44
